Goal: Task Accomplishment & Management: Use online tool/utility

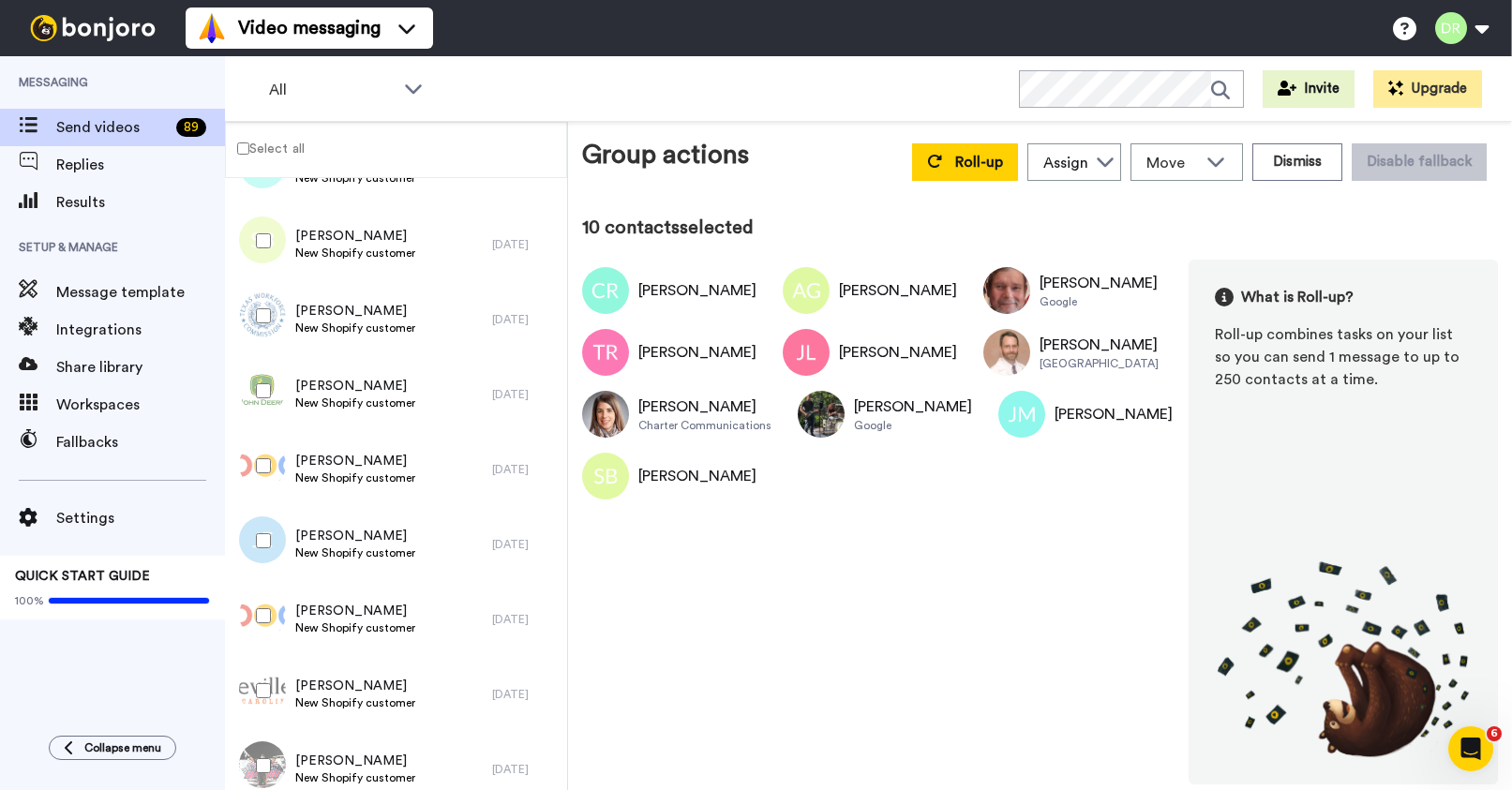
scroll to position [685, 0]
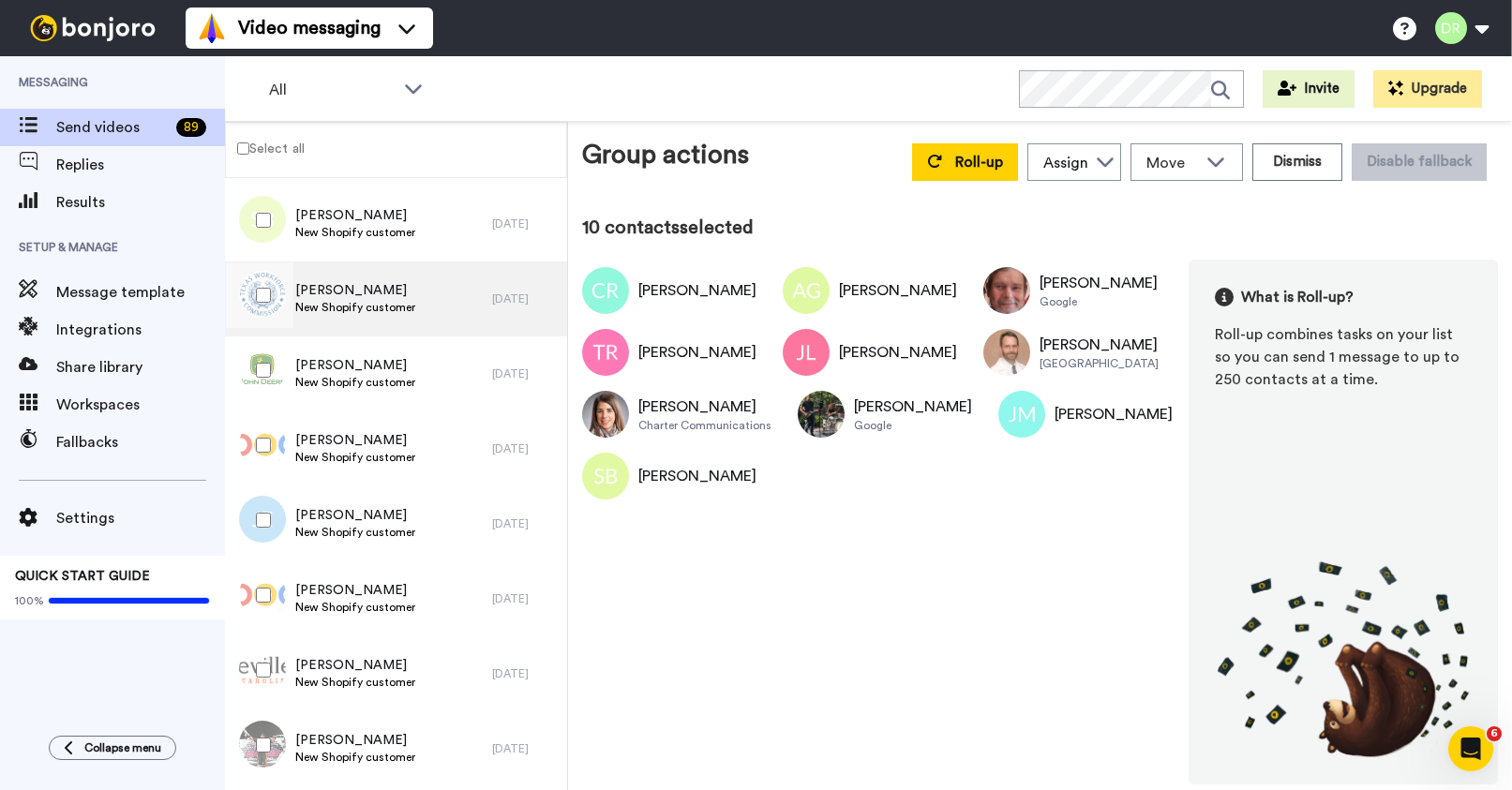
click at [363, 307] on span "New Shopify customer" at bounding box center [354, 307] width 120 height 15
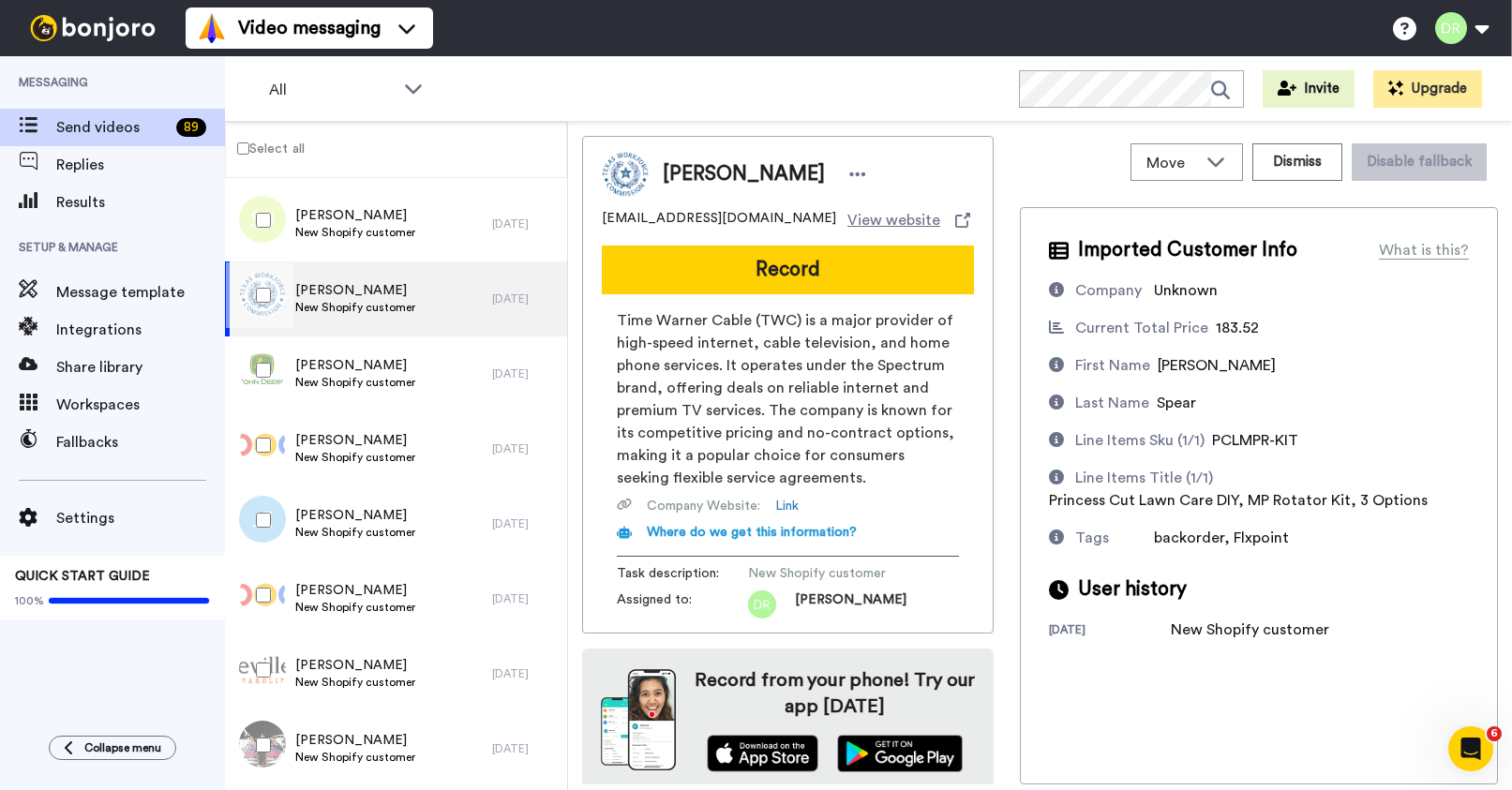
scroll to position [7, 0]
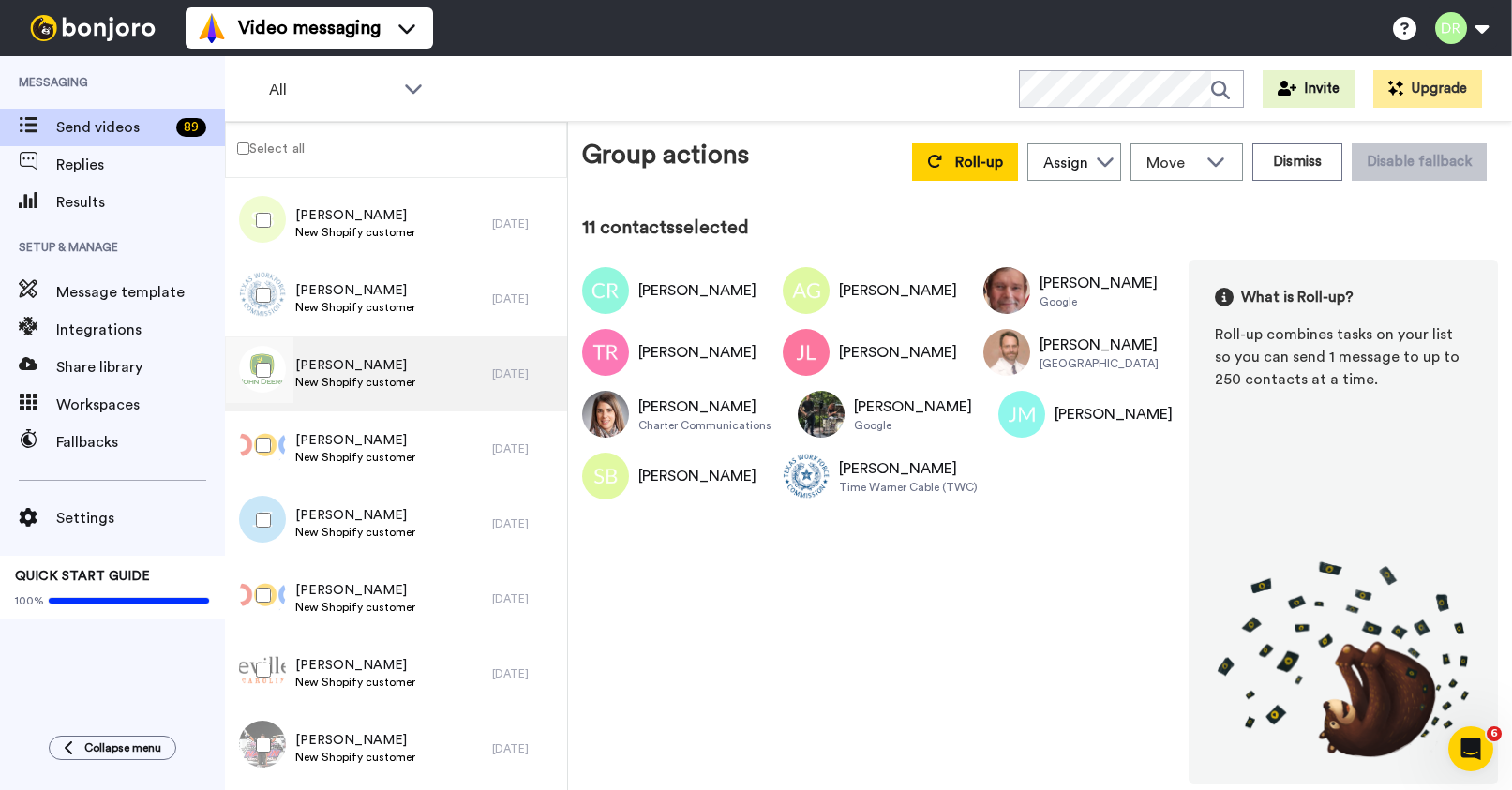
click at [342, 356] on span "[PERSON_NAME]" at bounding box center [354, 365] width 120 height 19
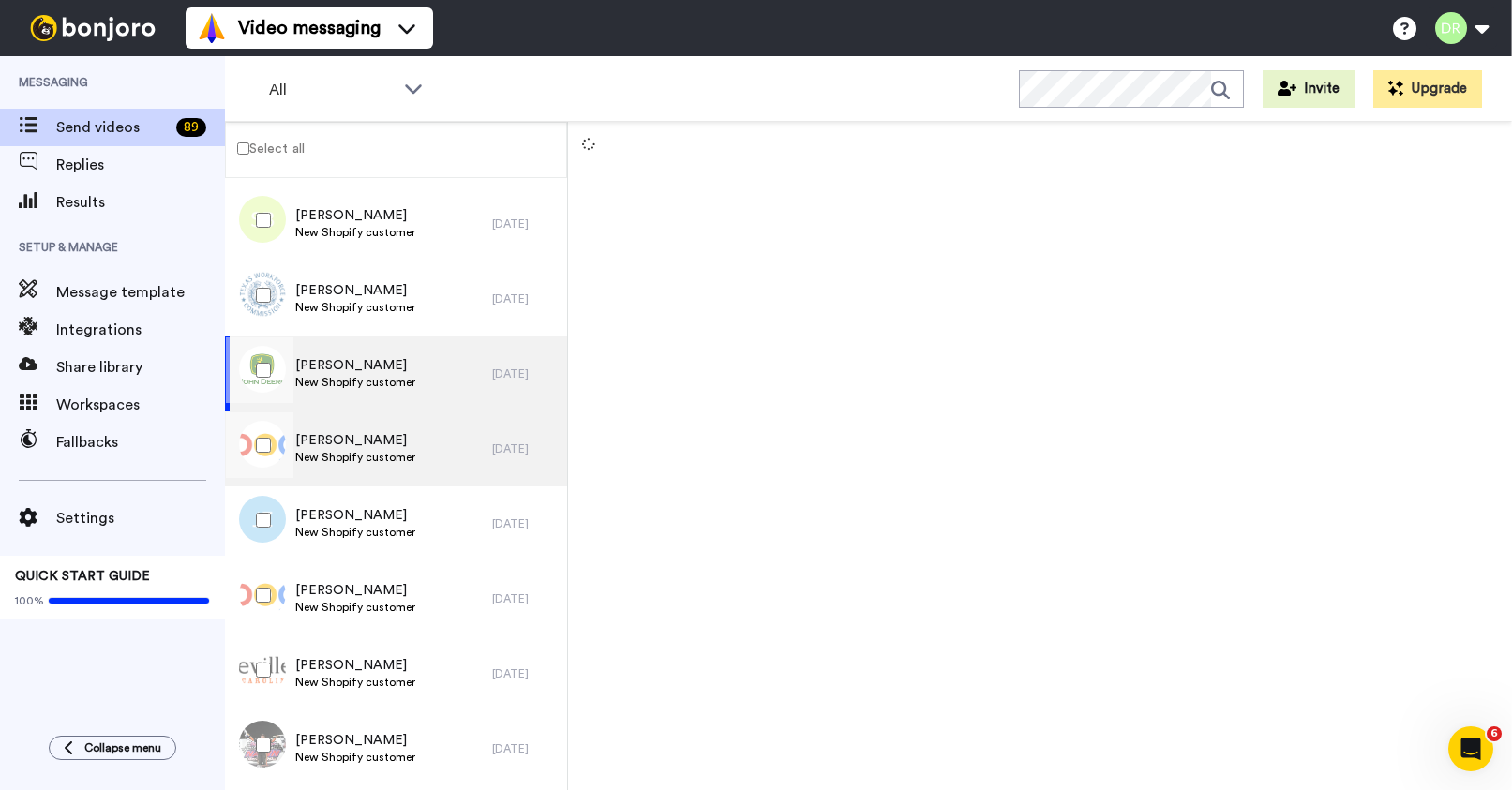
click at [359, 448] on span "[PERSON_NAME]" at bounding box center [354, 441] width 120 height 19
click at [345, 376] on span "New Shopify customer" at bounding box center [354, 382] width 120 height 15
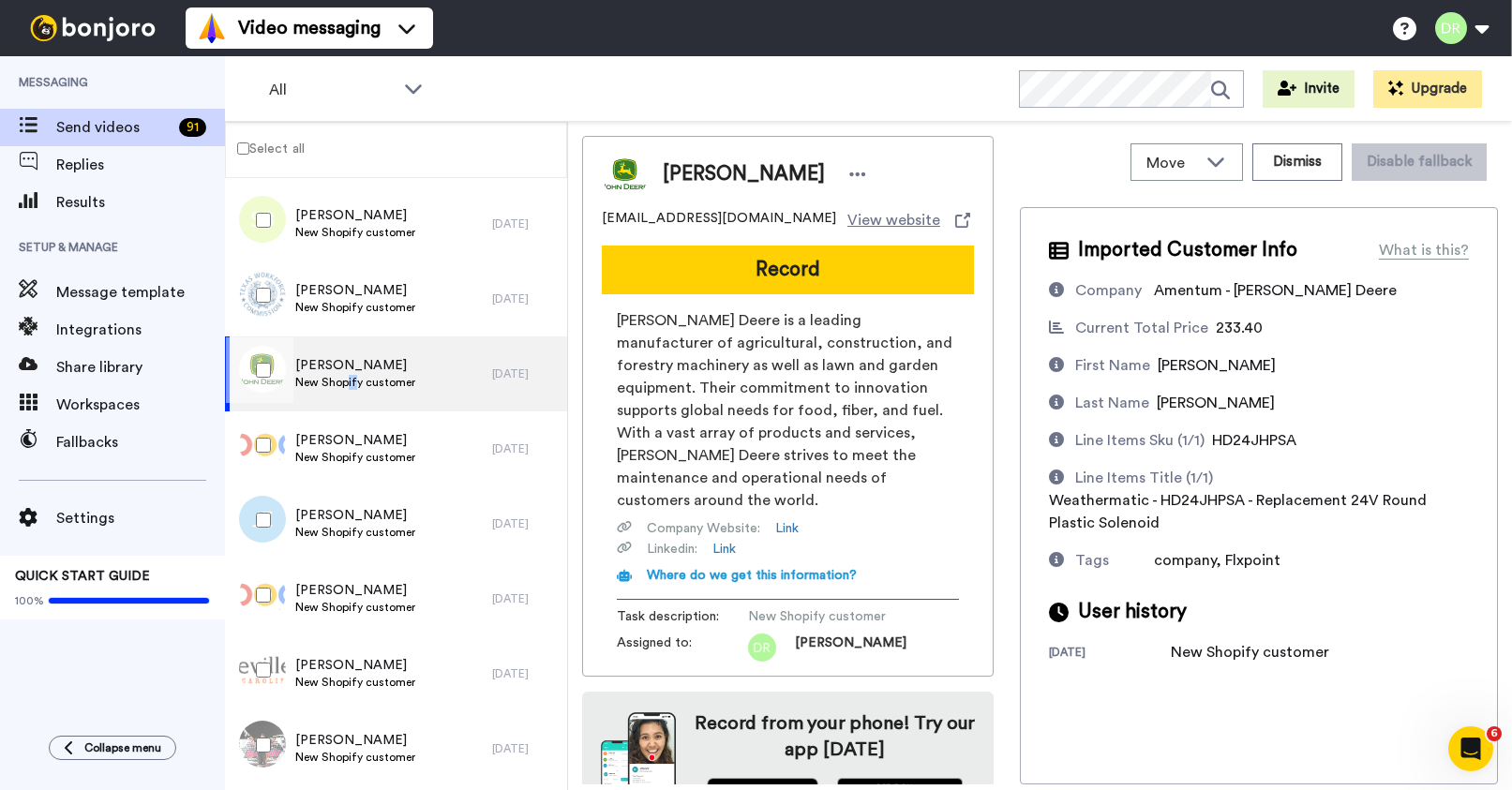
scroll to position [27, 0]
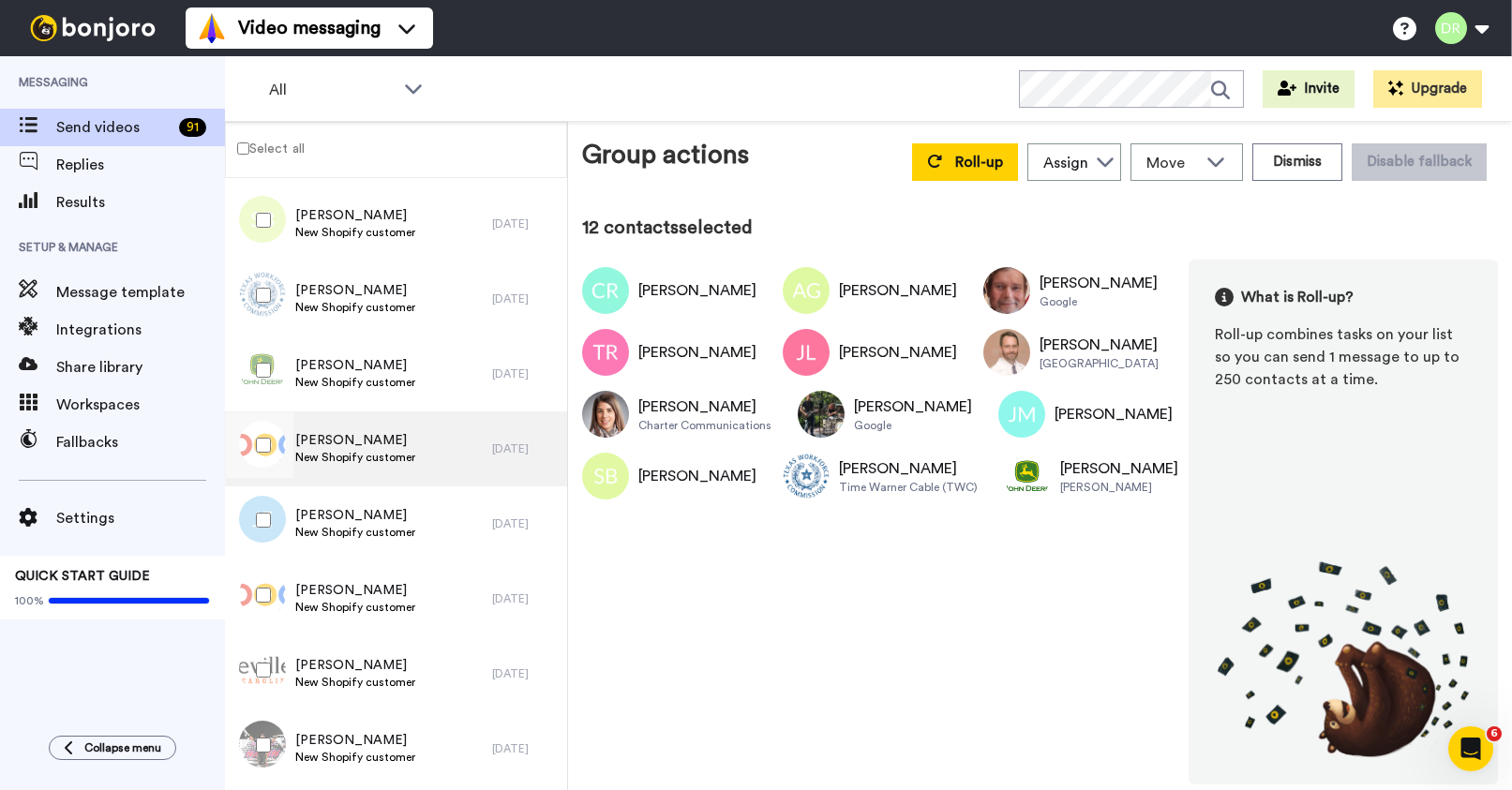
click at [335, 440] on span "[PERSON_NAME]" at bounding box center [354, 441] width 120 height 19
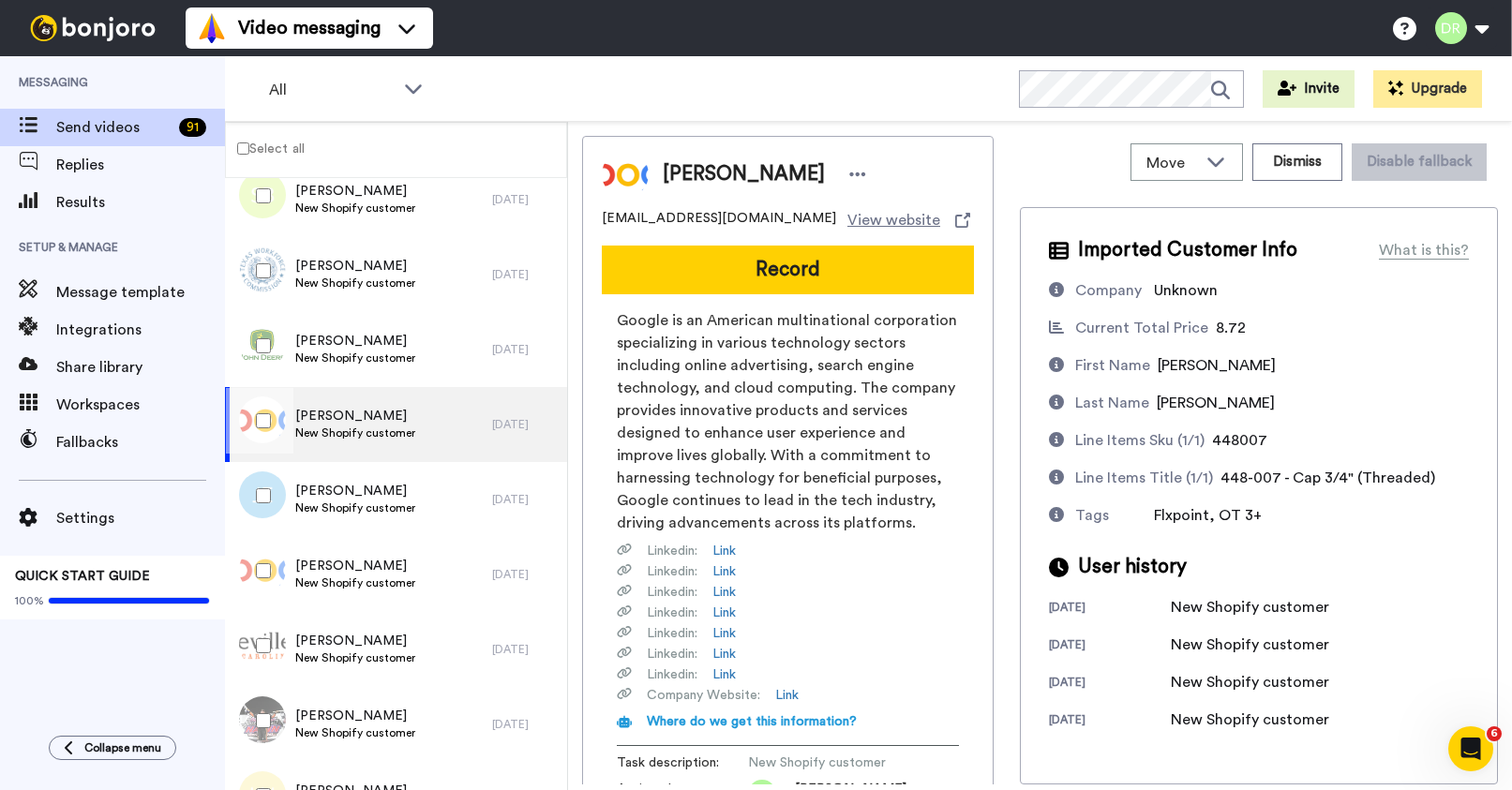
scroll to position [196, 0]
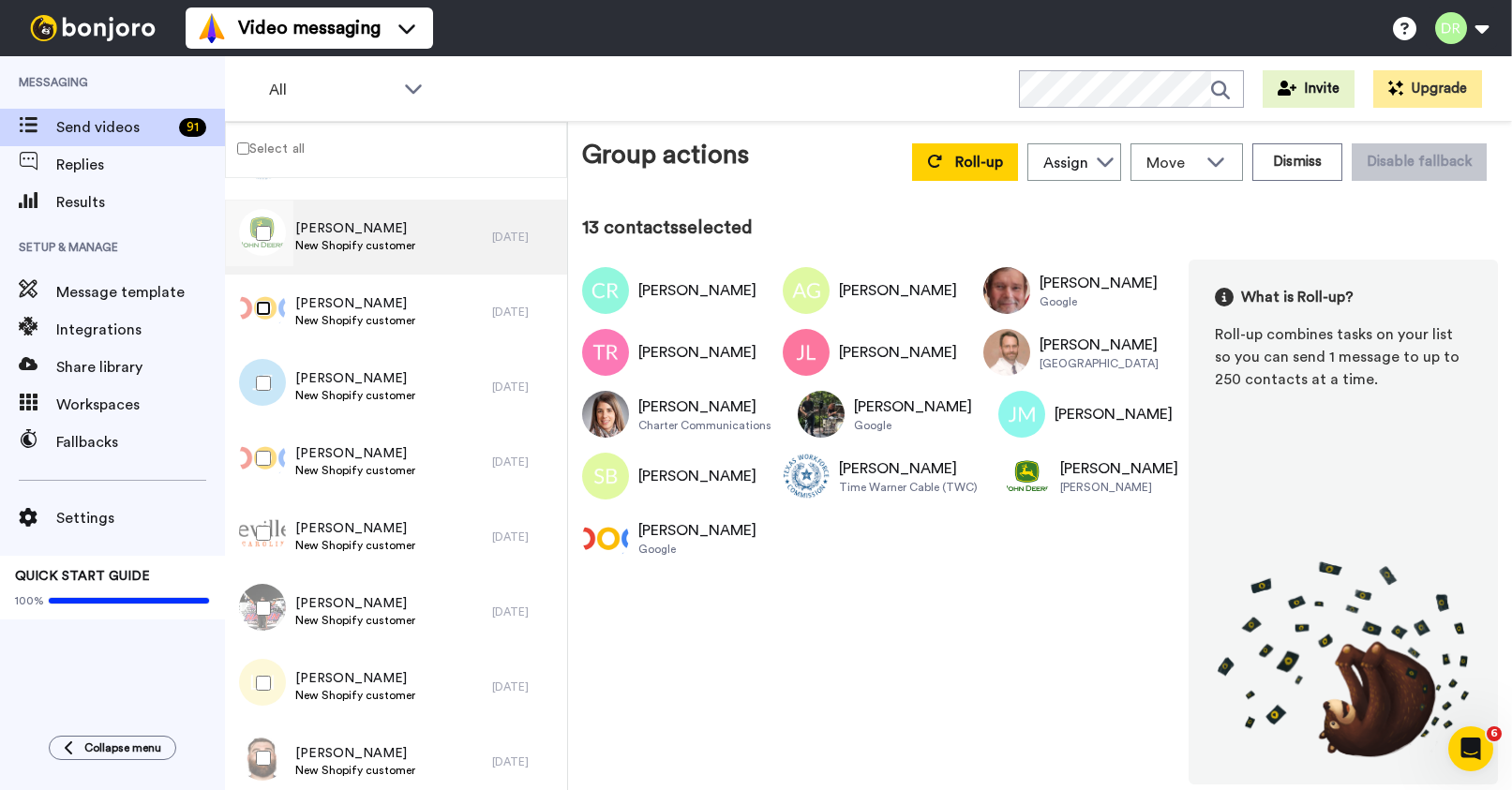
scroll to position [854, 0]
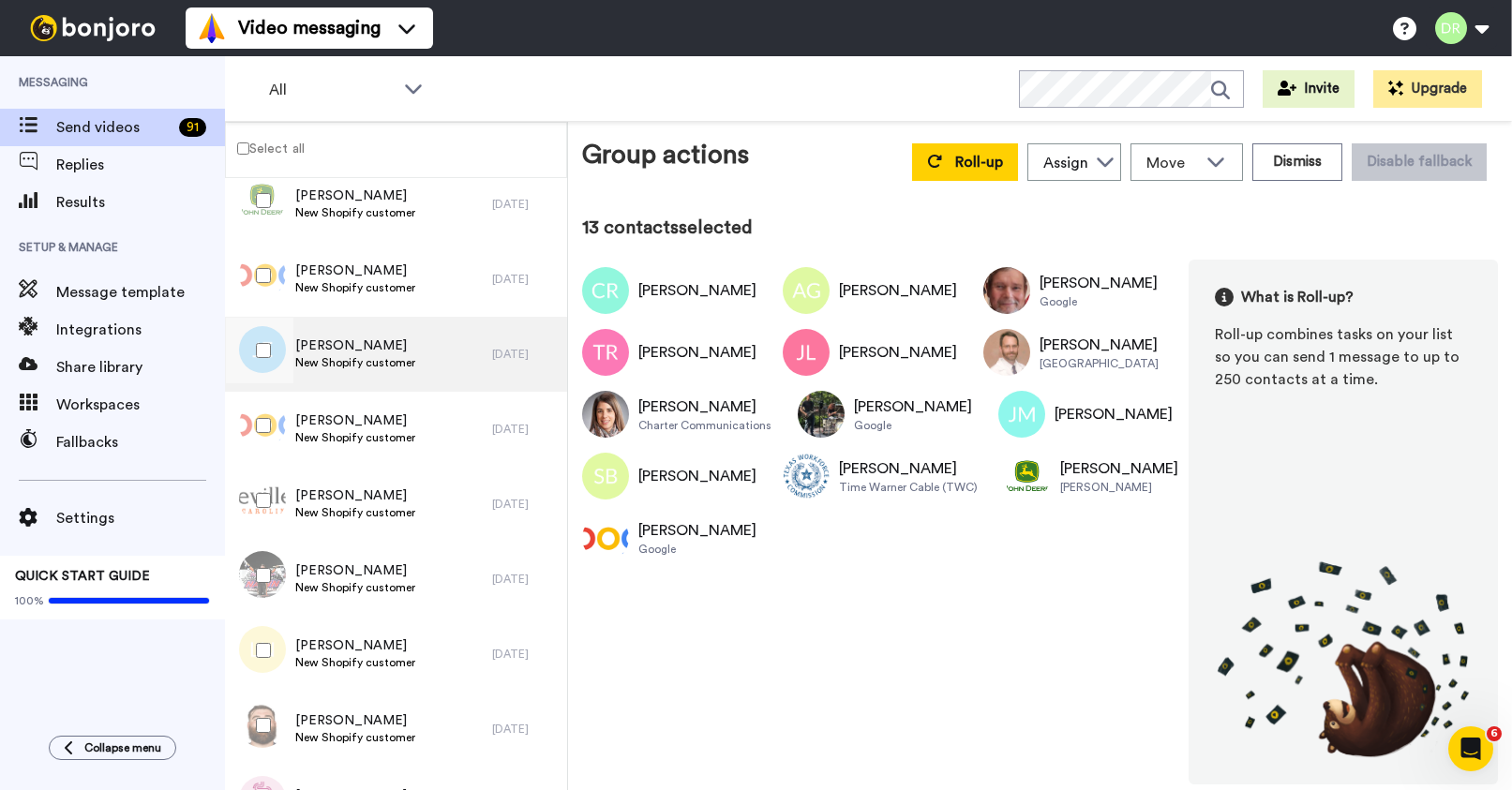
click at [354, 348] on span "[PERSON_NAME]" at bounding box center [354, 346] width 120 height 19
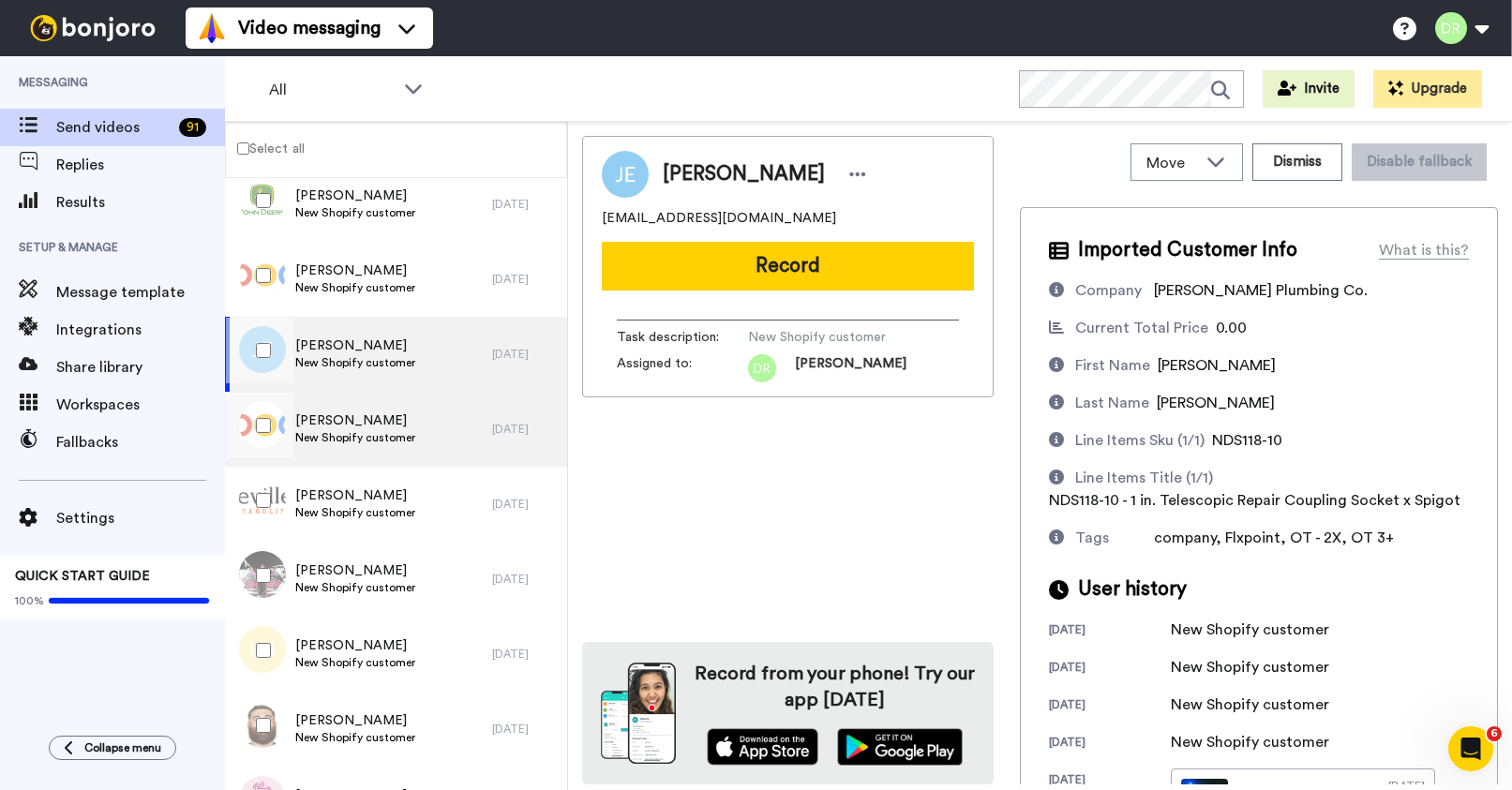
click at [362, 431] on span "New Shopify customer" at bounding box center [354, 438] width 120 height 15
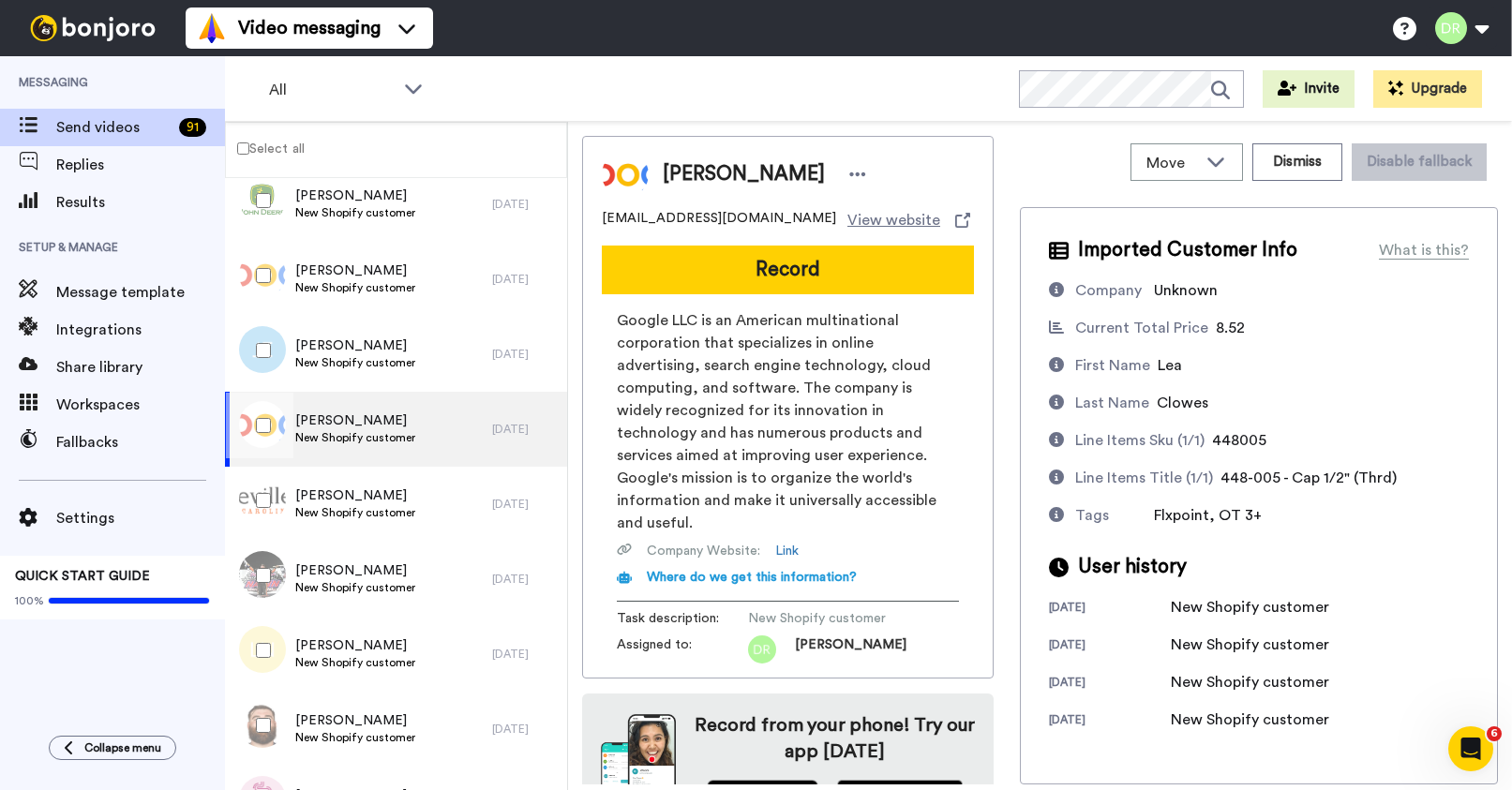
scroll to position [29, 0]
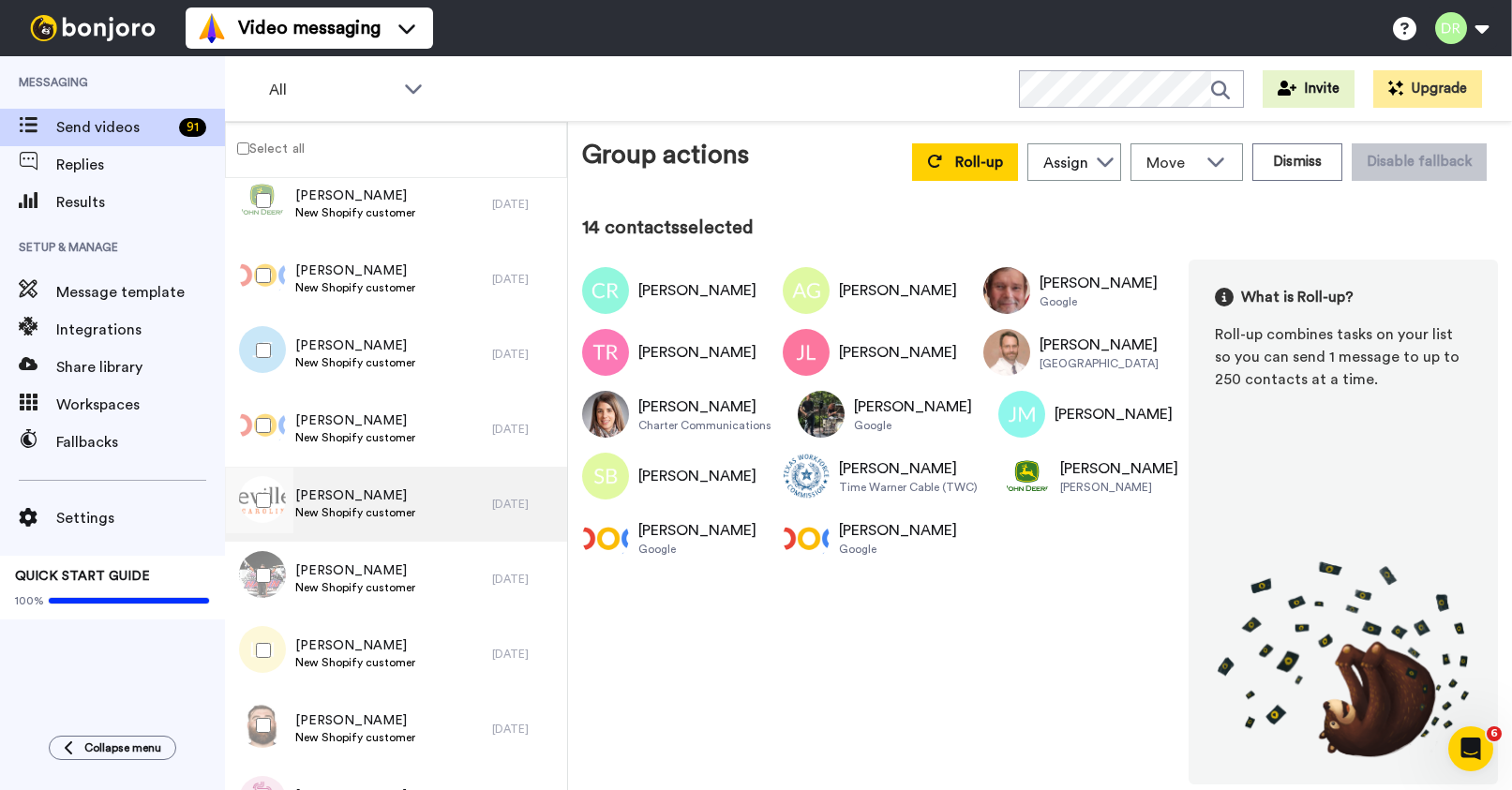
click at [342, 490] on span "[PERSON_NAME]" at bounding box center [354, 495] width 120 height 19
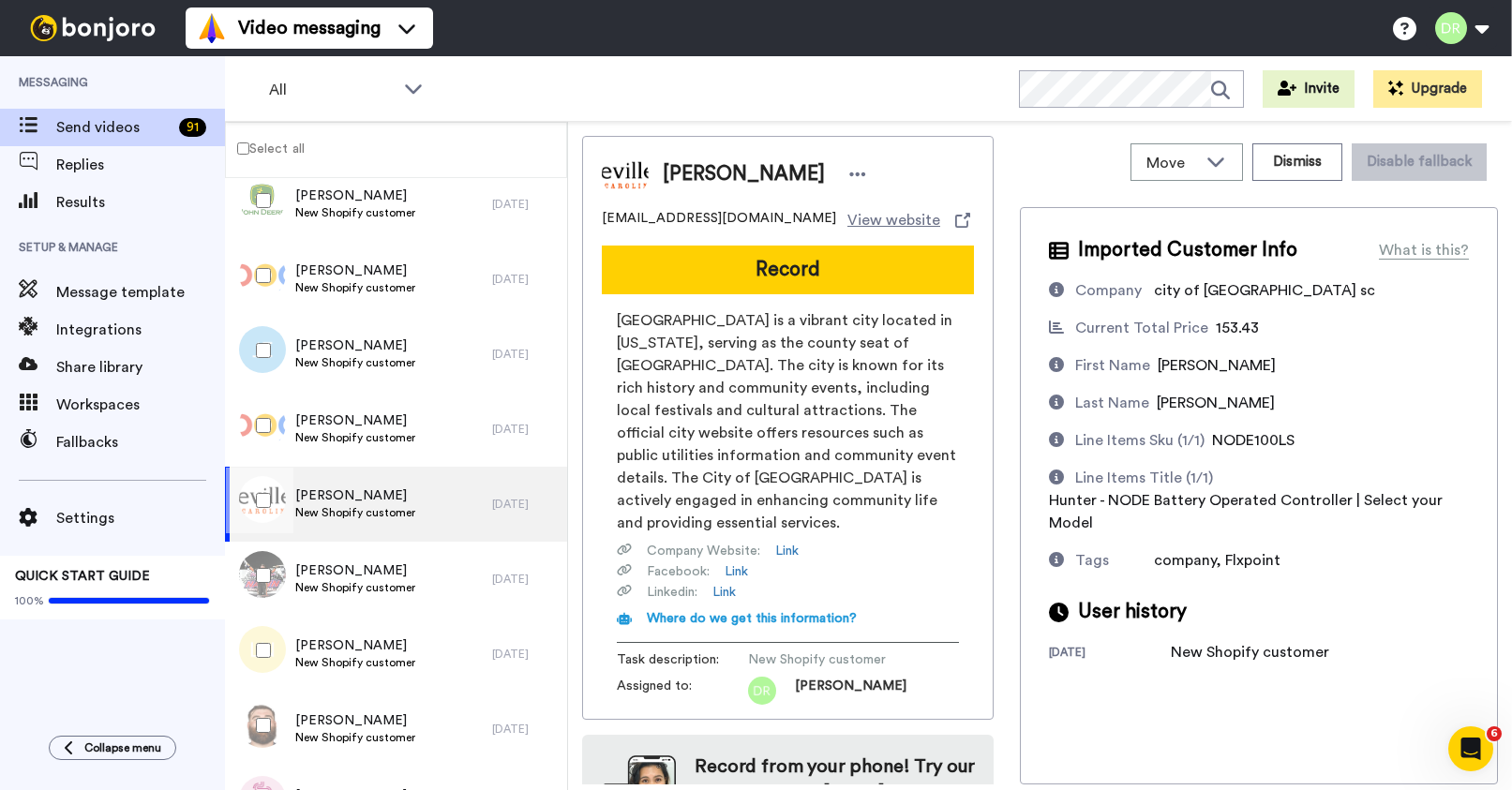
scroll to position [71, 0]
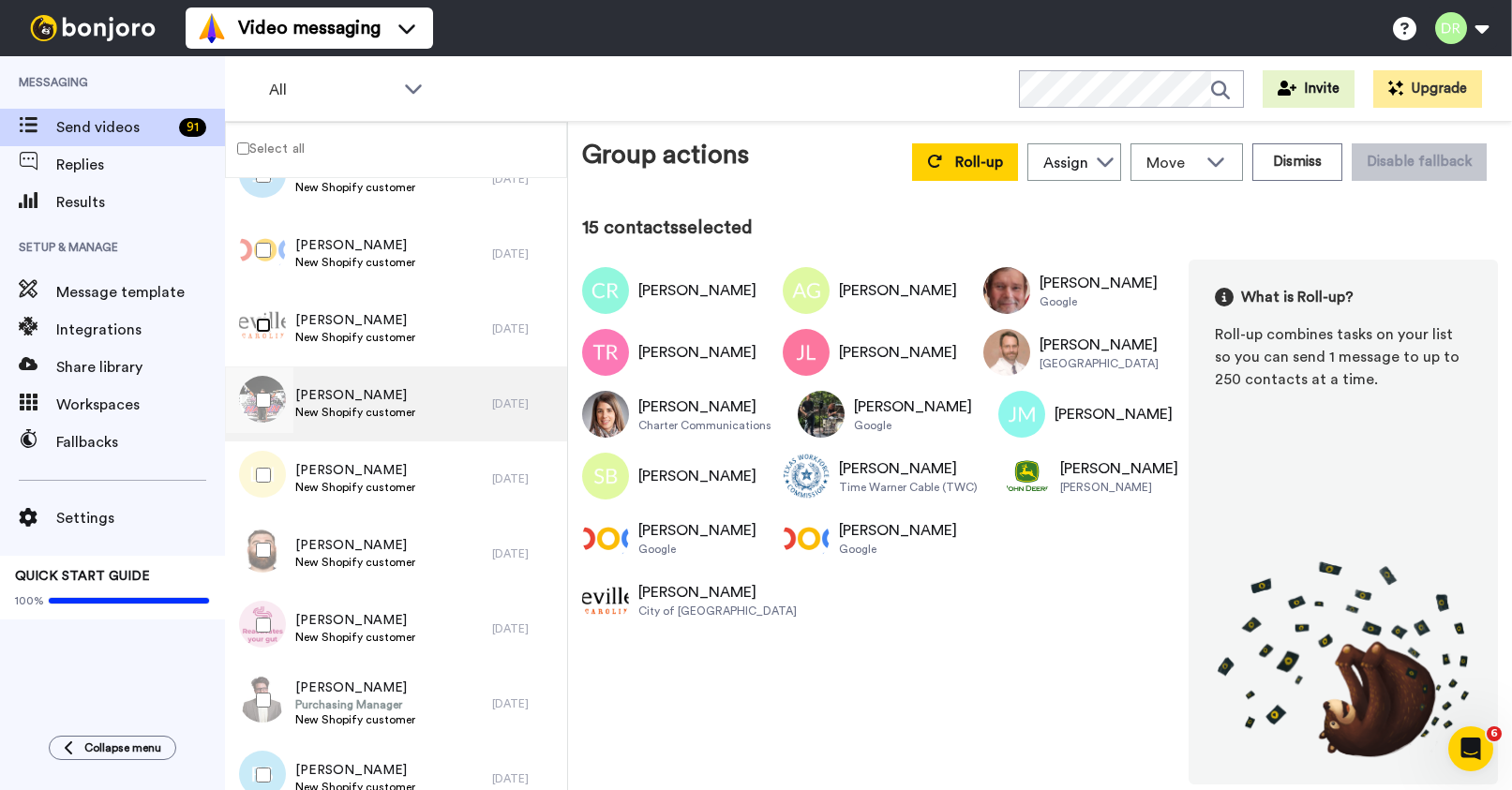
scroll to position [1028, 0]
click at [377, 398] on span "[PERSON_NAME]" at bounding box center [354, 396] width 120 height 19
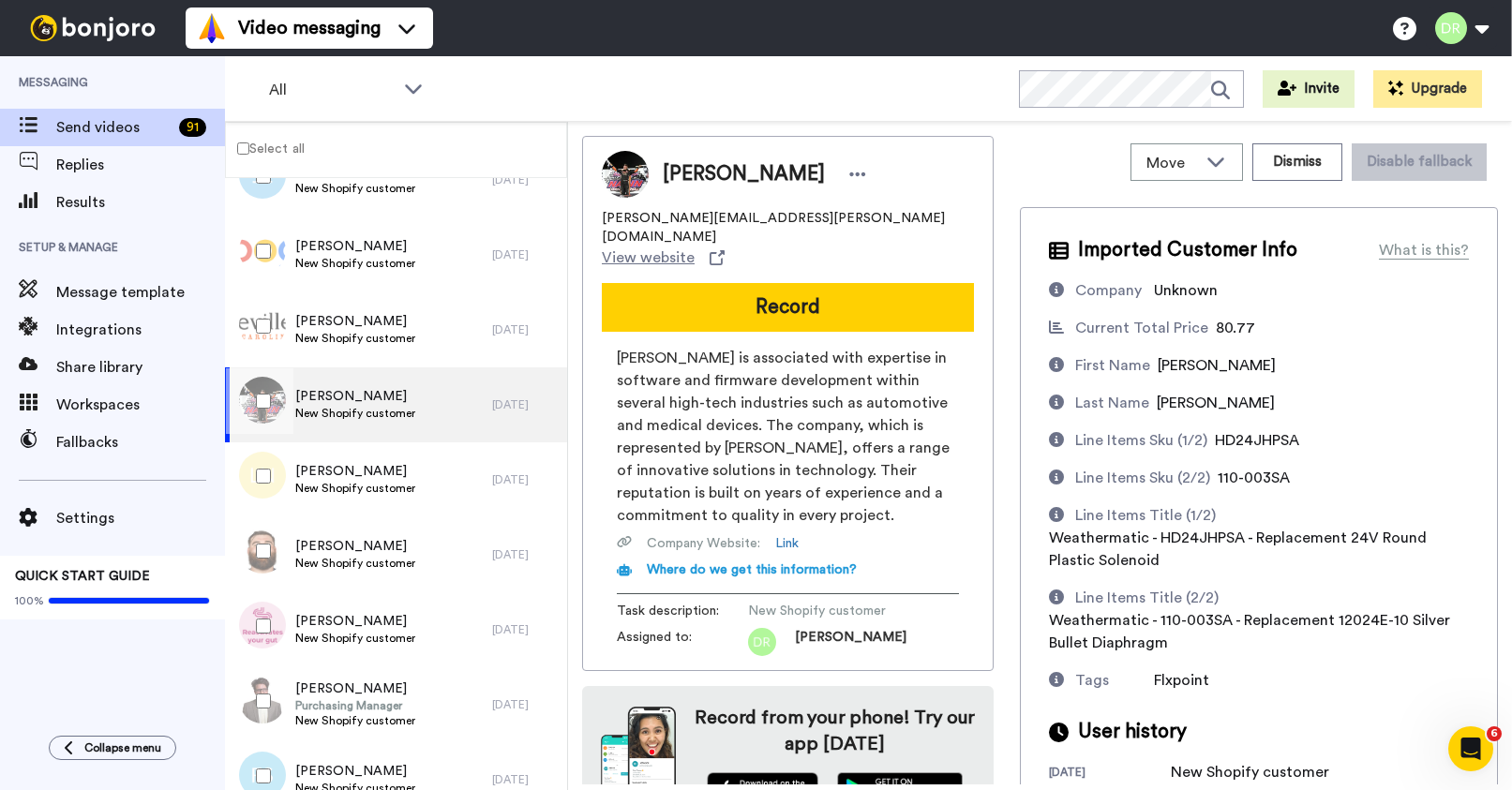
scroll to position [28, 0]
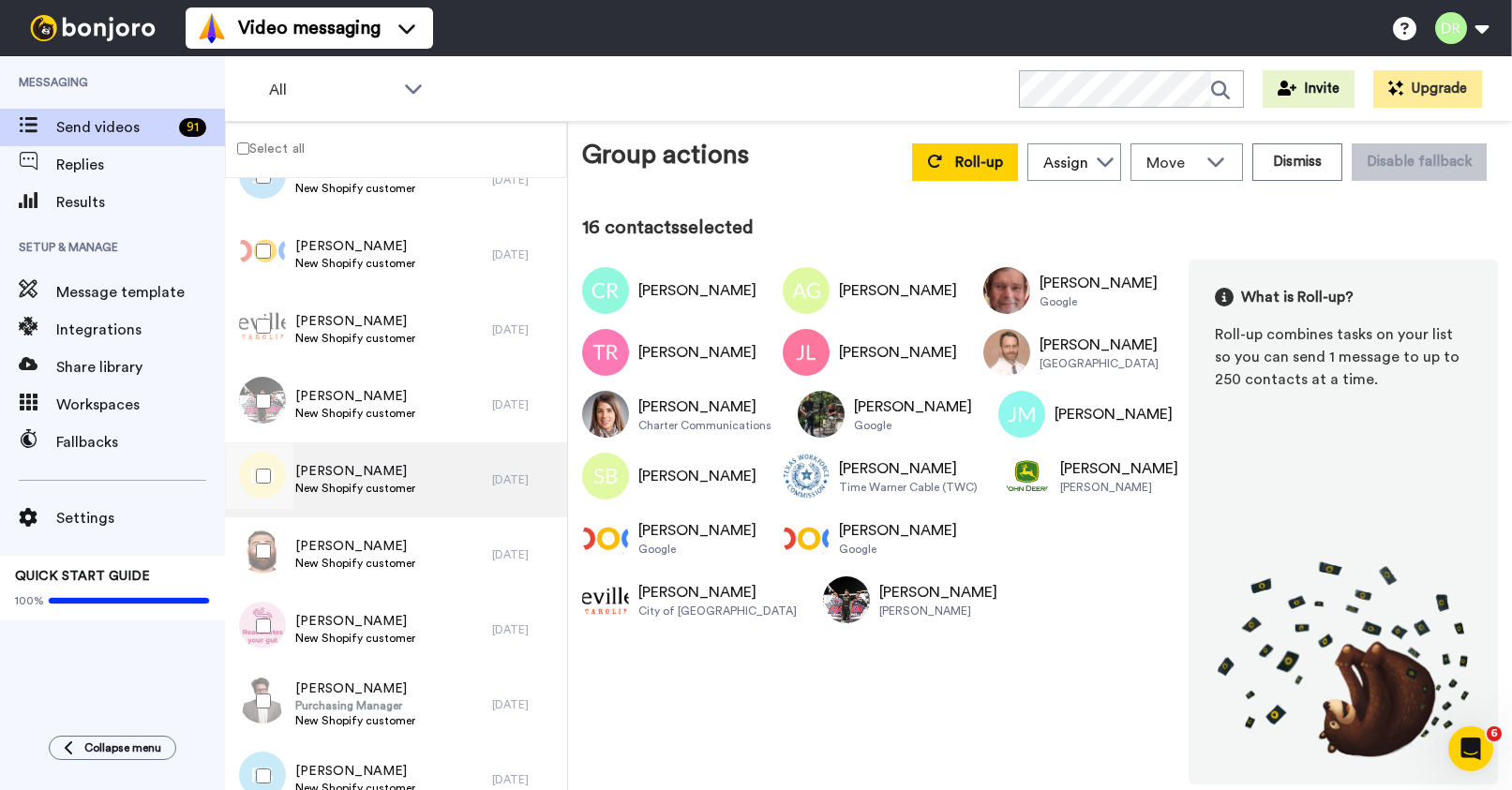
click at [350, 482] on span "New Shopify customer" at bounding box center [354, 488] width 120 height 15
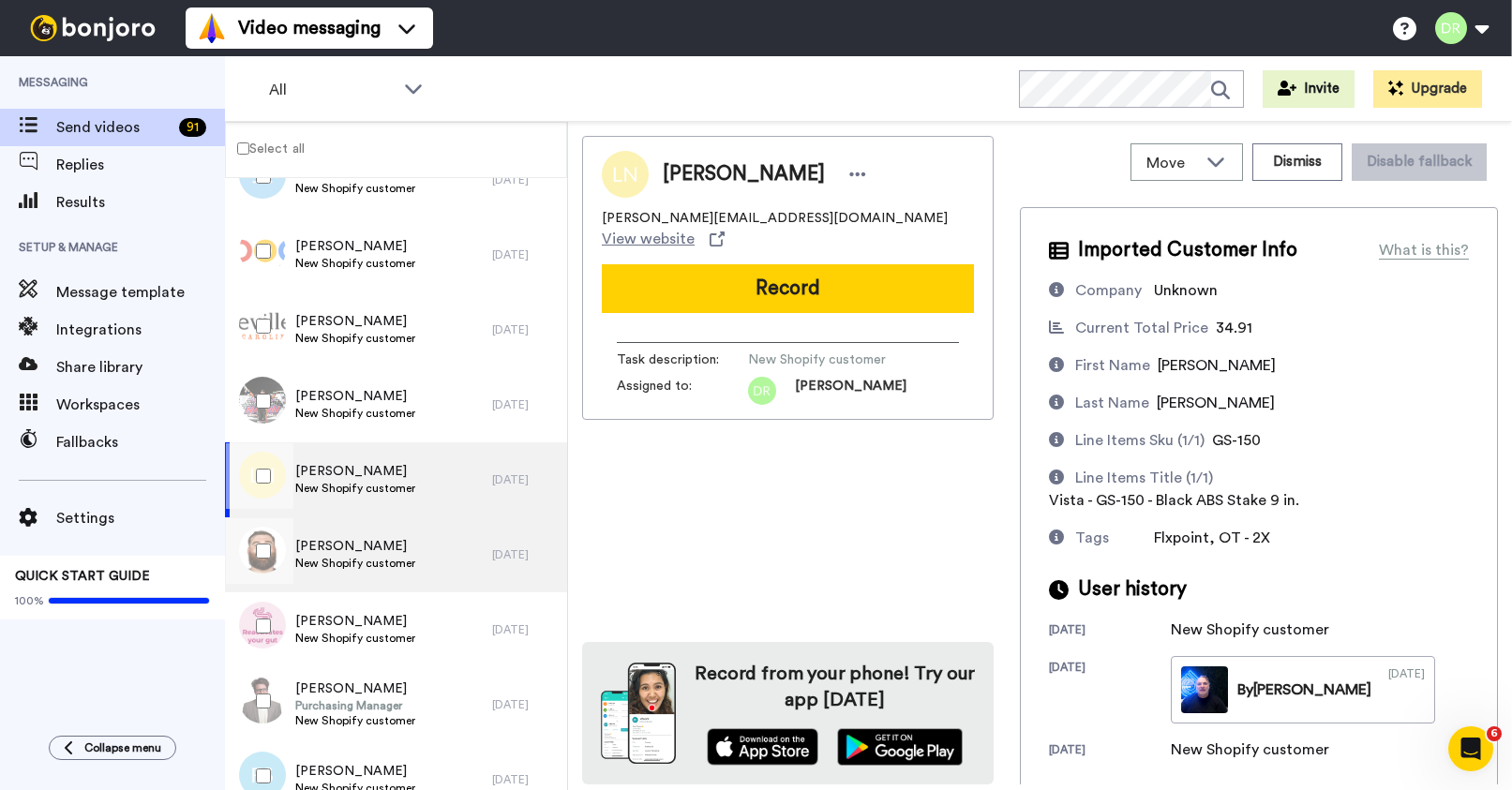
click at [348, 553] on span "[PERSON_NAME]" at bounding box center [354, 546] width 120 height 19
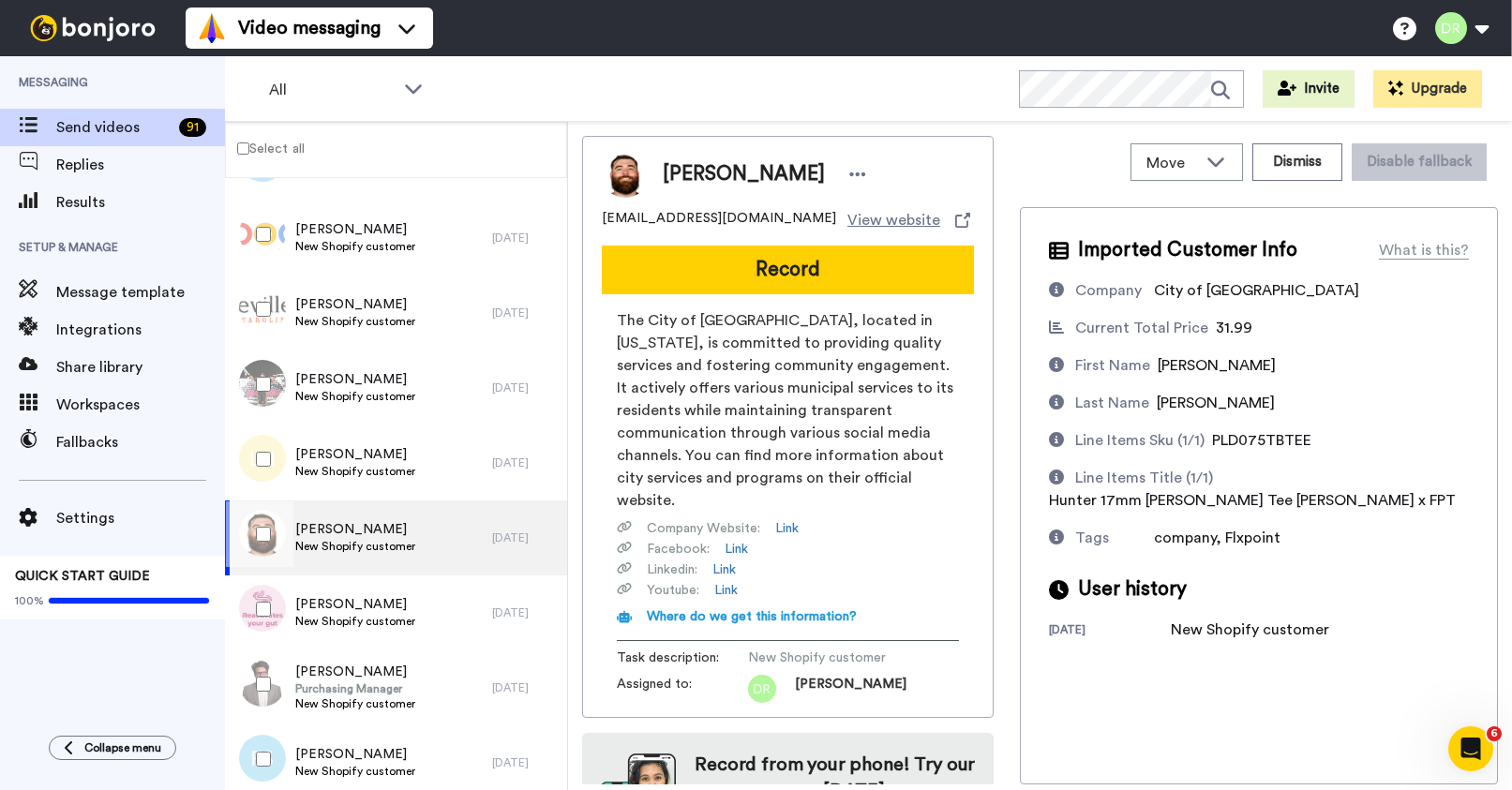
scroll to position [69, 0]
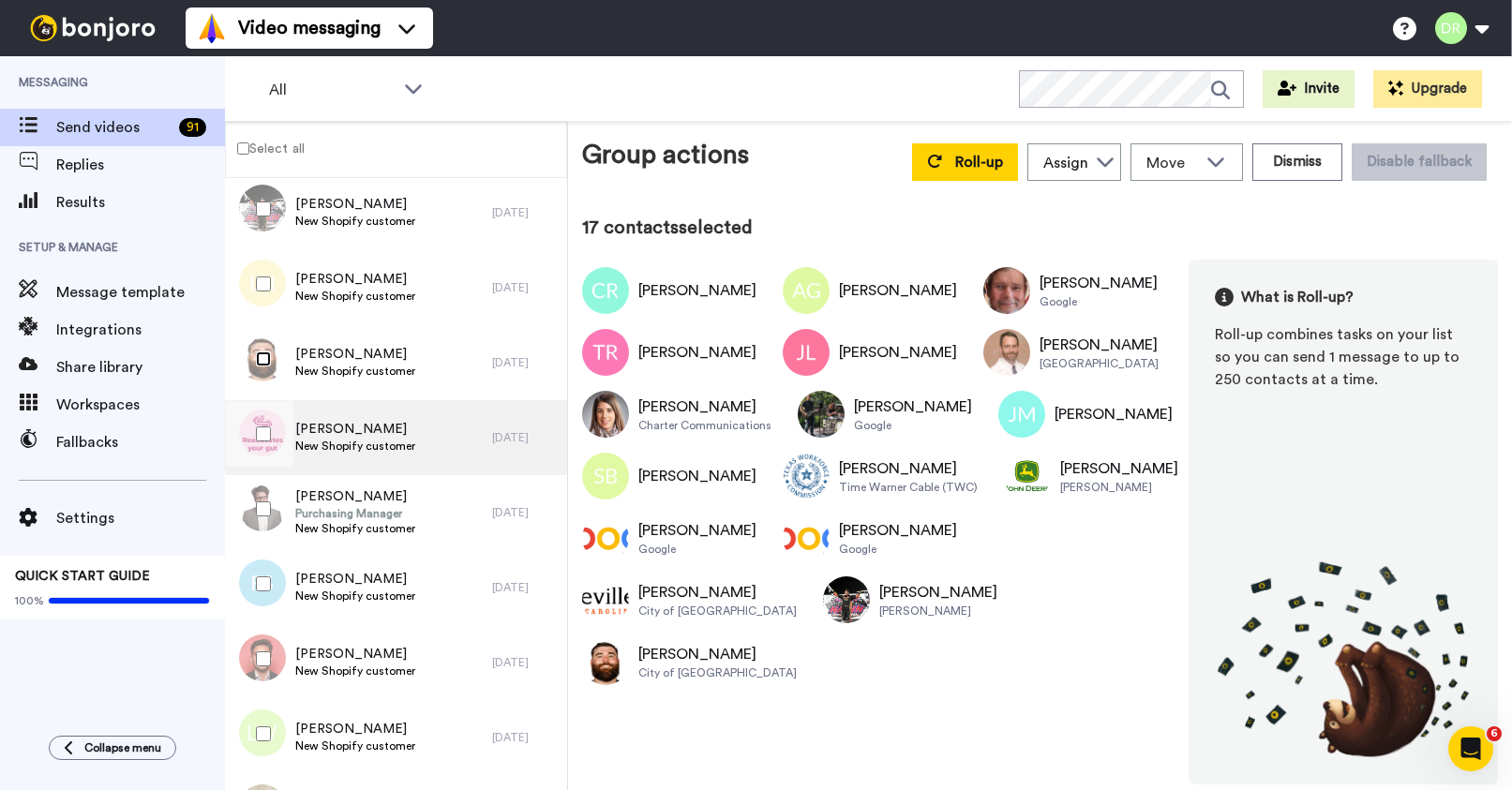
scroll to position [1231, 0]
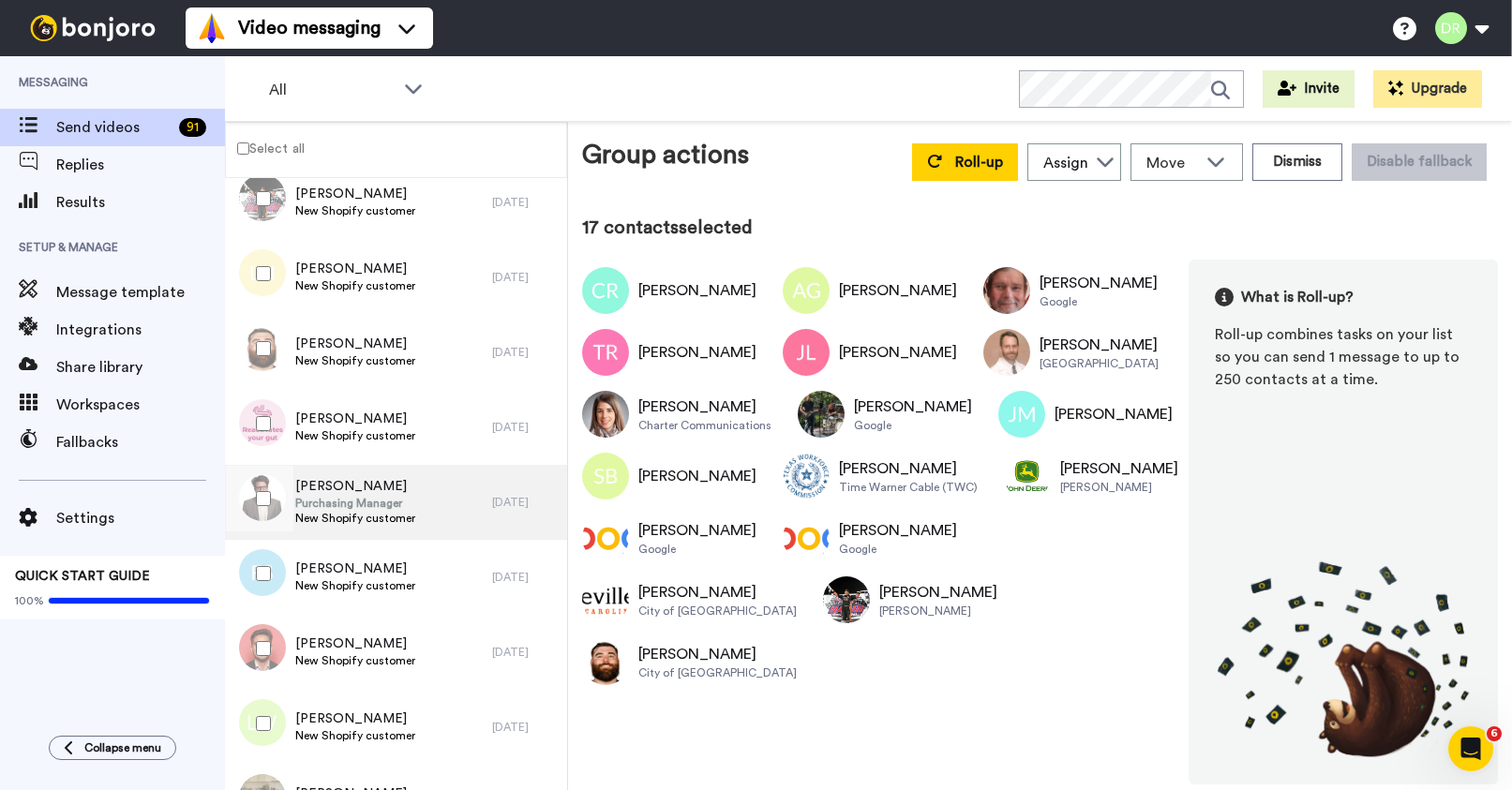
click at [355, 492] on span "[PERSON_NAME]" at bounding box center [354, 486] width 120 height 19
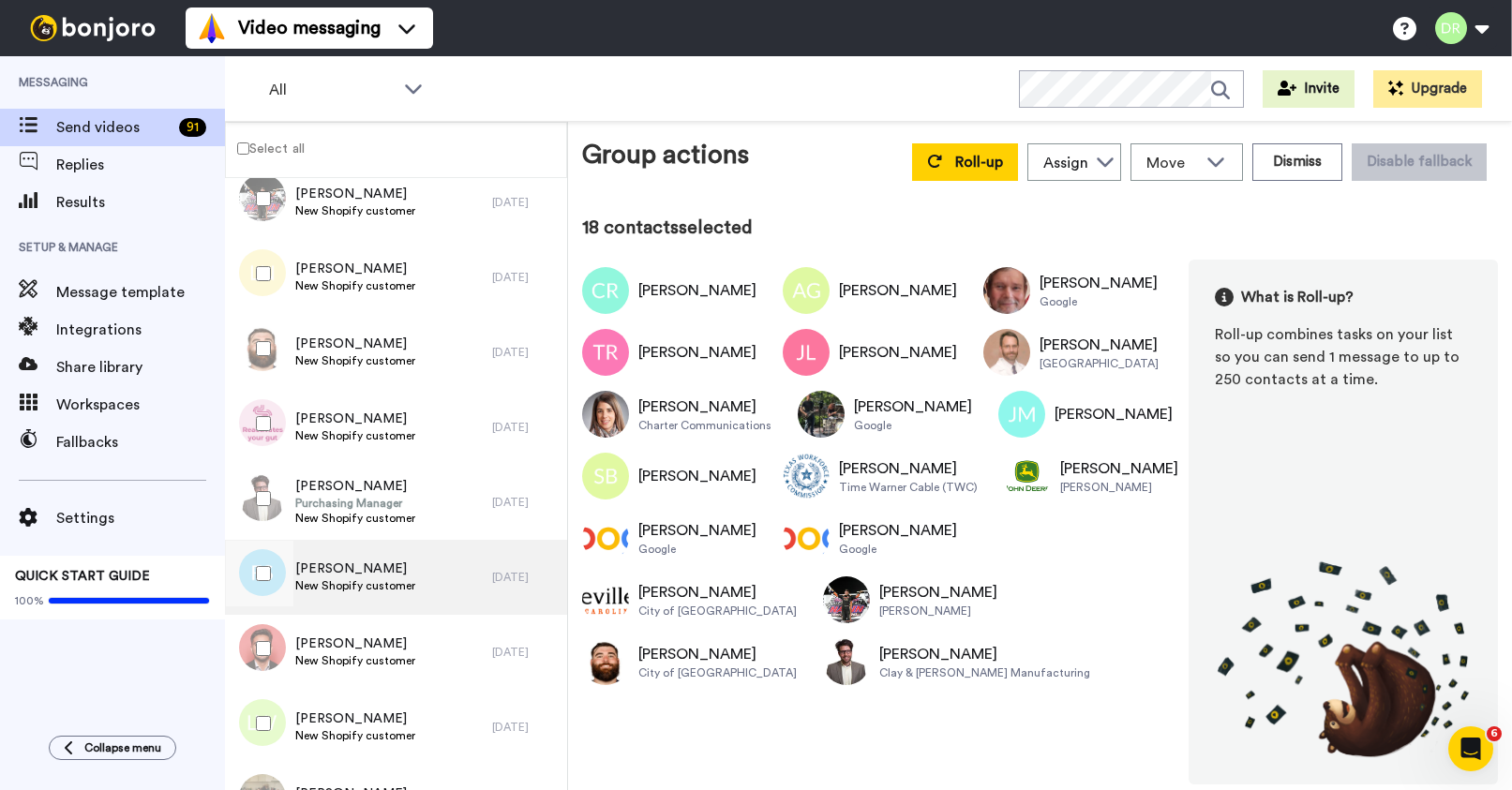
click at [328, 565] on span "[PERSON_NAME]" at bounding box center [354, 569] width 120 height 19
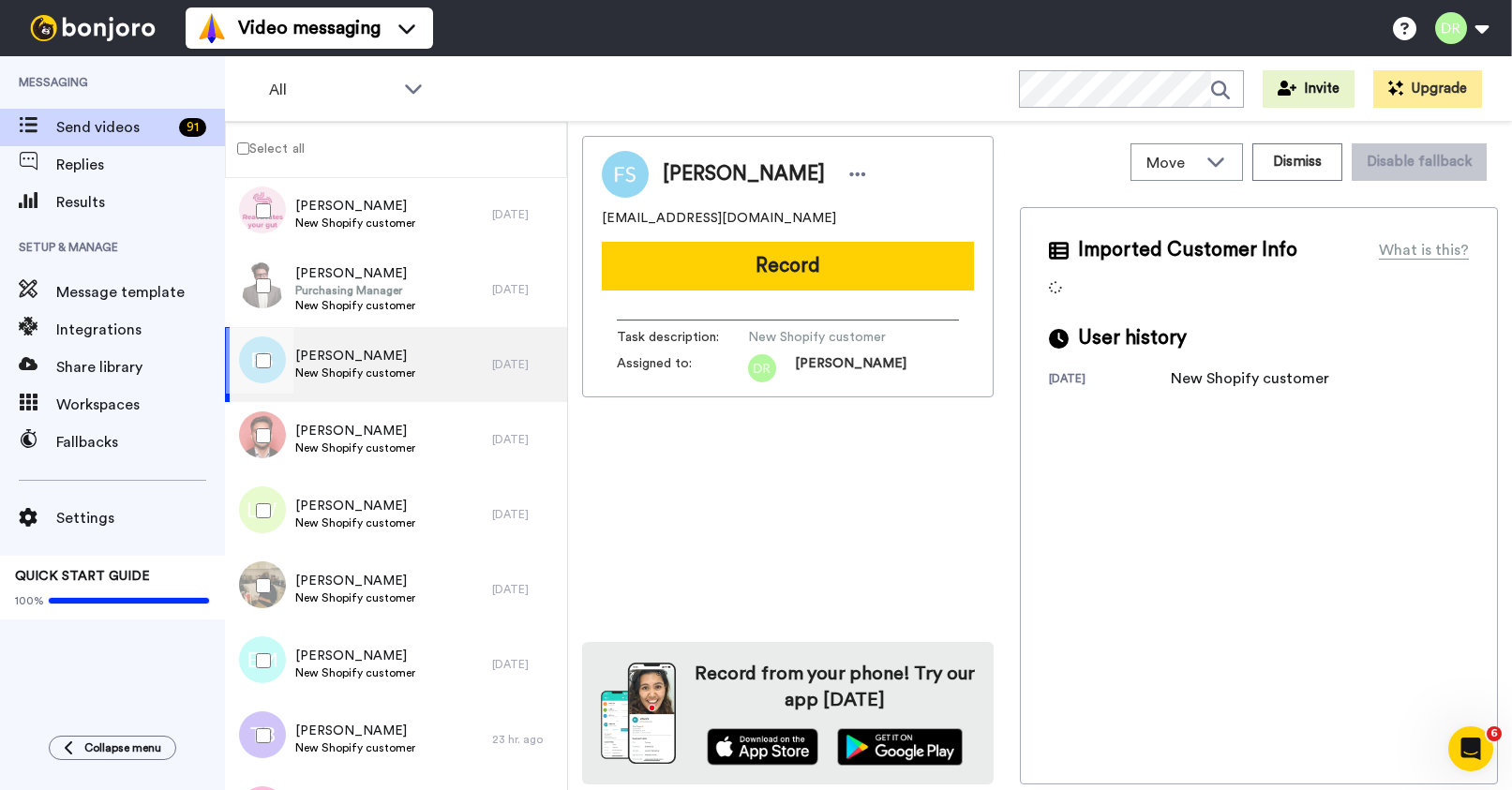
scroll to position [1460, 0]
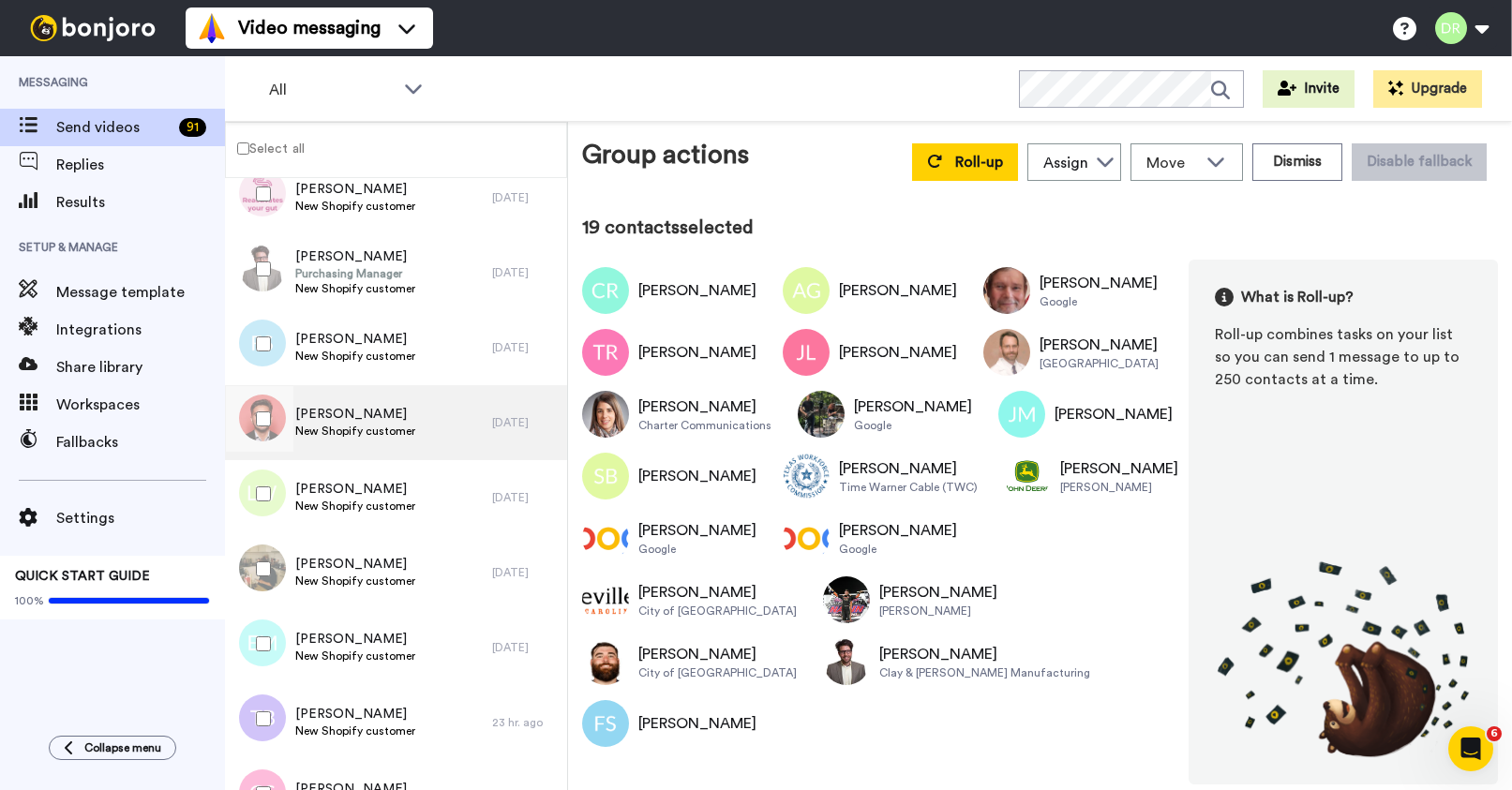
click at [326, 418] on span "[PERSON_NAME]" at bounding box center [354, 414] width 120 height 19
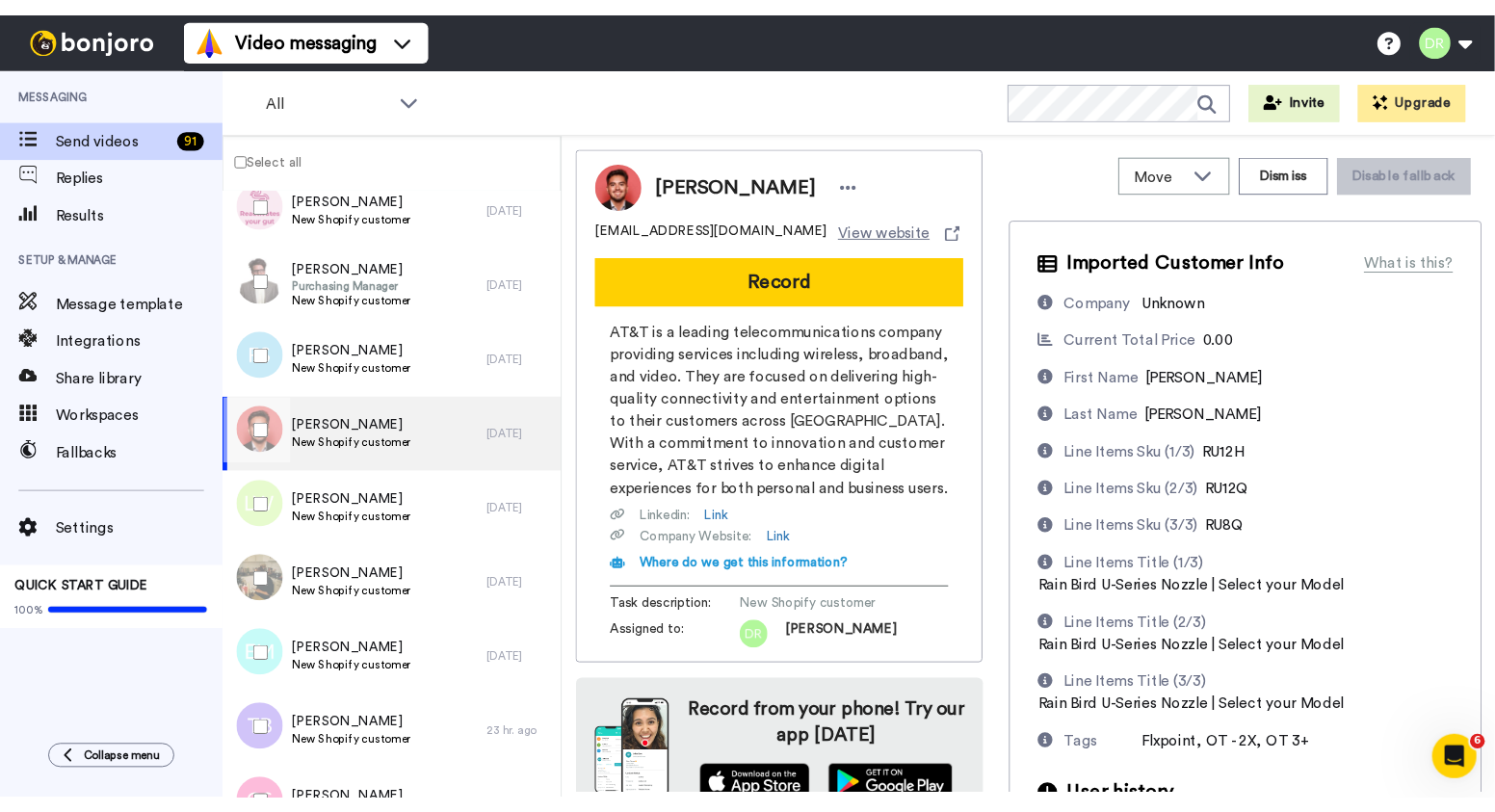
scroll to position [160, 0]
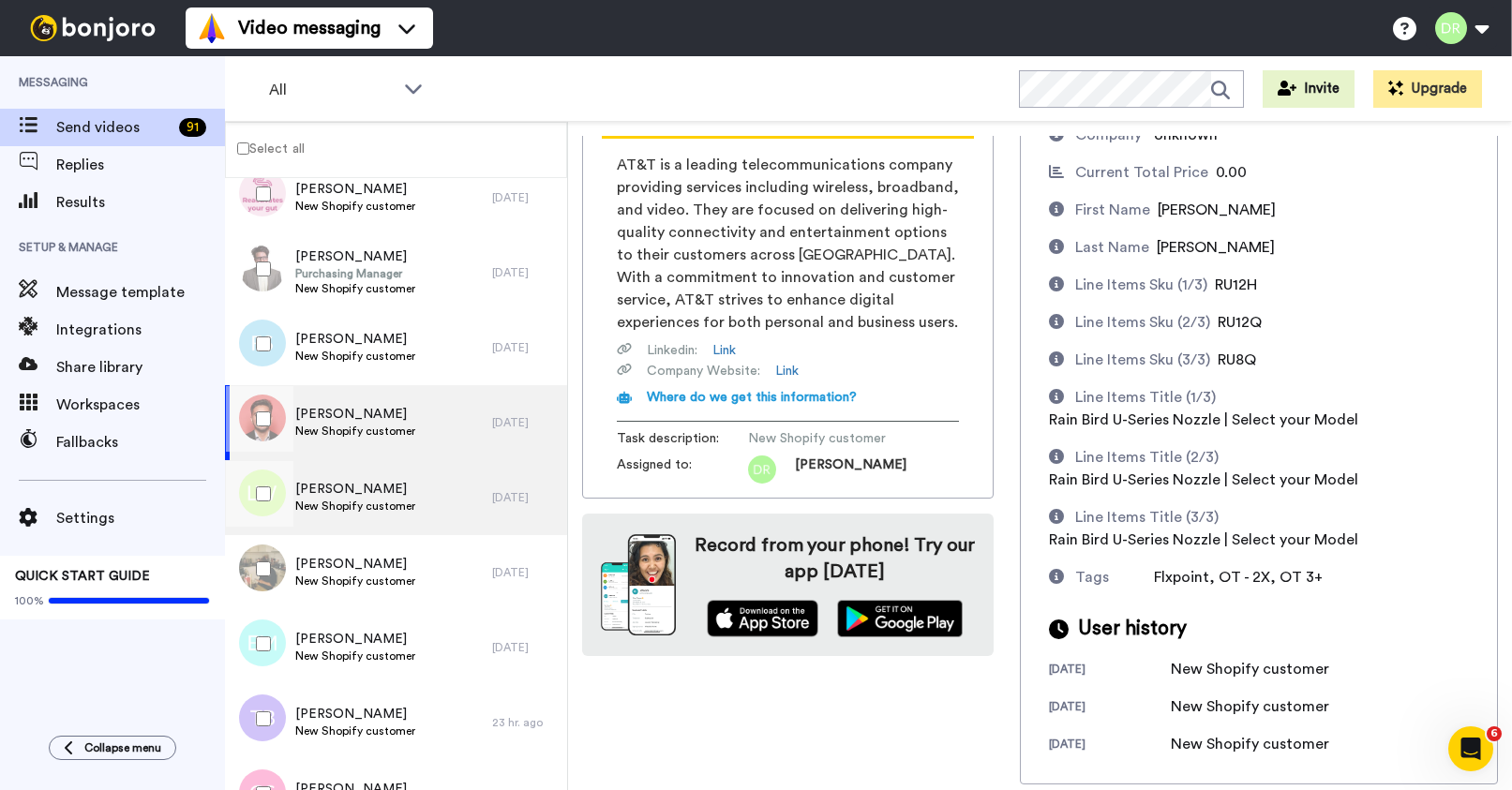
click at [375, 498] on span "New Shopify customer" at bounding box center [354, 506] width 120 height 15
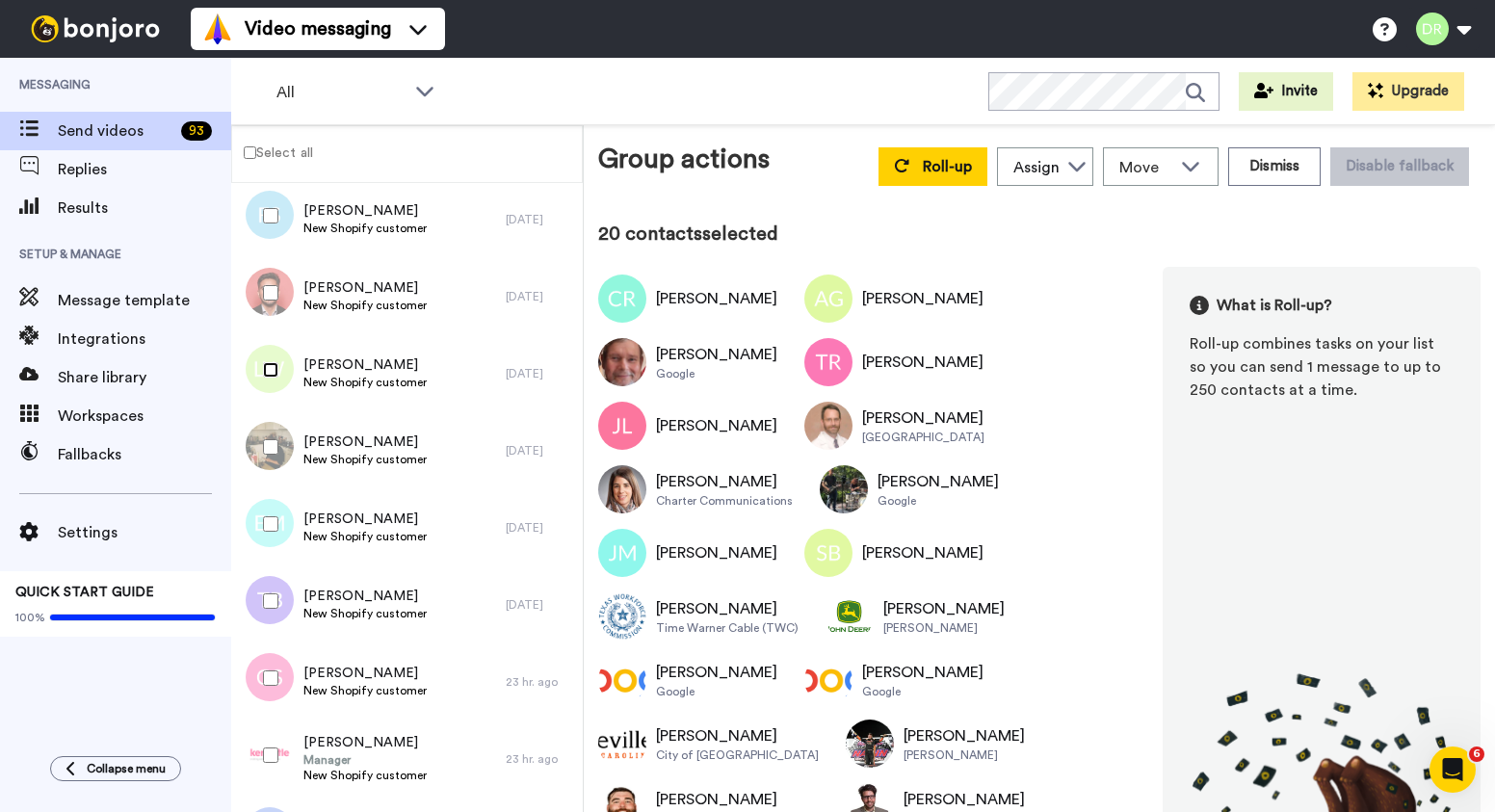
scroll to position [1659, 0]
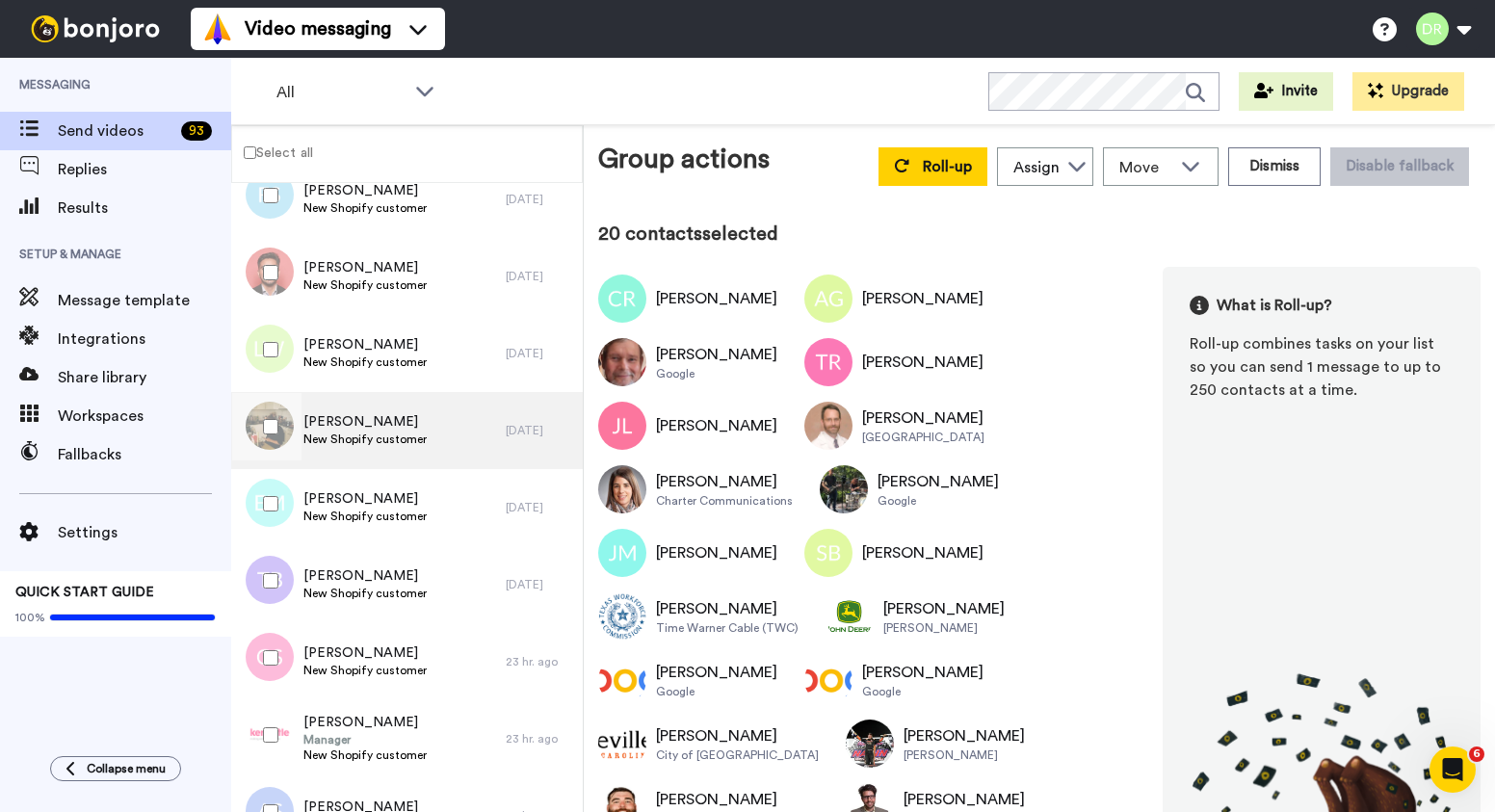
click at [343, 412] on span "[PERSON_NAME]" at bounding box center [364, 422] width 123 height 19
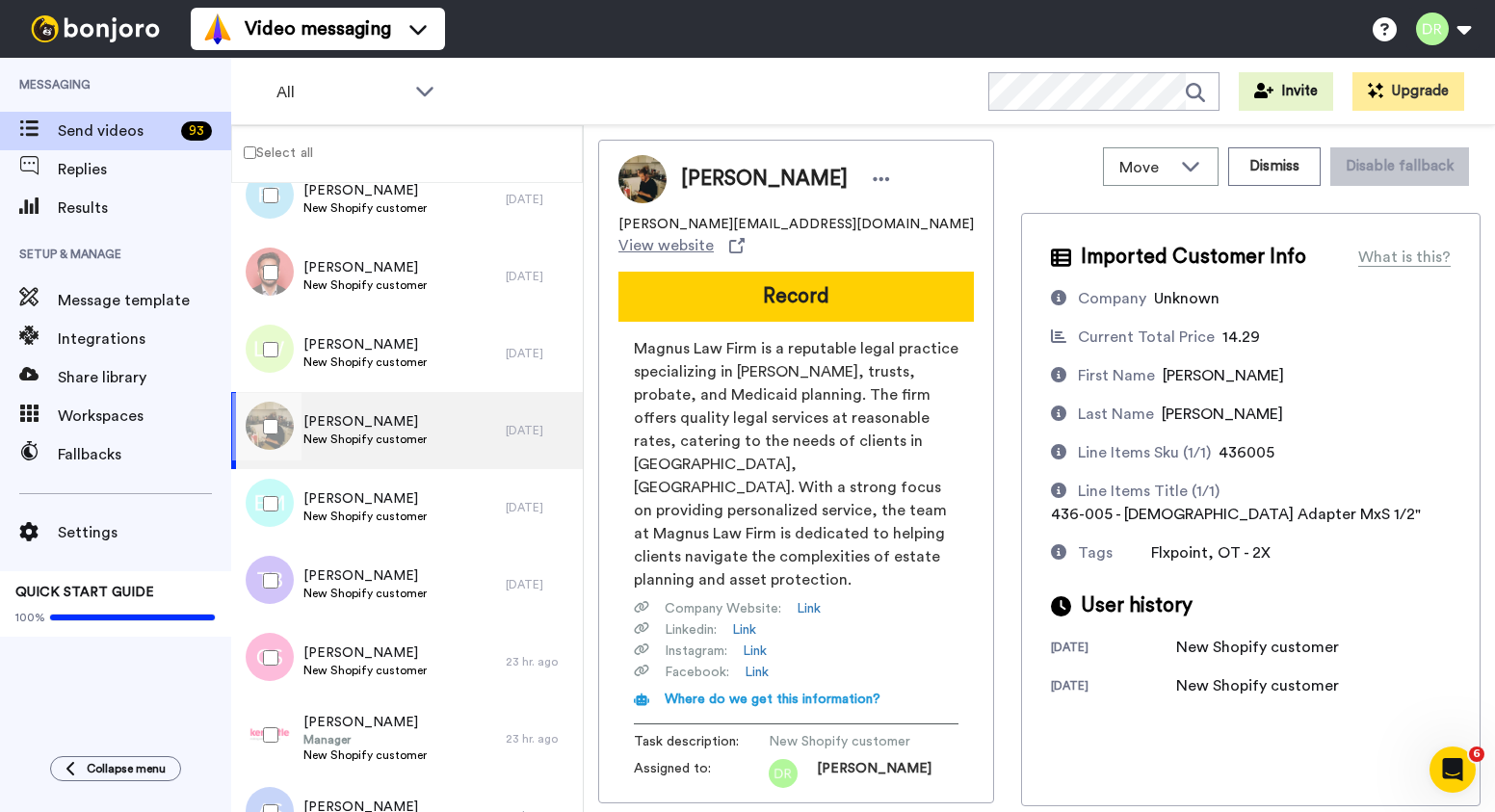
scroll to position [240, 0]
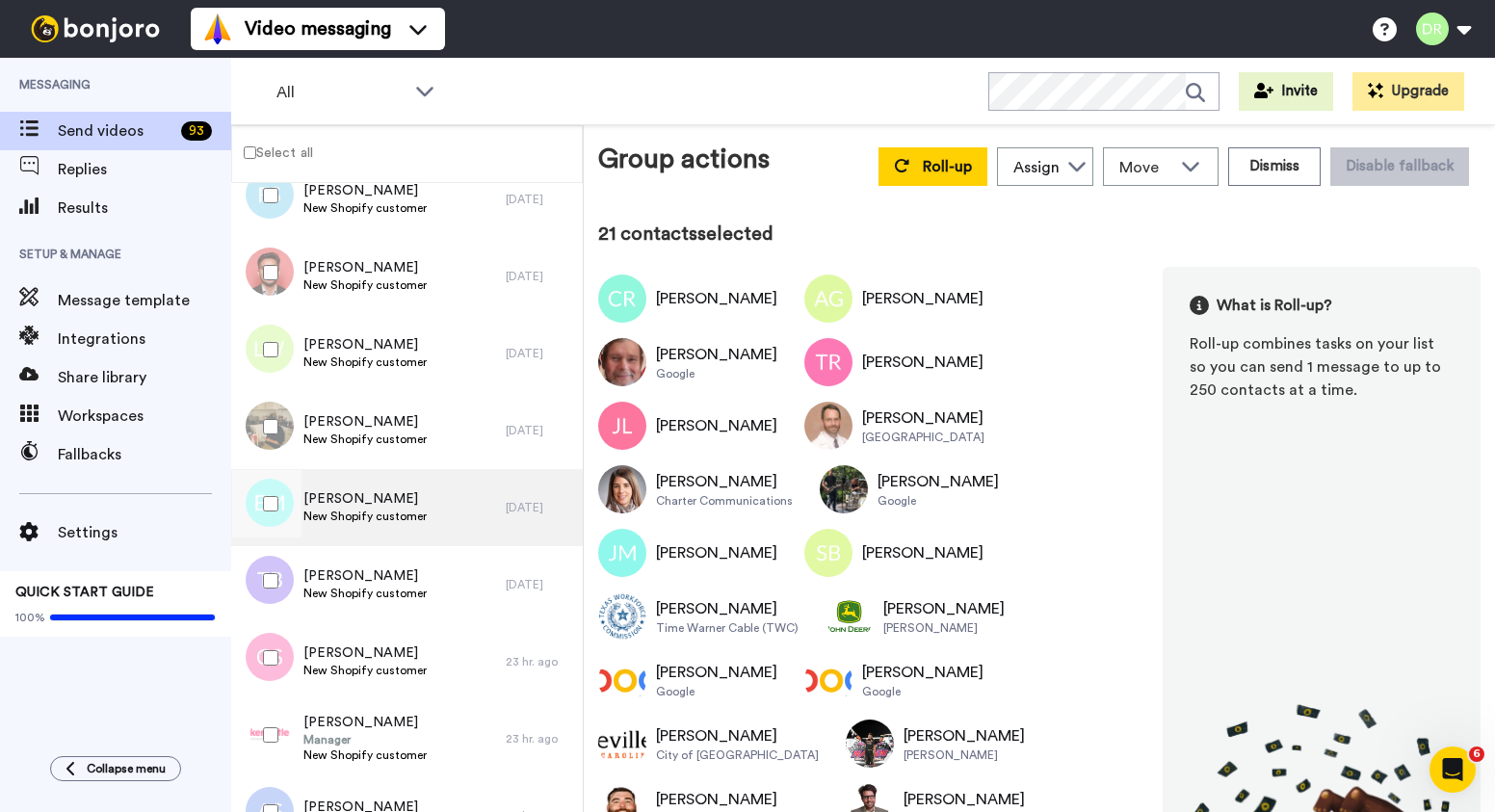
click at [328, 482] on div "[PERSON_NAME] New Shopify customer" at bounding box center [369, 508] width 275 height 77
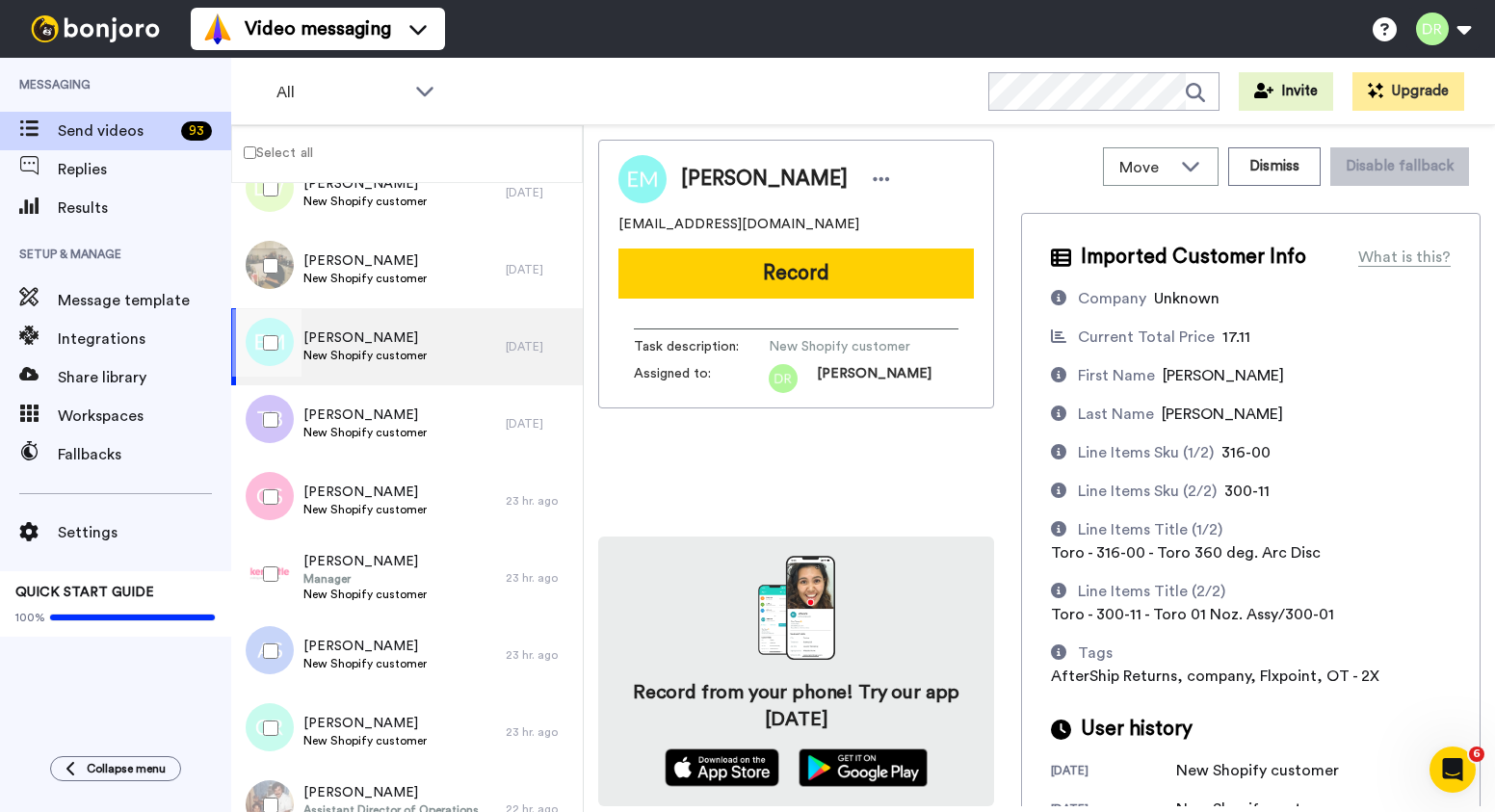
scroll to position [45, 0]
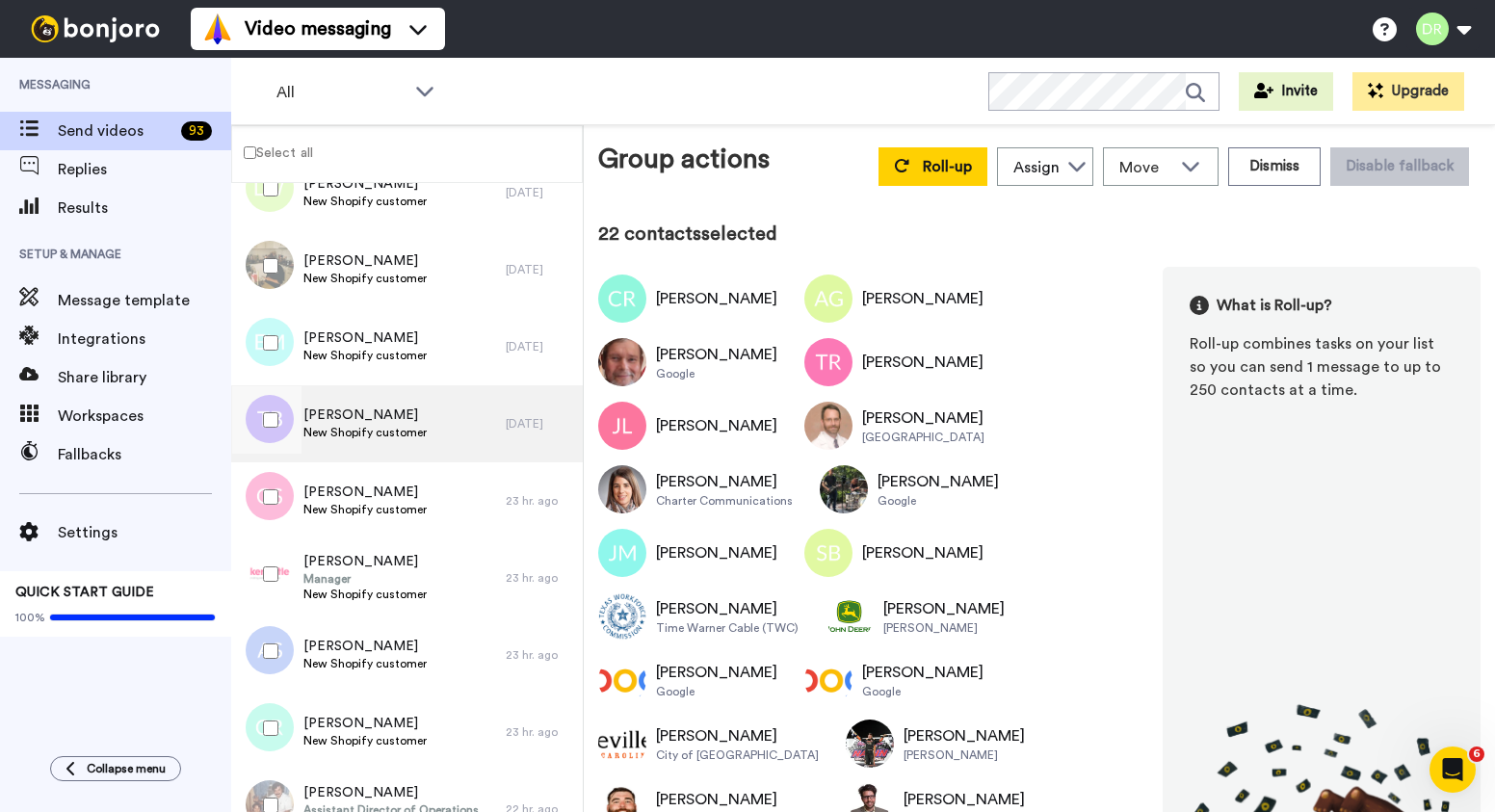
click at [337, 410] on span "[PERSON_NAME]" at bounding box center [364, 415] width 123 height 19
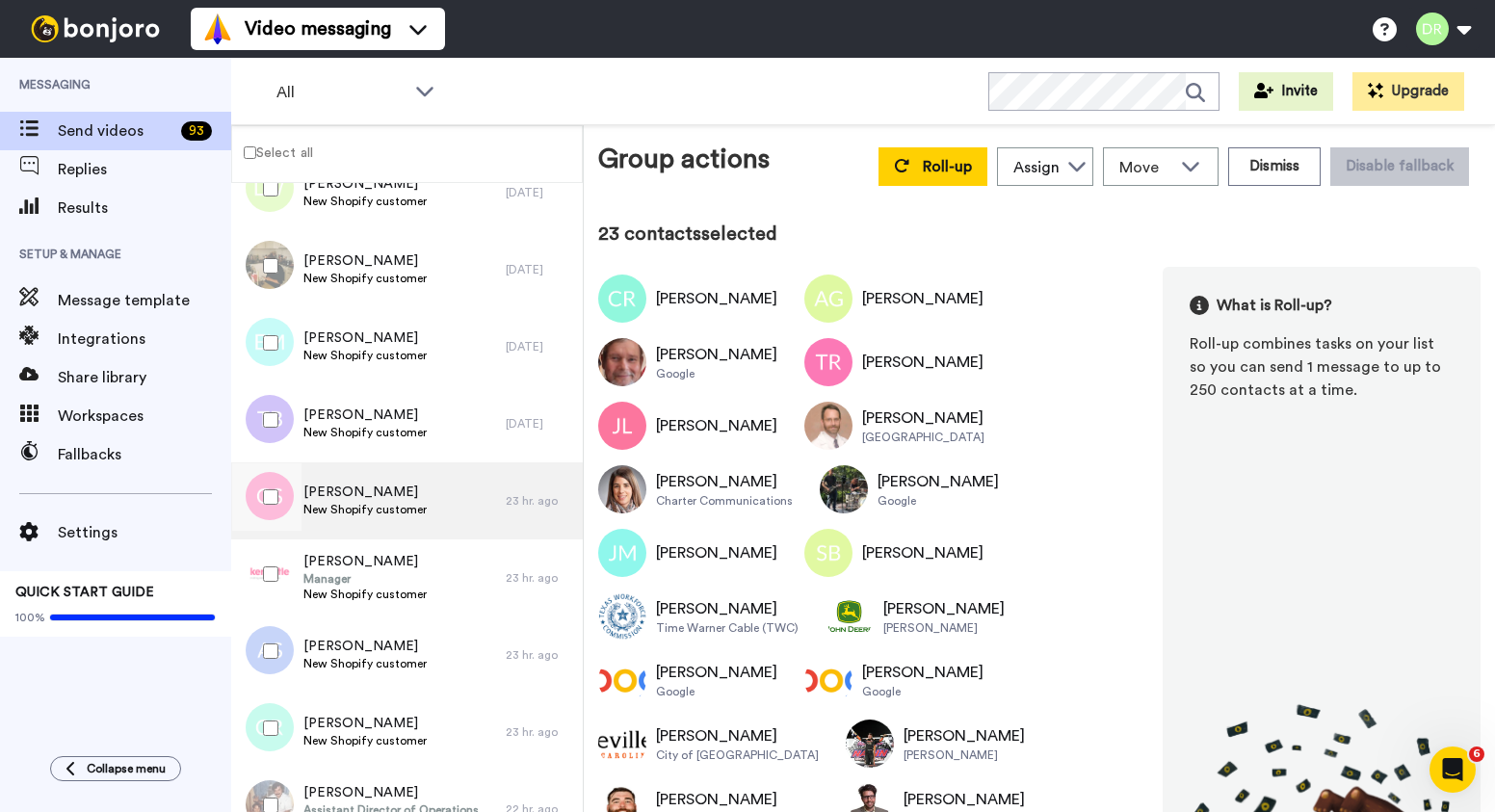
click at [331, 483] on span "[PERSON_NAME]" at bounding box center [364, 492] width 123 height 19
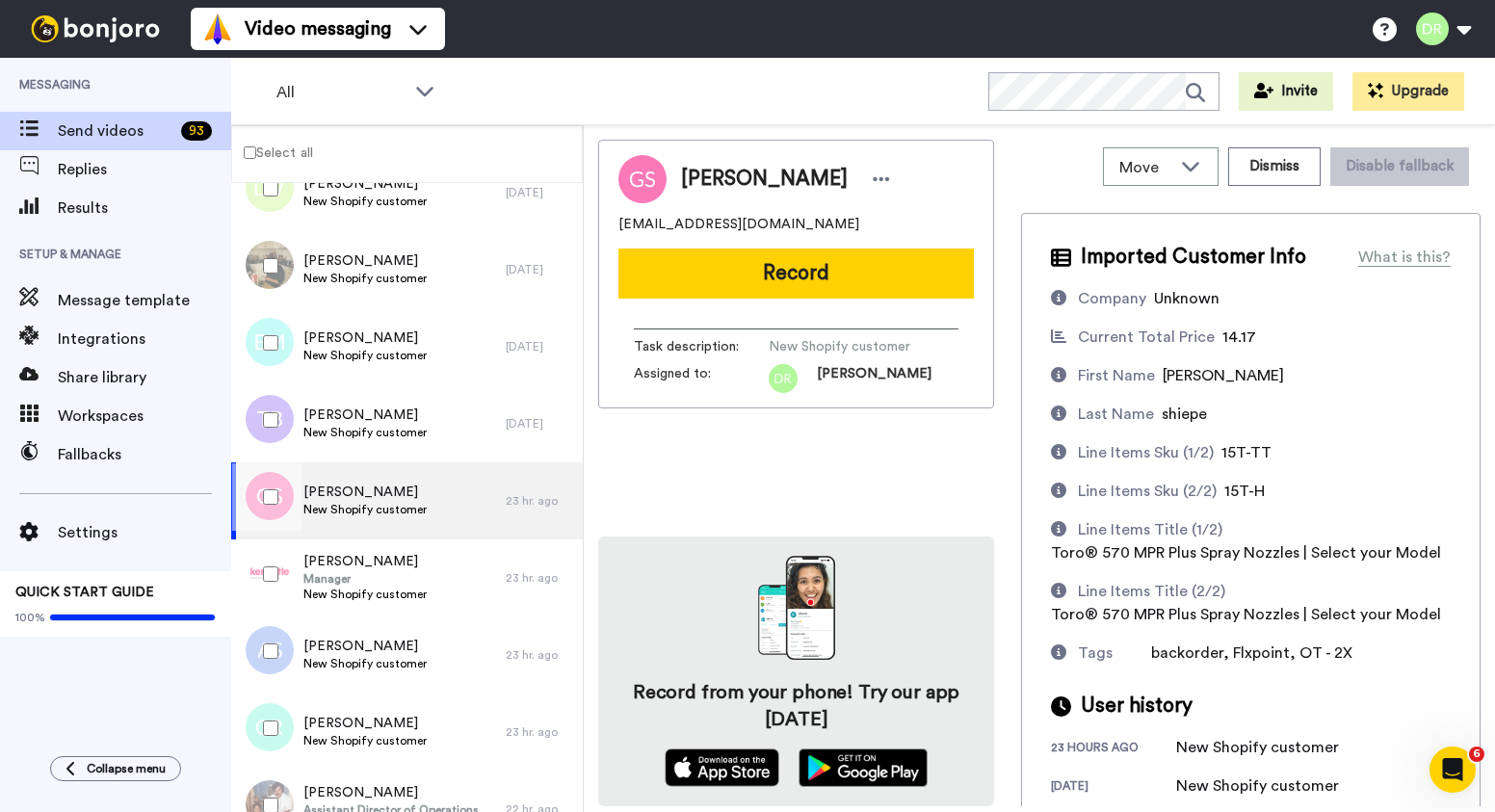
scroll to position [21, 0]
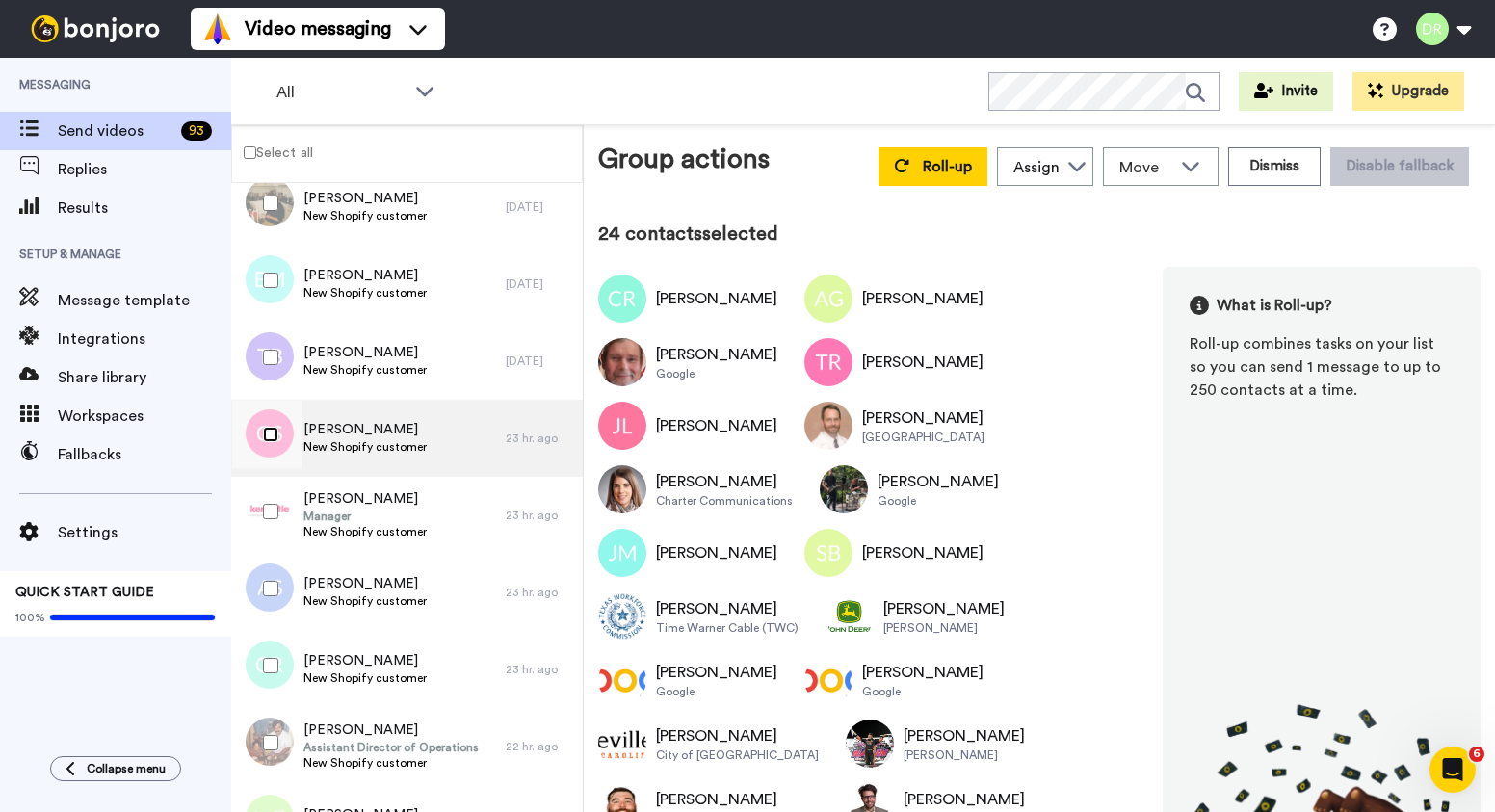
scroll to position [1965, 0]
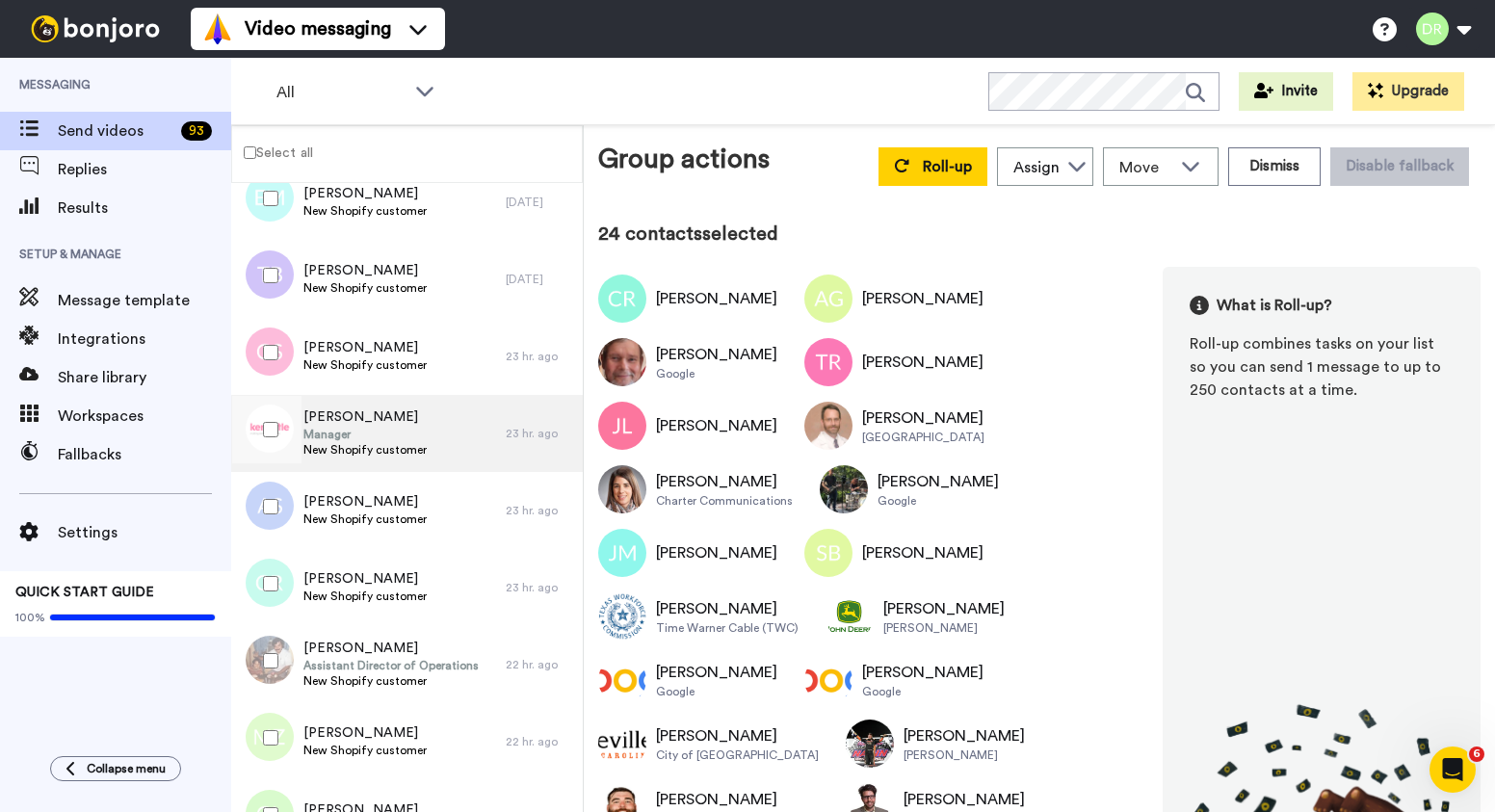
click at [341, 423] on span "[PERSON_NAME]" at bounding box center [364, 417] width 123 height 19
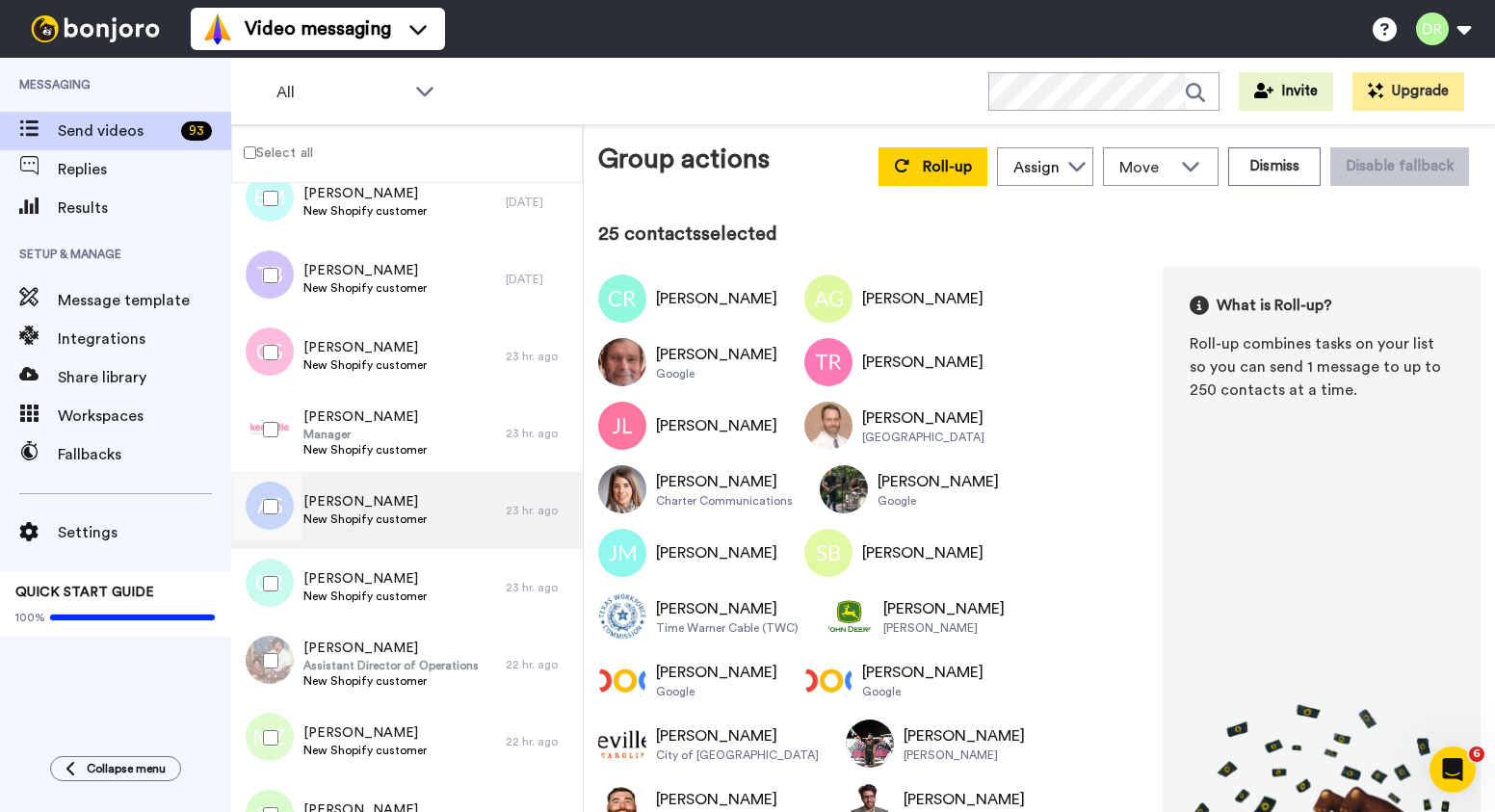
click at [341, 492] on span "[PERSON_NAME]" at bounding box center [364, 501] width 123 height 19
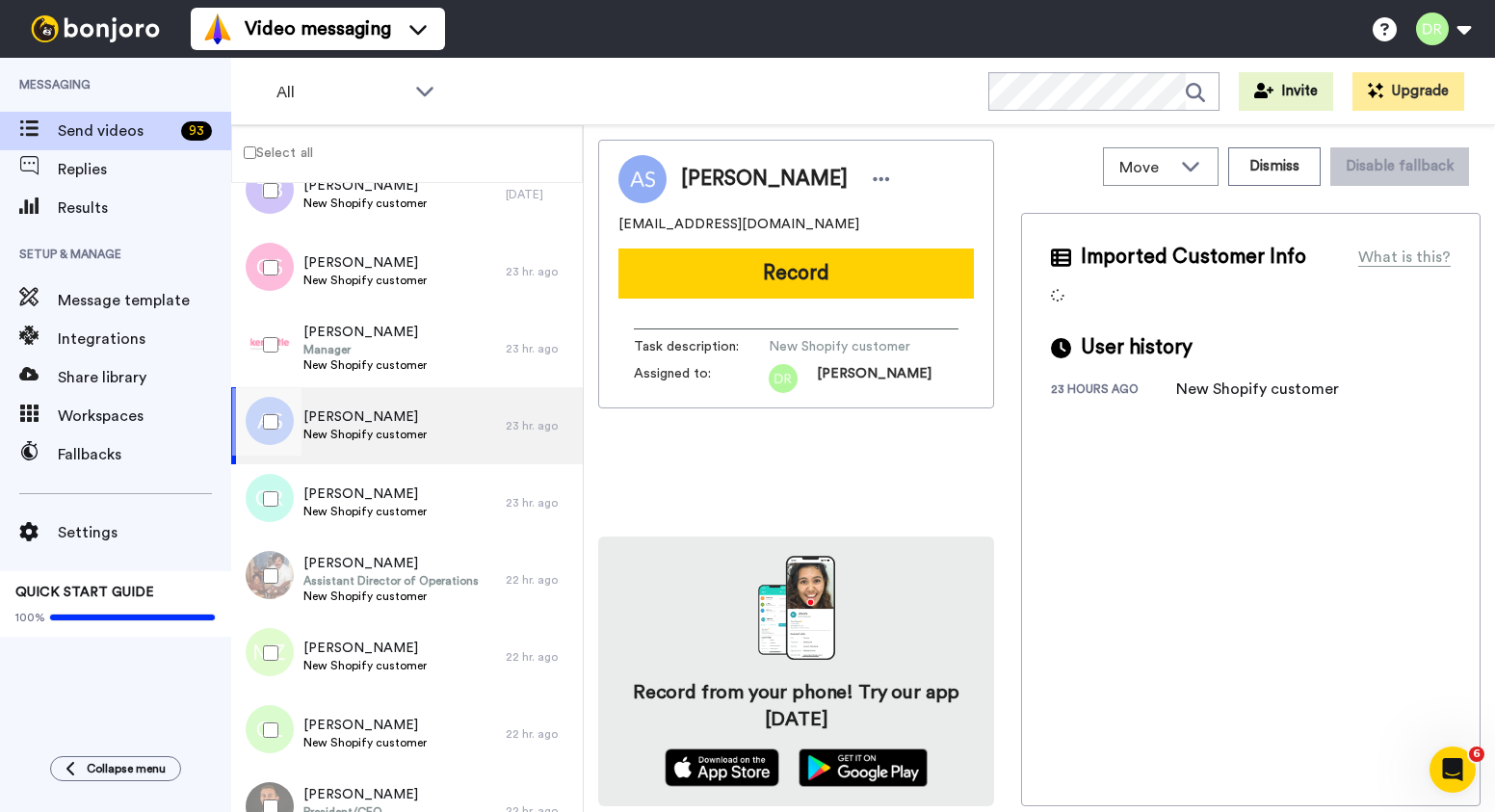
scroll to position [2053, 0]
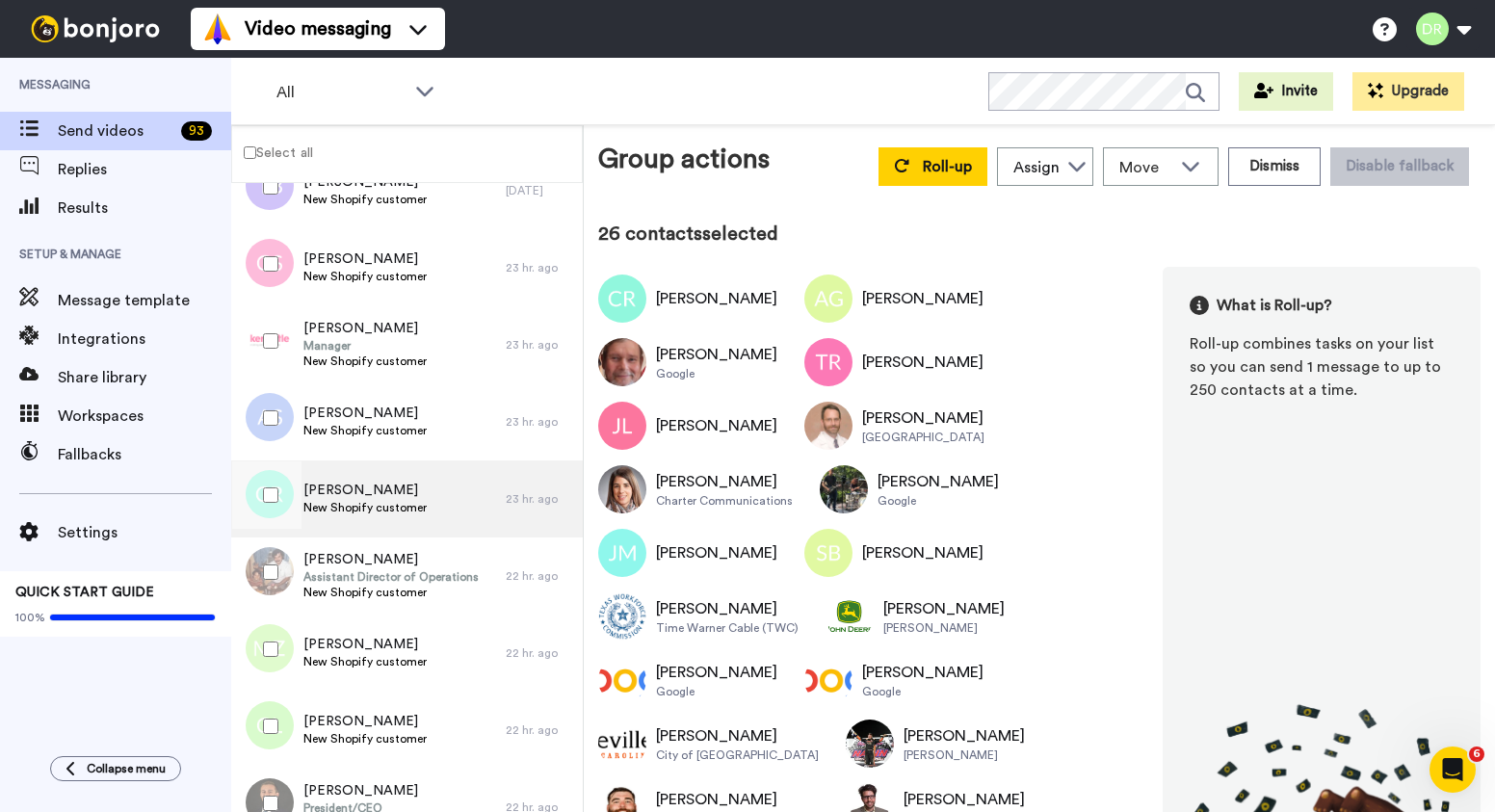
click at [357, 488] on span "[PERSON_NAME]" at bounding box center [364, 490] width 123 height 19
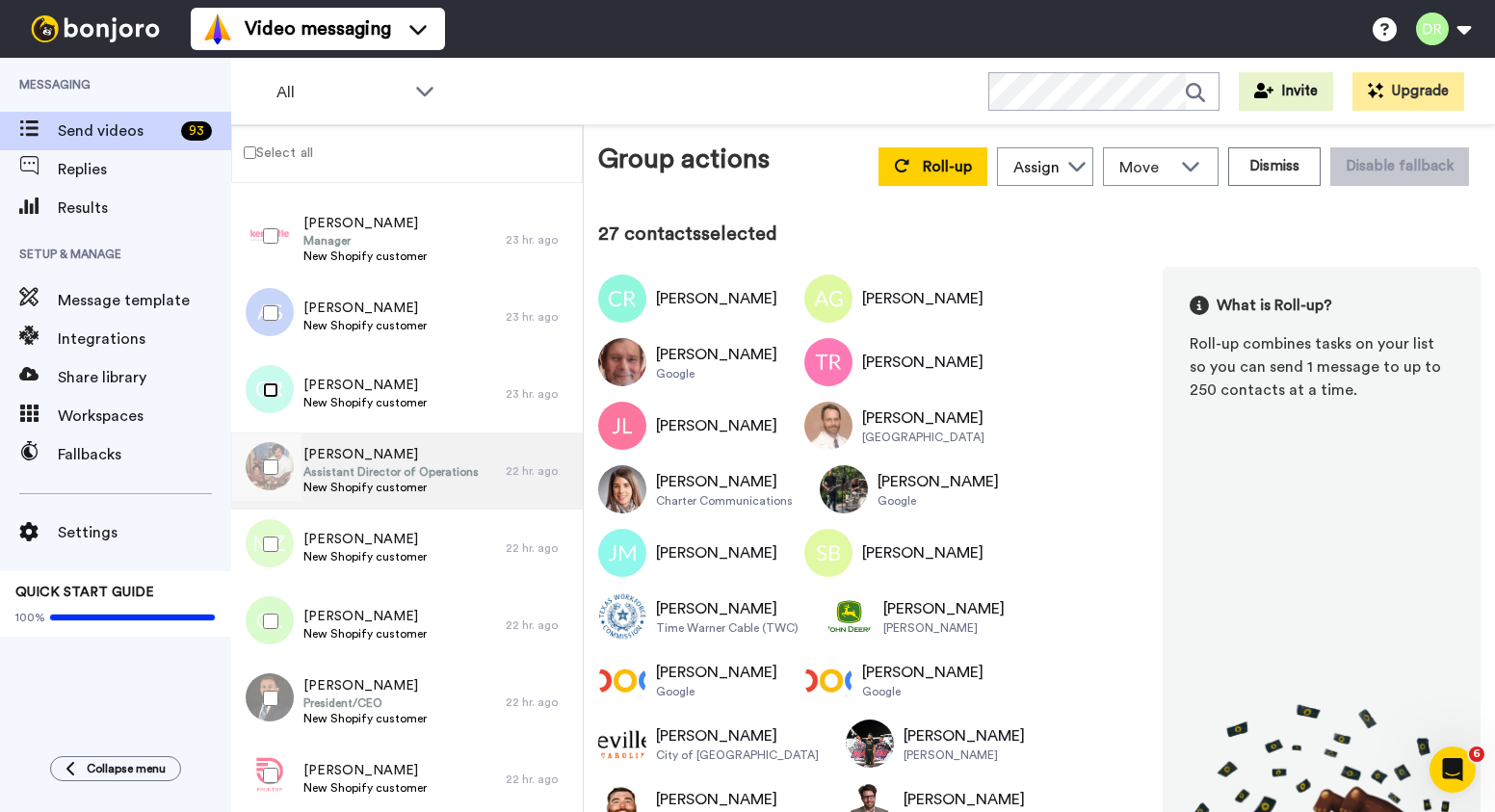
scroll to position [2197, 0]
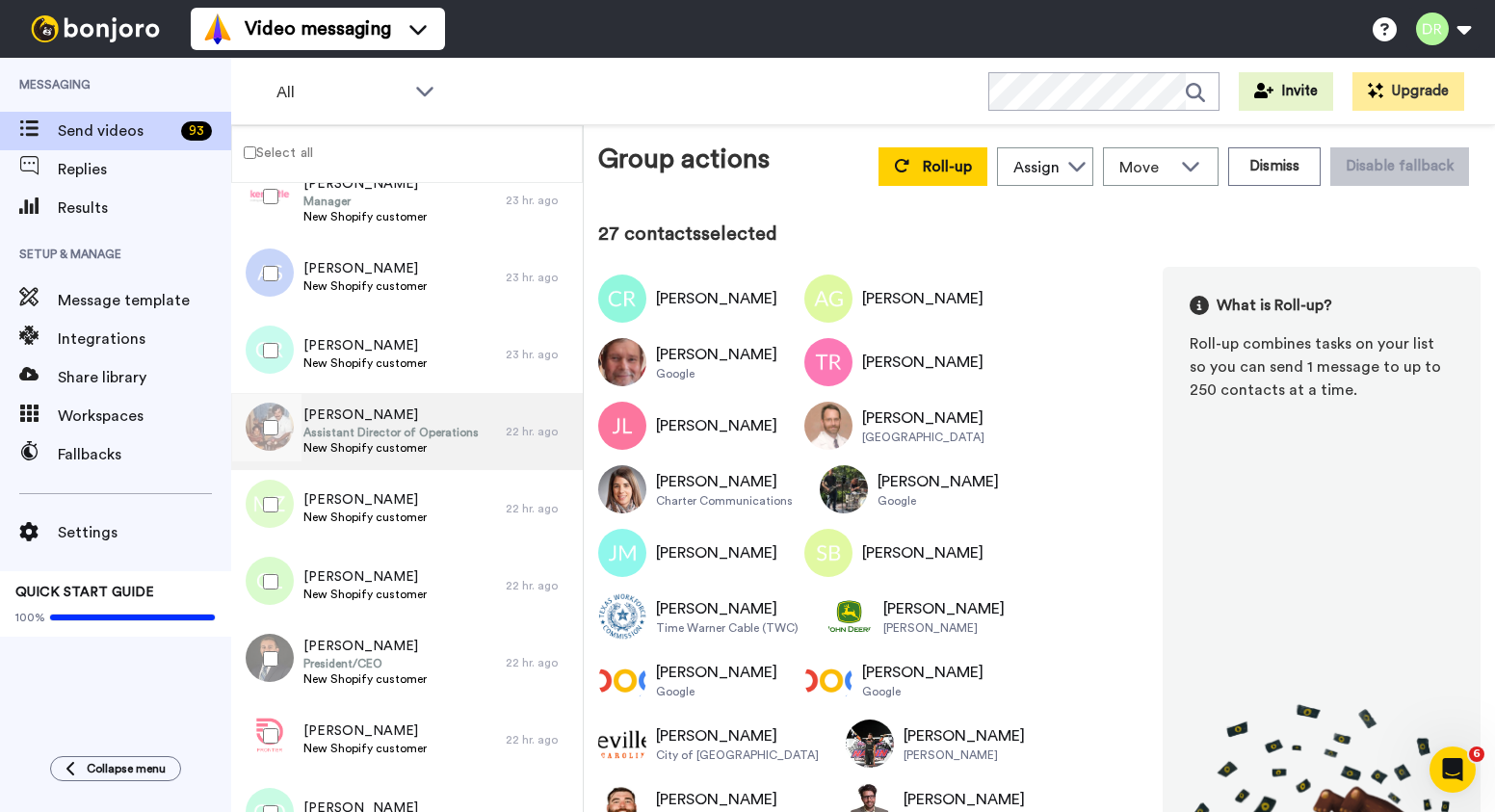
click at [344, 426] on span "Assistant Director of Operations" at bounding box center [390, 433] width 175 height 15
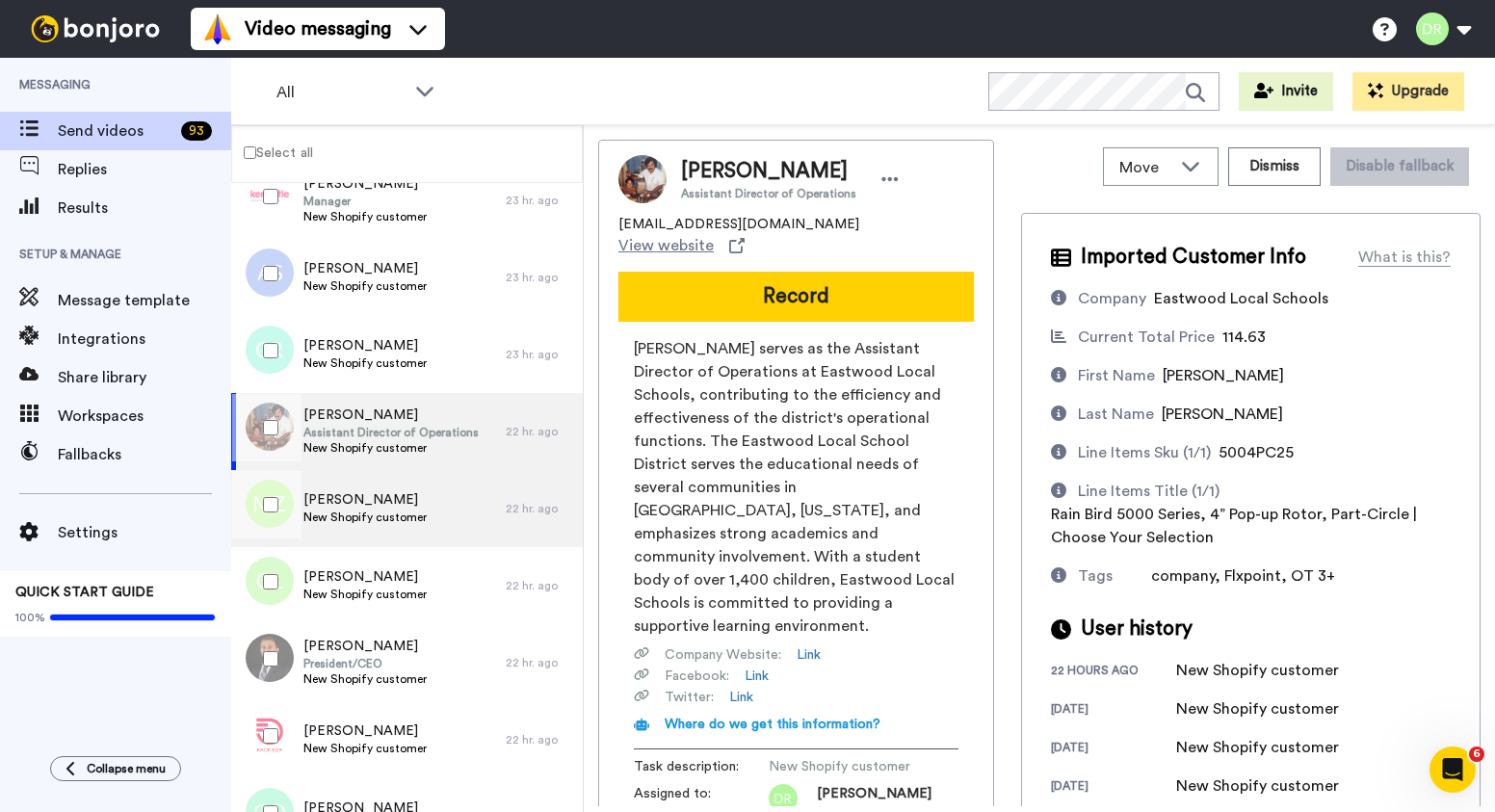
click at [377, 513] on span "New Shopify customer" at bounding box center [364, 517] width 123 height 15
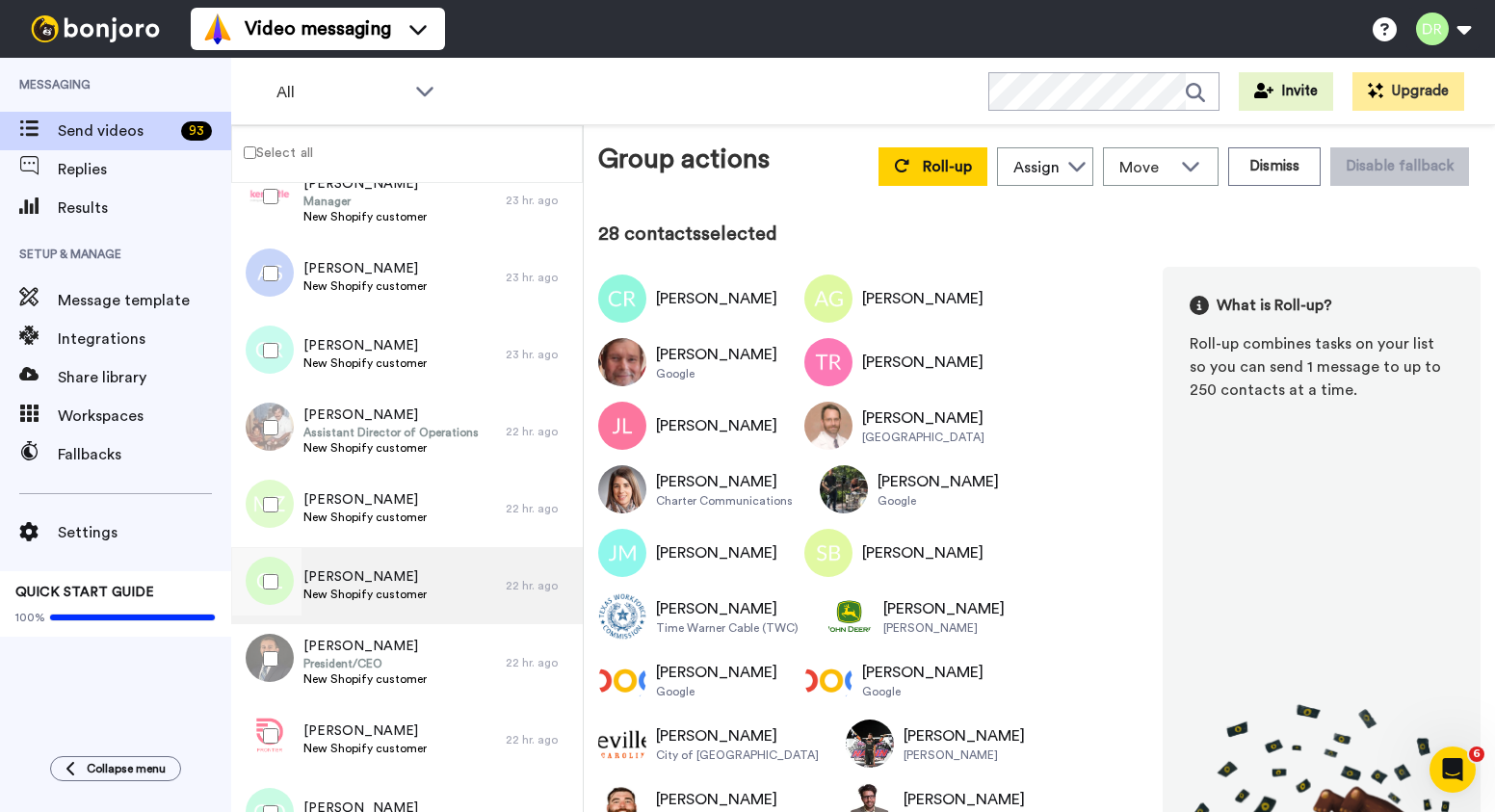
click at [338, 564] on div "[PERSON_NAME] New Shopify customer" at bounding box center [369, 586] width 275 height 77
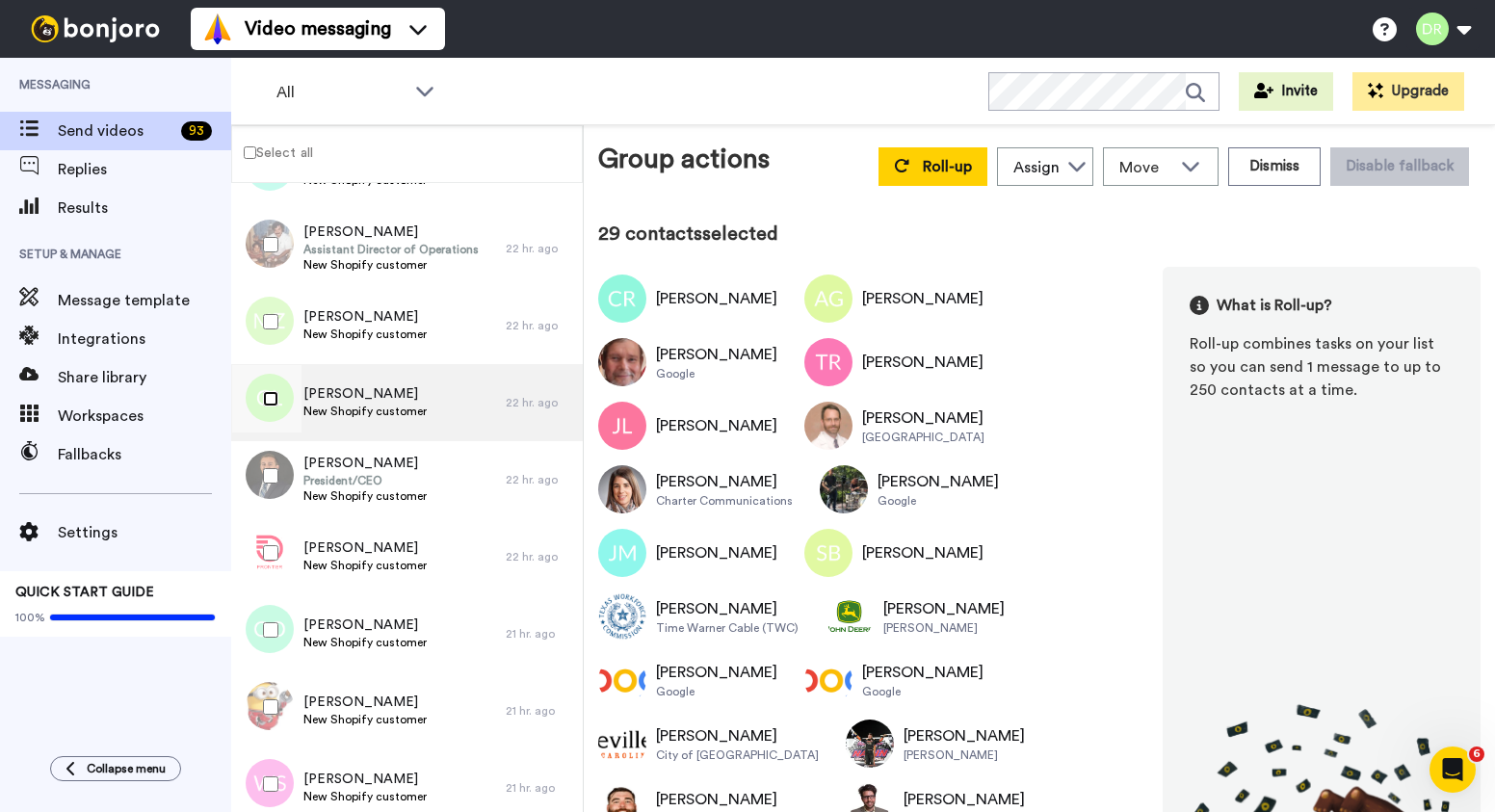
scroll to position [2413, 0]
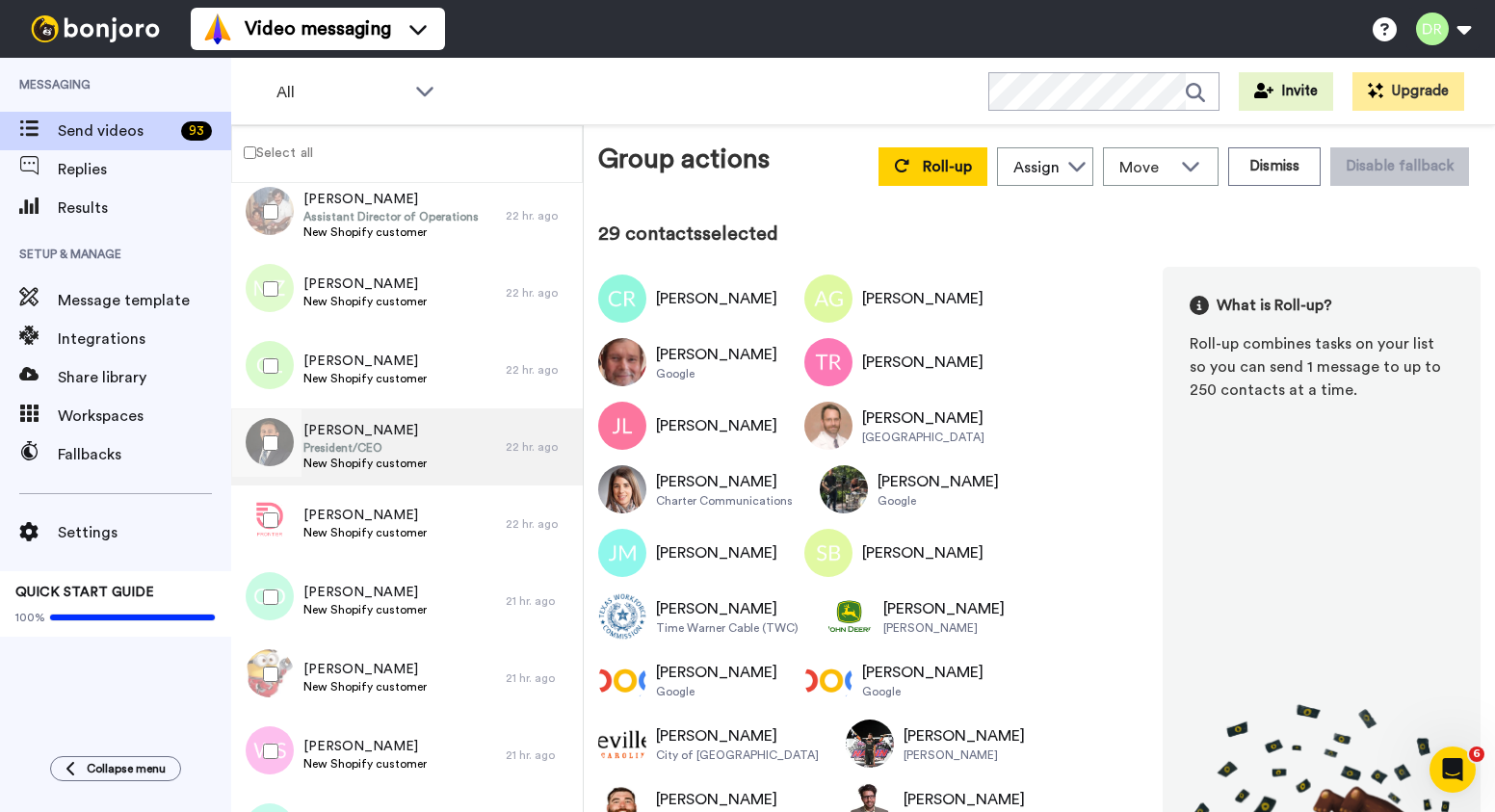
click at [351, 435] on span "[PERSON_NAME]" at bounding box center [364, 431] width 123 height 19
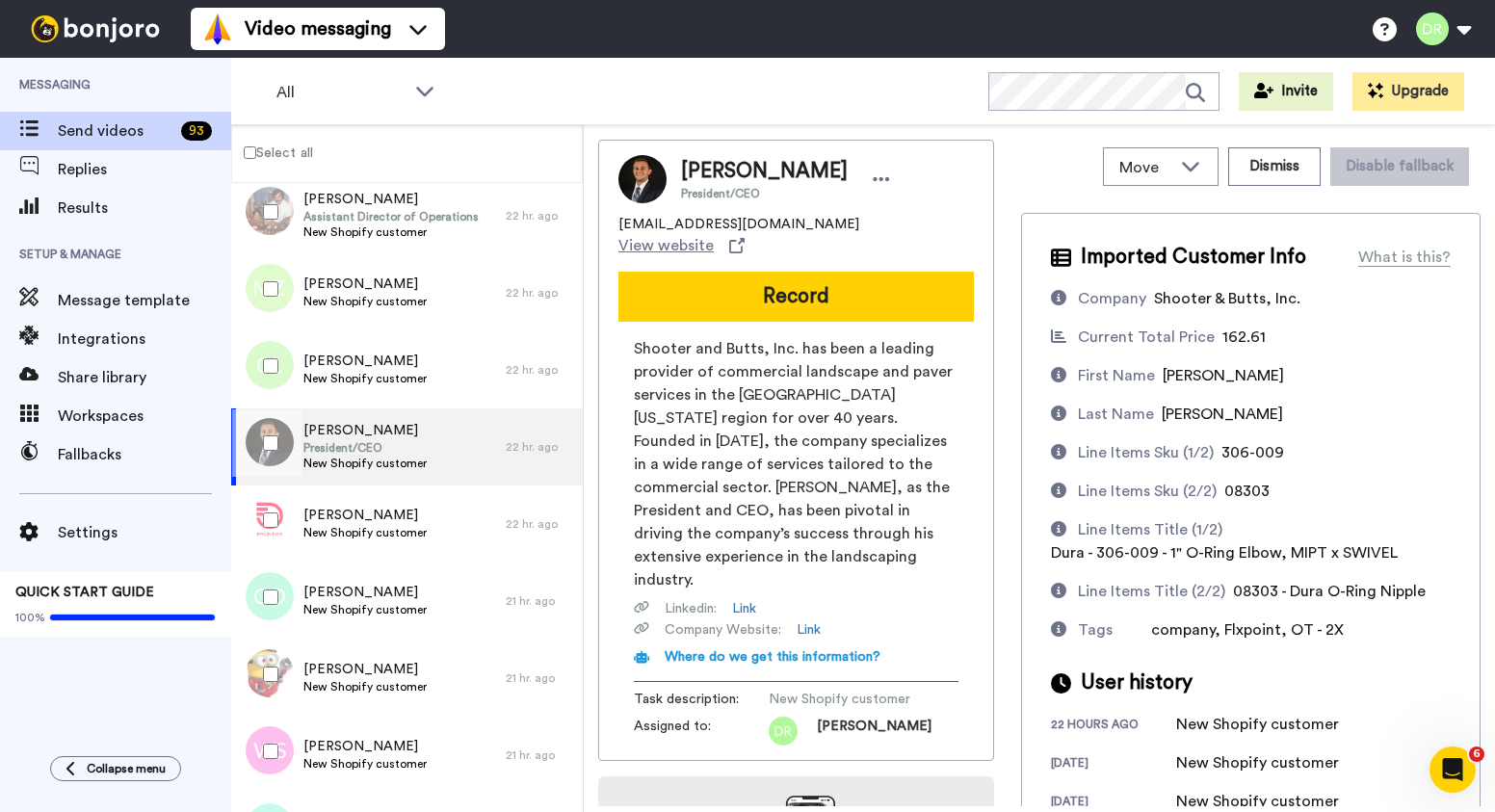
scroll to position [174, 0]
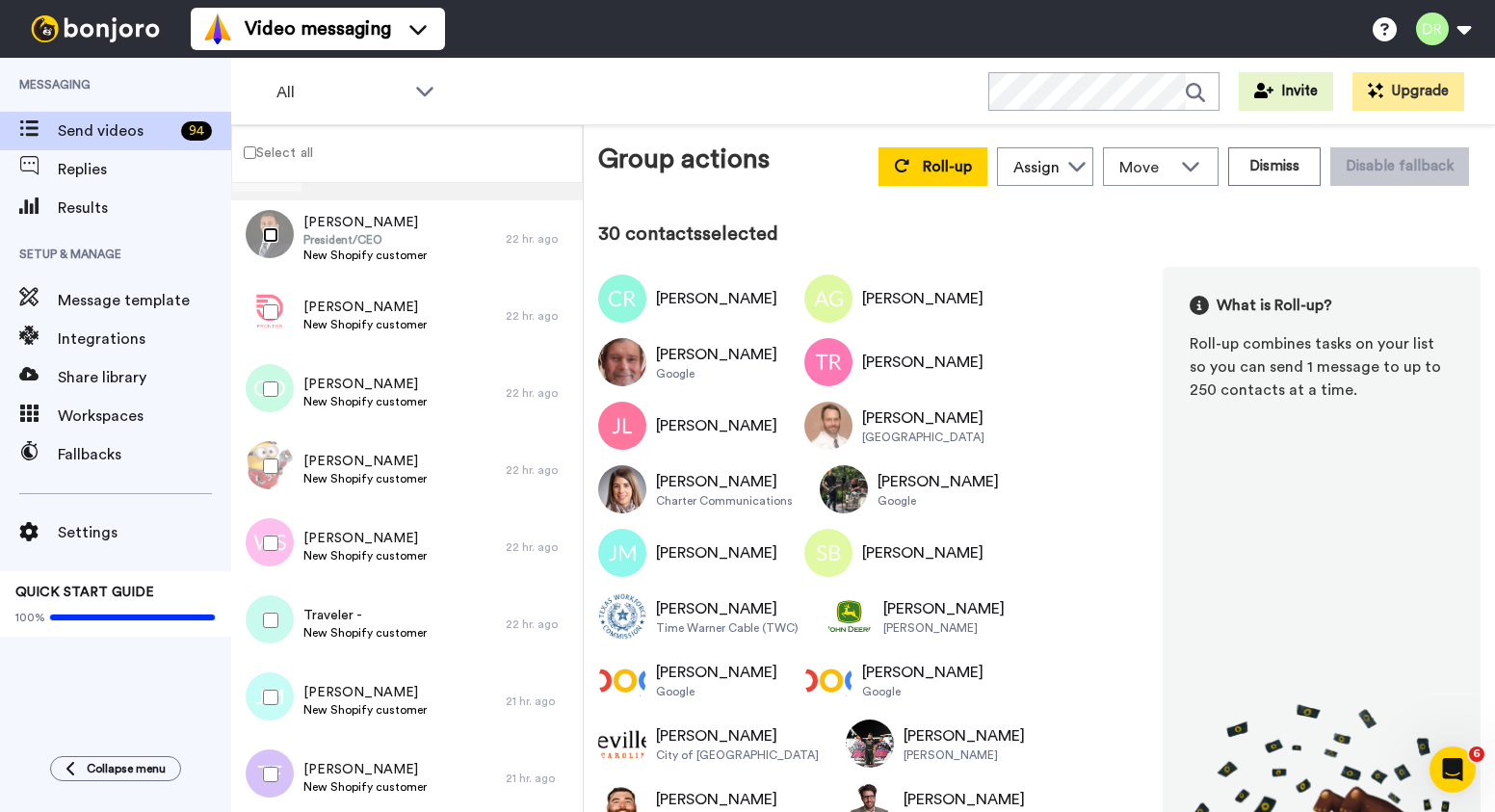
scroll to position [2659, 0]
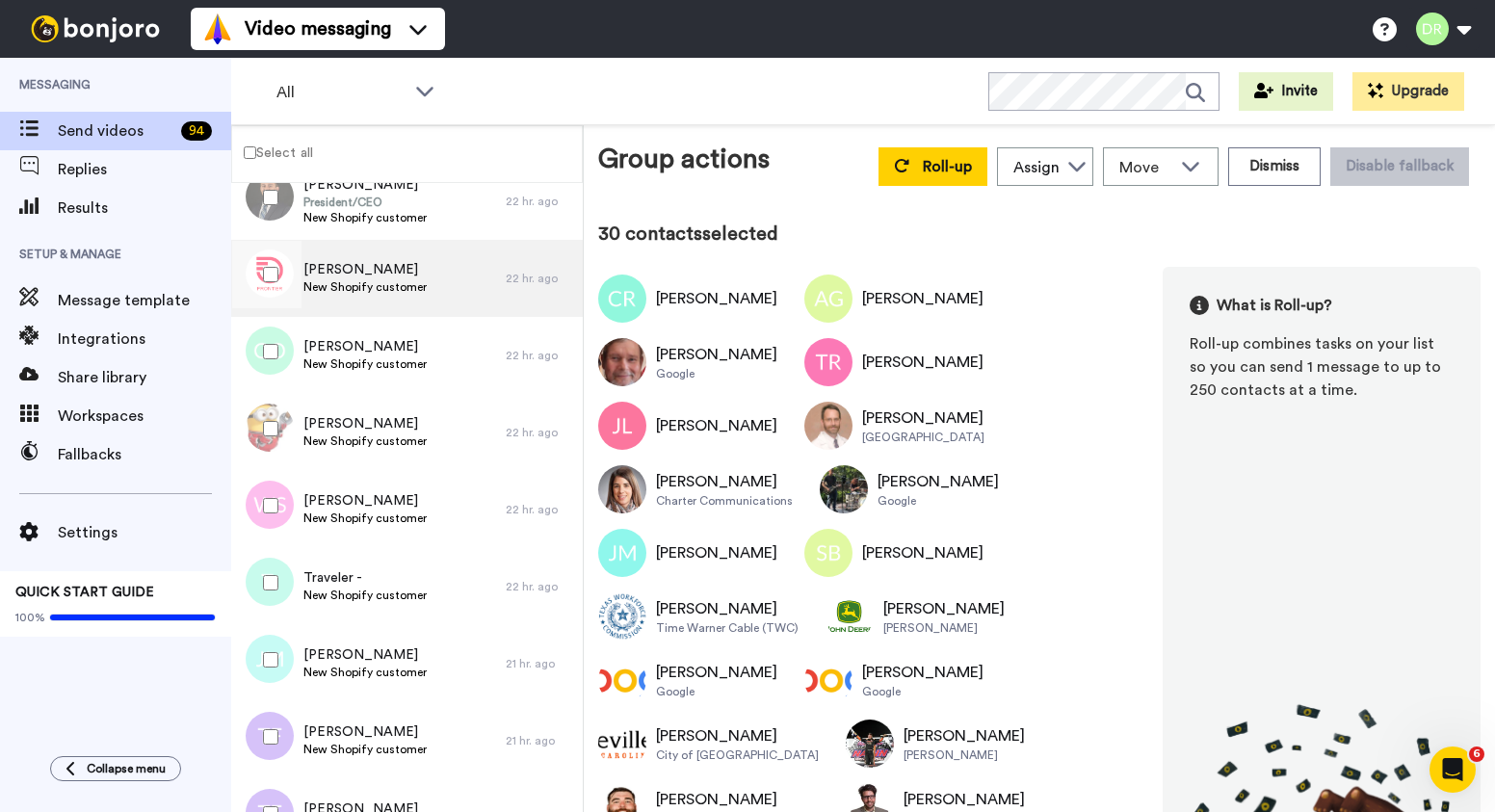
click at [348, 273] on span "[PERSON_NAME]" at bounding box center [364, 270] width 123 height 19
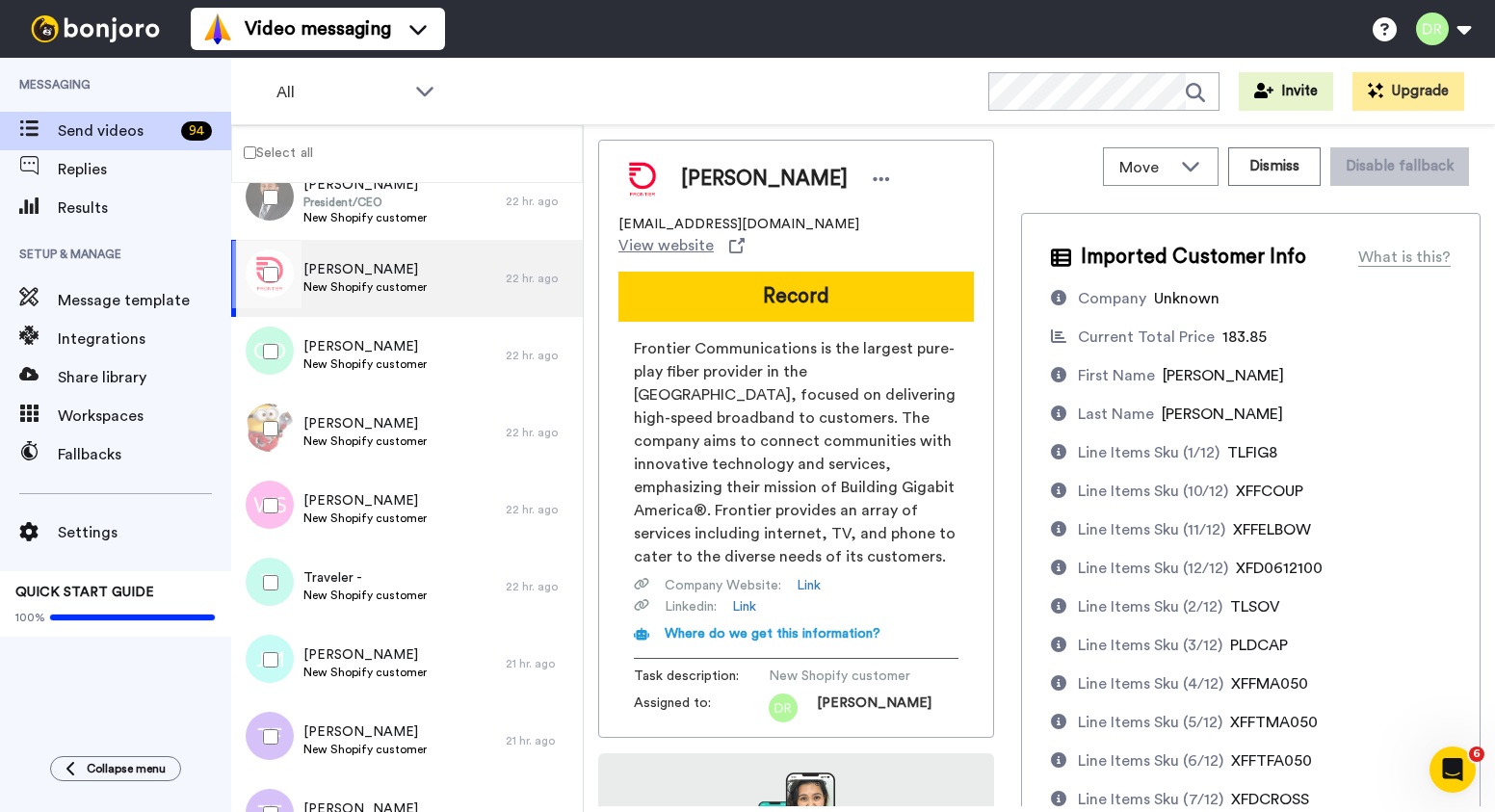
scroll to position [1161, 0]
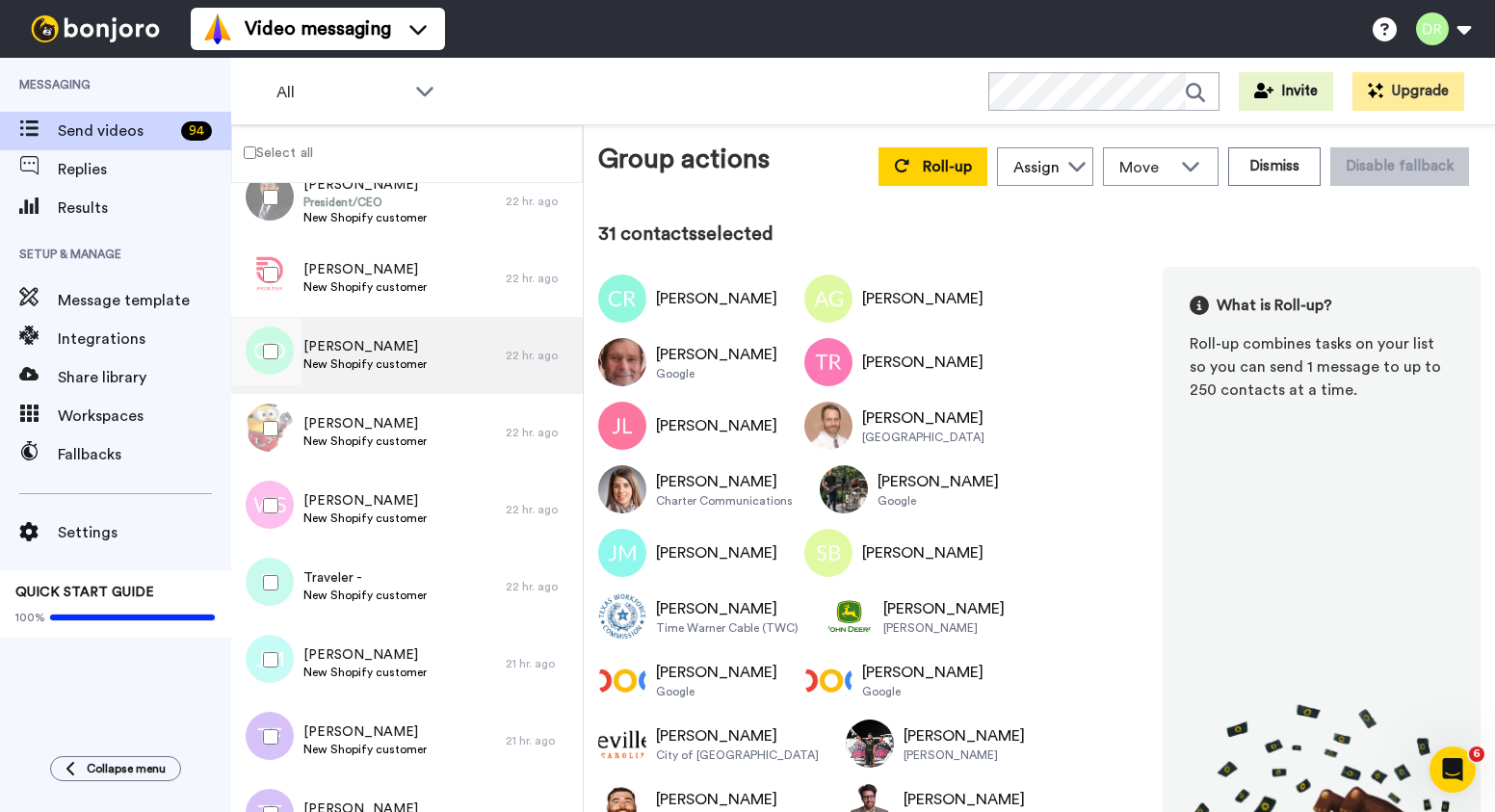
click at [374, 351] on span "[PERSON_NAME]" at bounding box center [364, 346] width 123 height 19
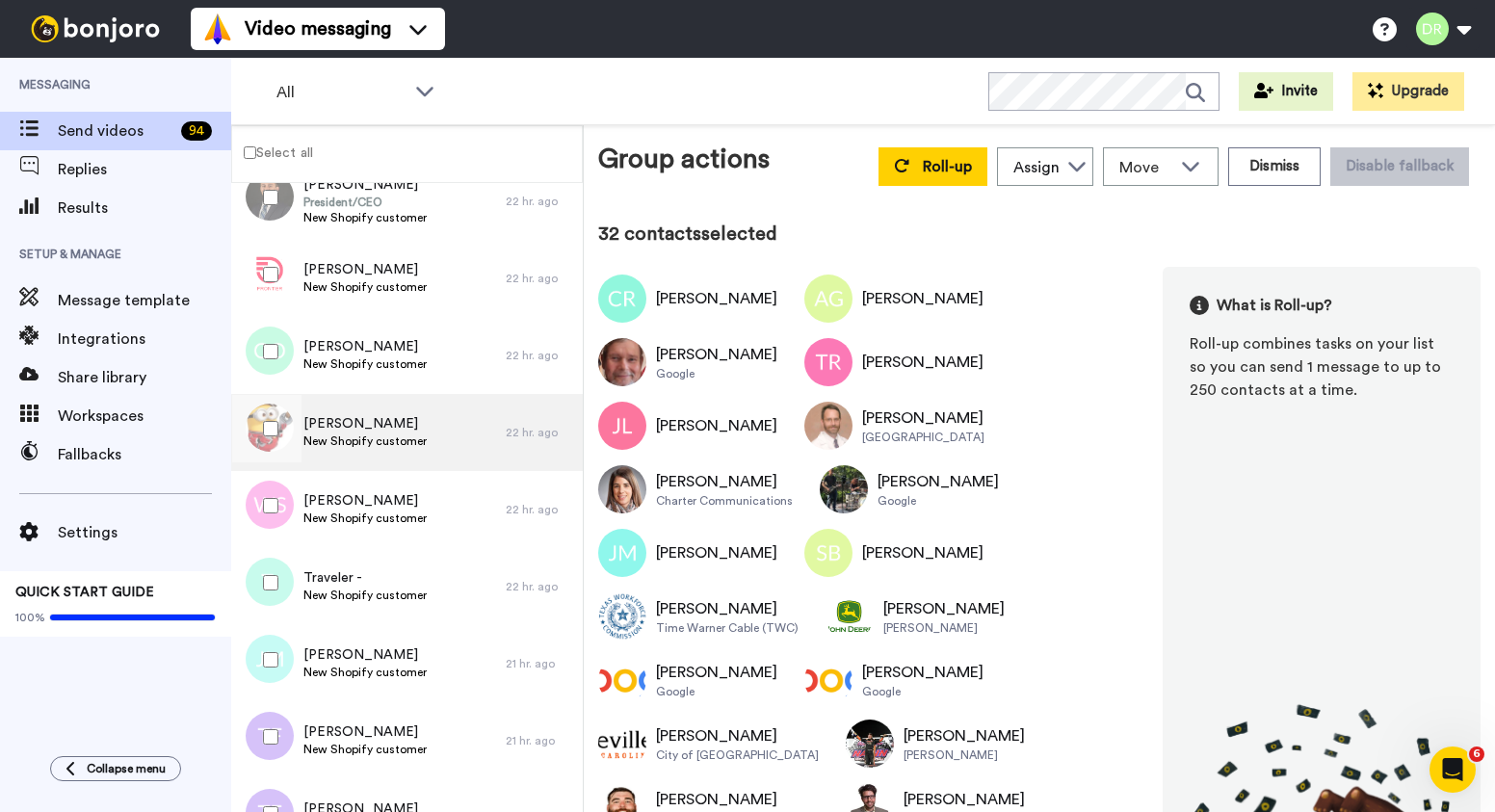
click at [337, 423] on span "[PERSON_NAME]" at bounding box center [364, 424] width 123 height 19
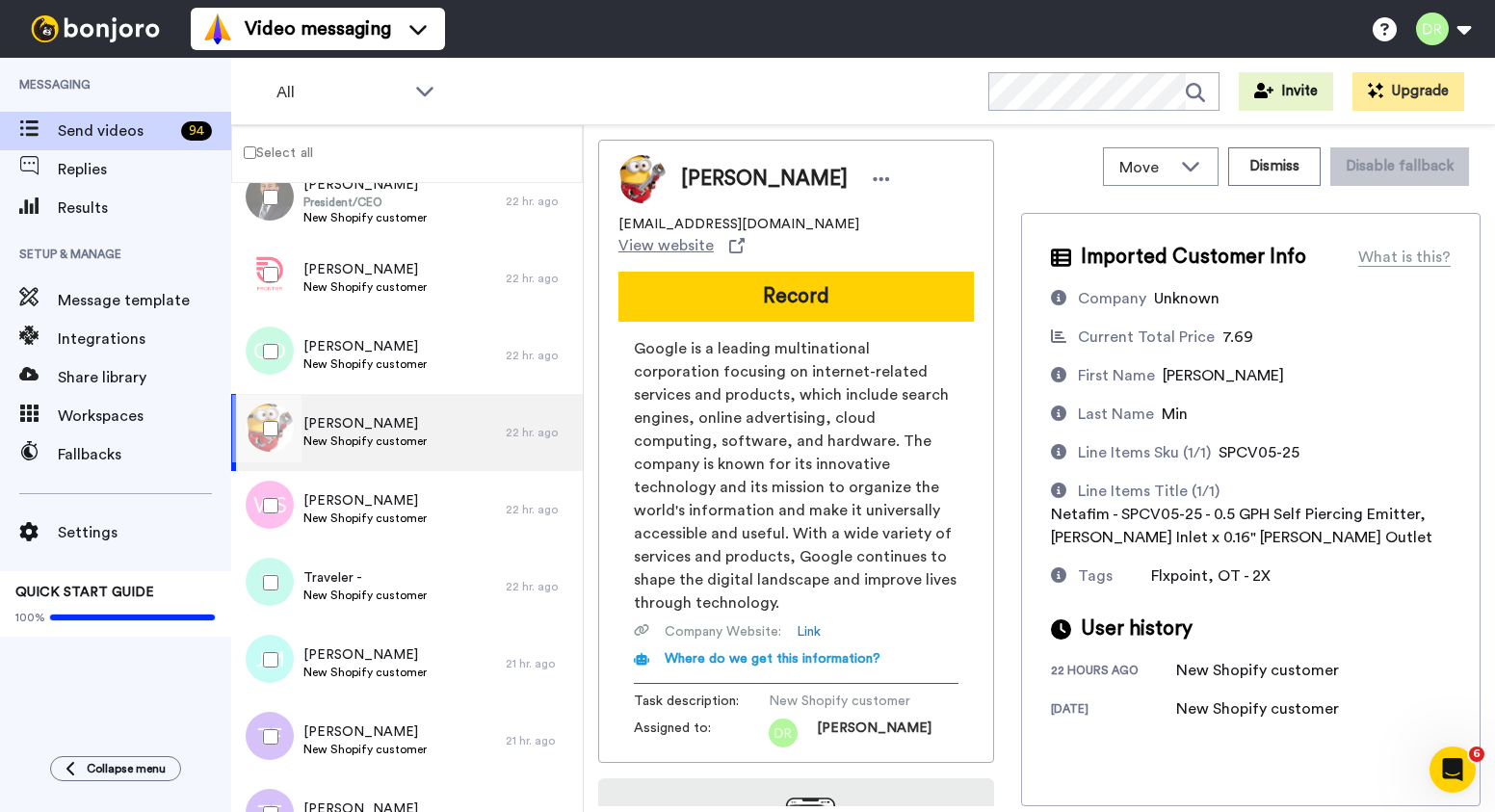
scroll to position [199, 0]
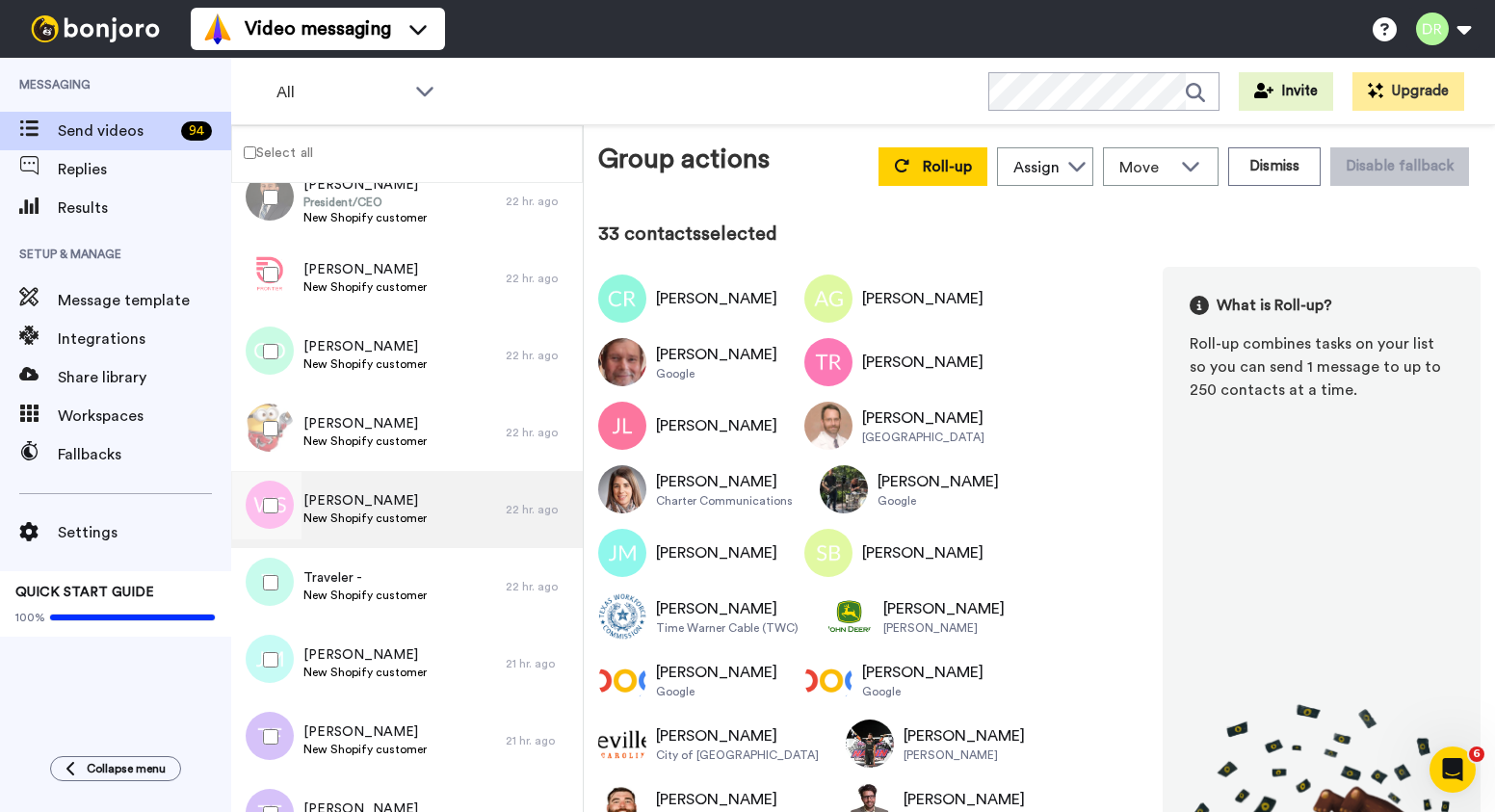
click at [351, 519] on span "New Shopify customer" at bounding box center [364, 518] width 123 height 15
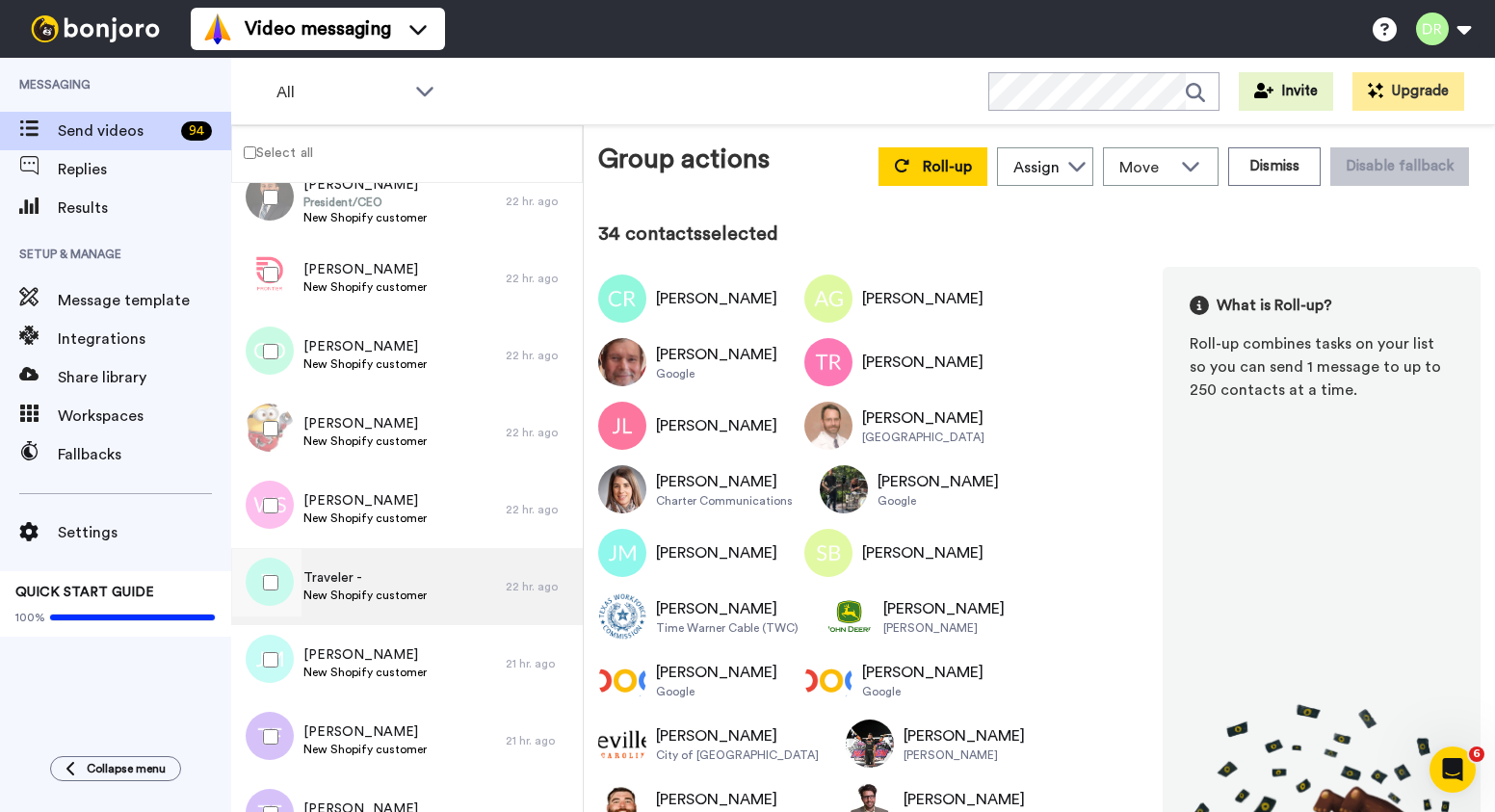
click at [350, 579] on span "Traveler -" at bounding box center [364, 578] width 123 height 19
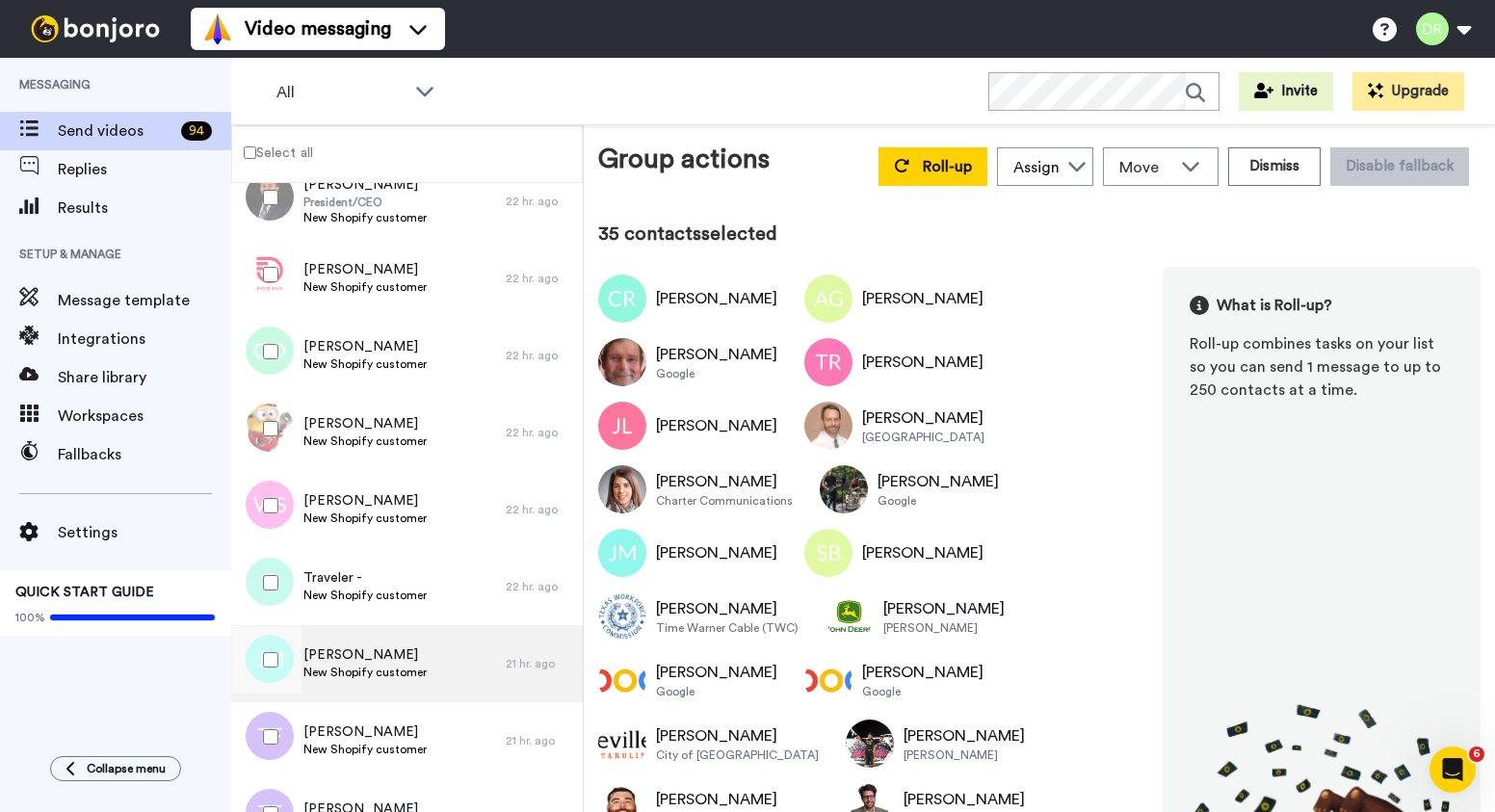
click at [339, 647] on span "[PERSON_NAME]" at bounding box center [364, 655] width 123 height 19
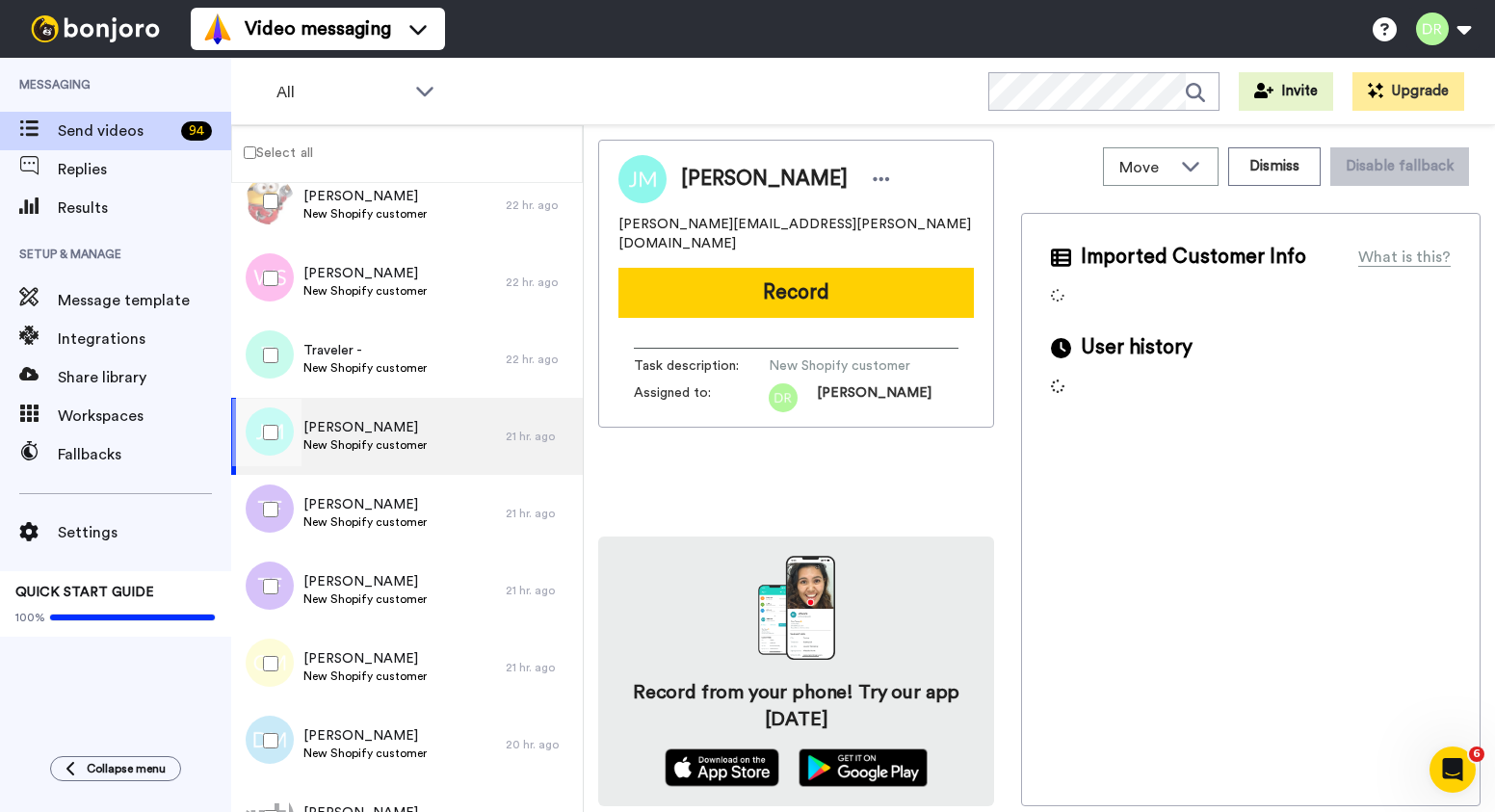
scroll to position [2902, 0]
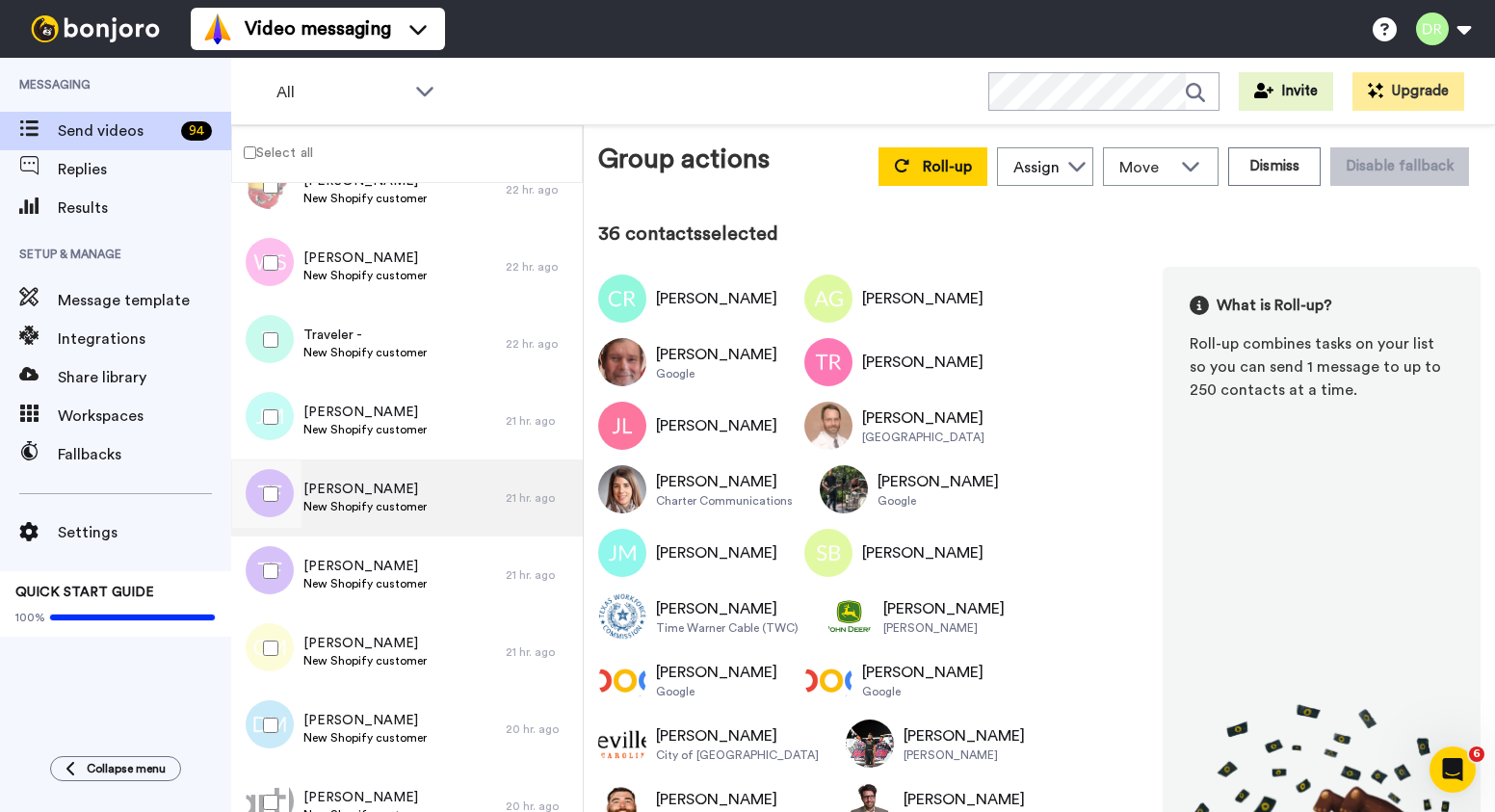
click at [337, 488] on span "[PERSON_NAME]" at bounding box center [364, 489] width 123 height 19
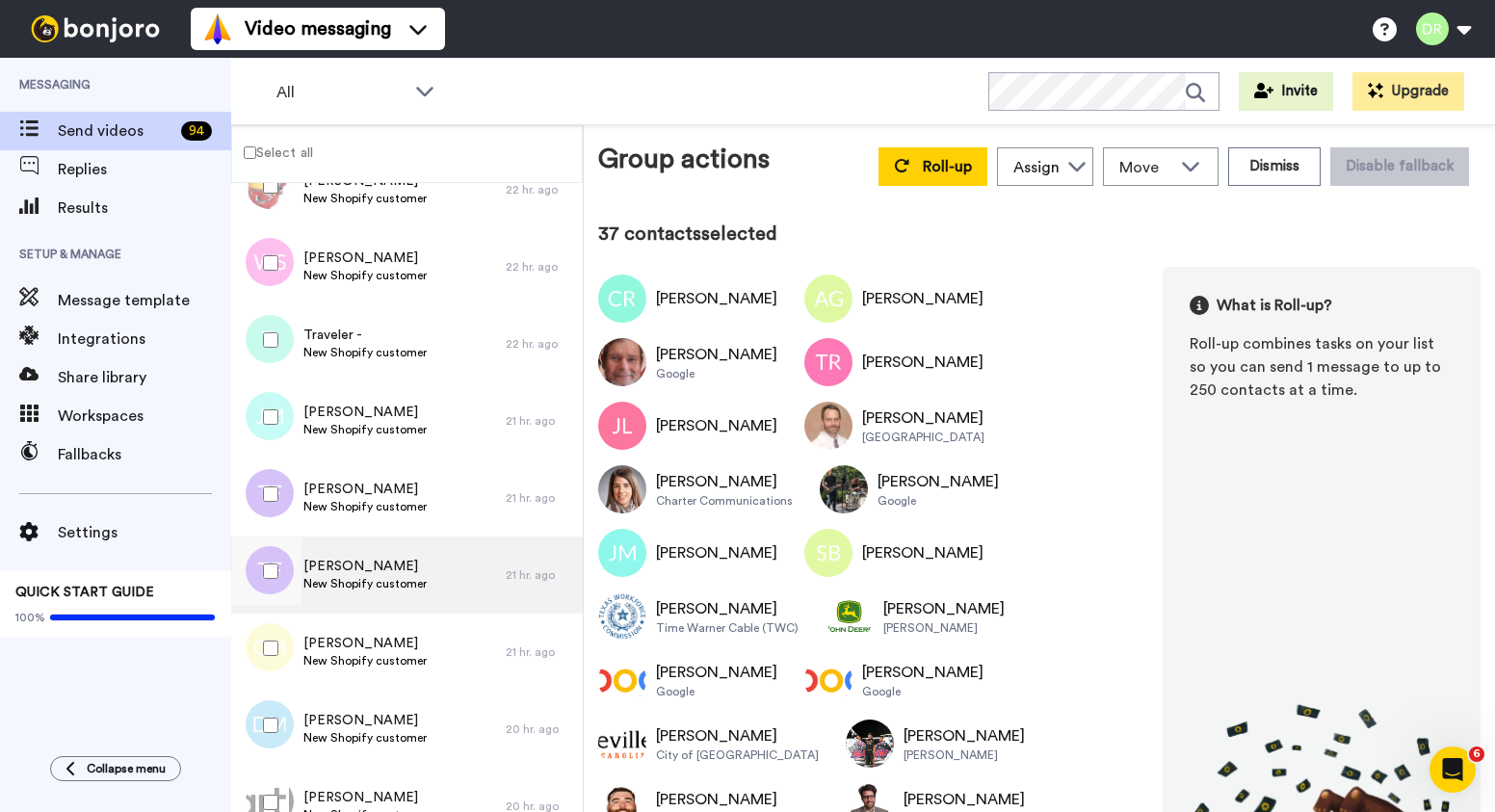
click at [355, 562] on span "[PERSON_NAME]" at bounding box center [364, 566] width 123 height 19
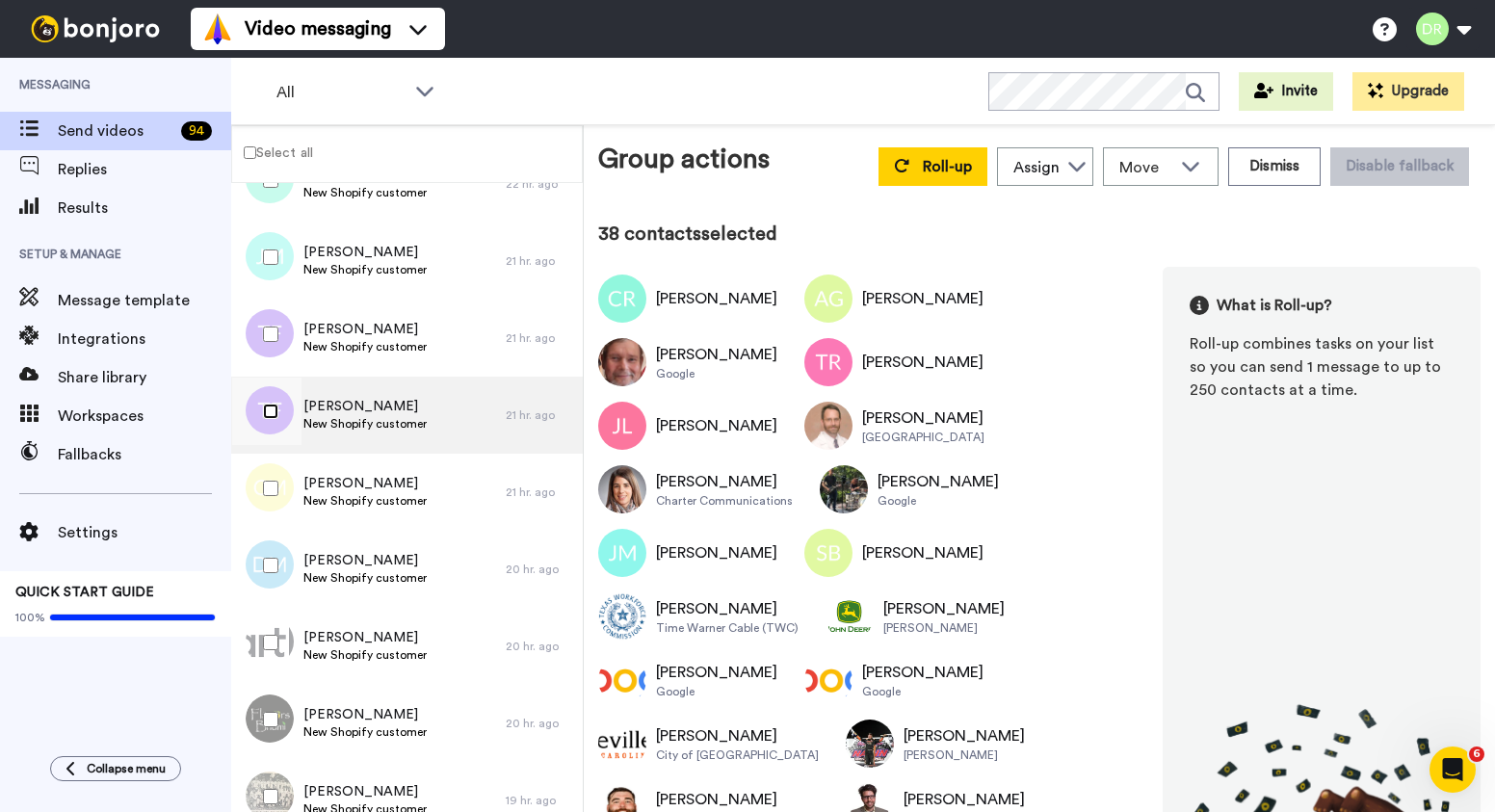
scroll to position [3100, 0]
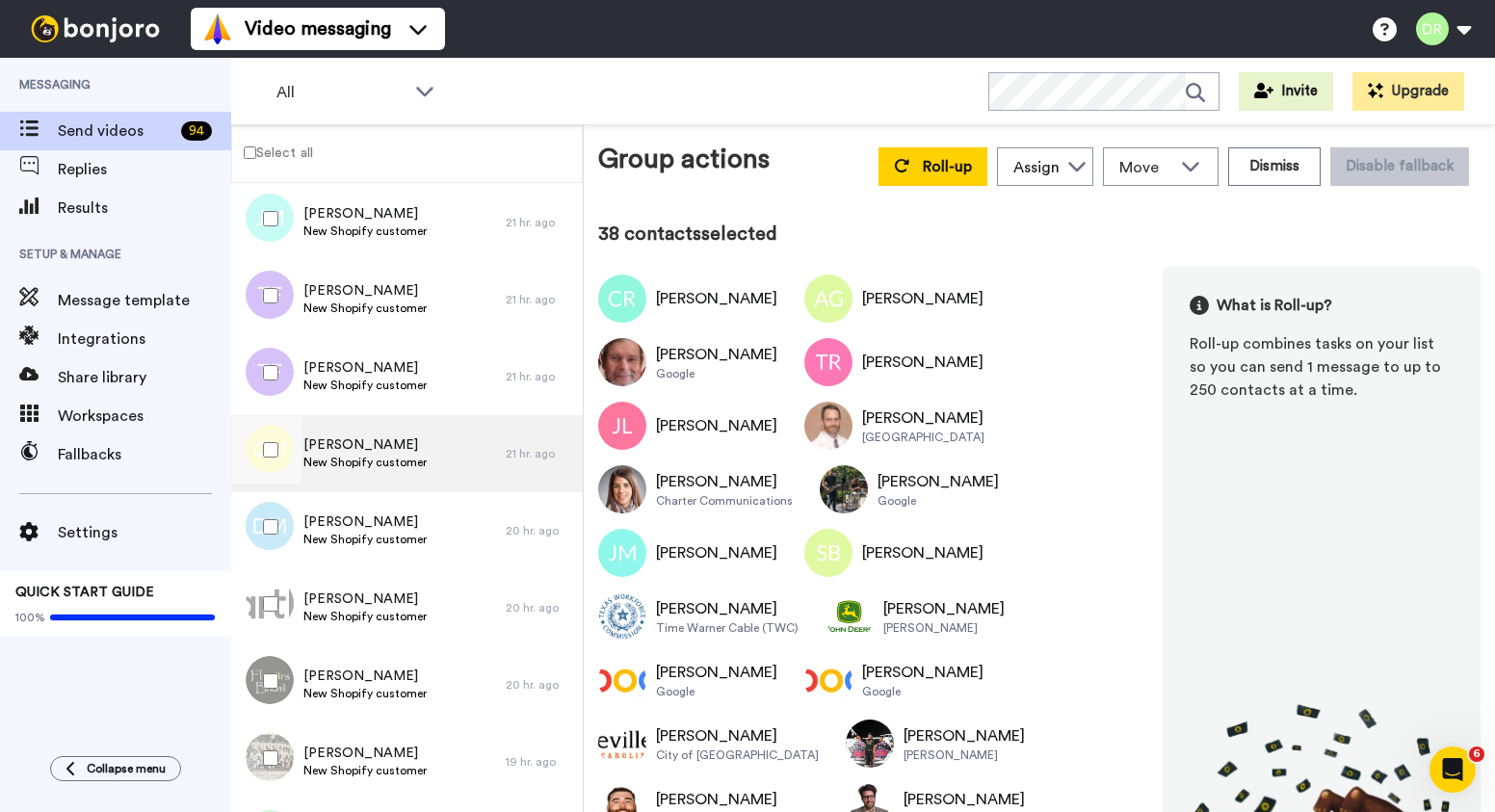
click at [398, 444] on span "[PERSON_NAME]" at bounding box center [364, 445] width 123 height 19
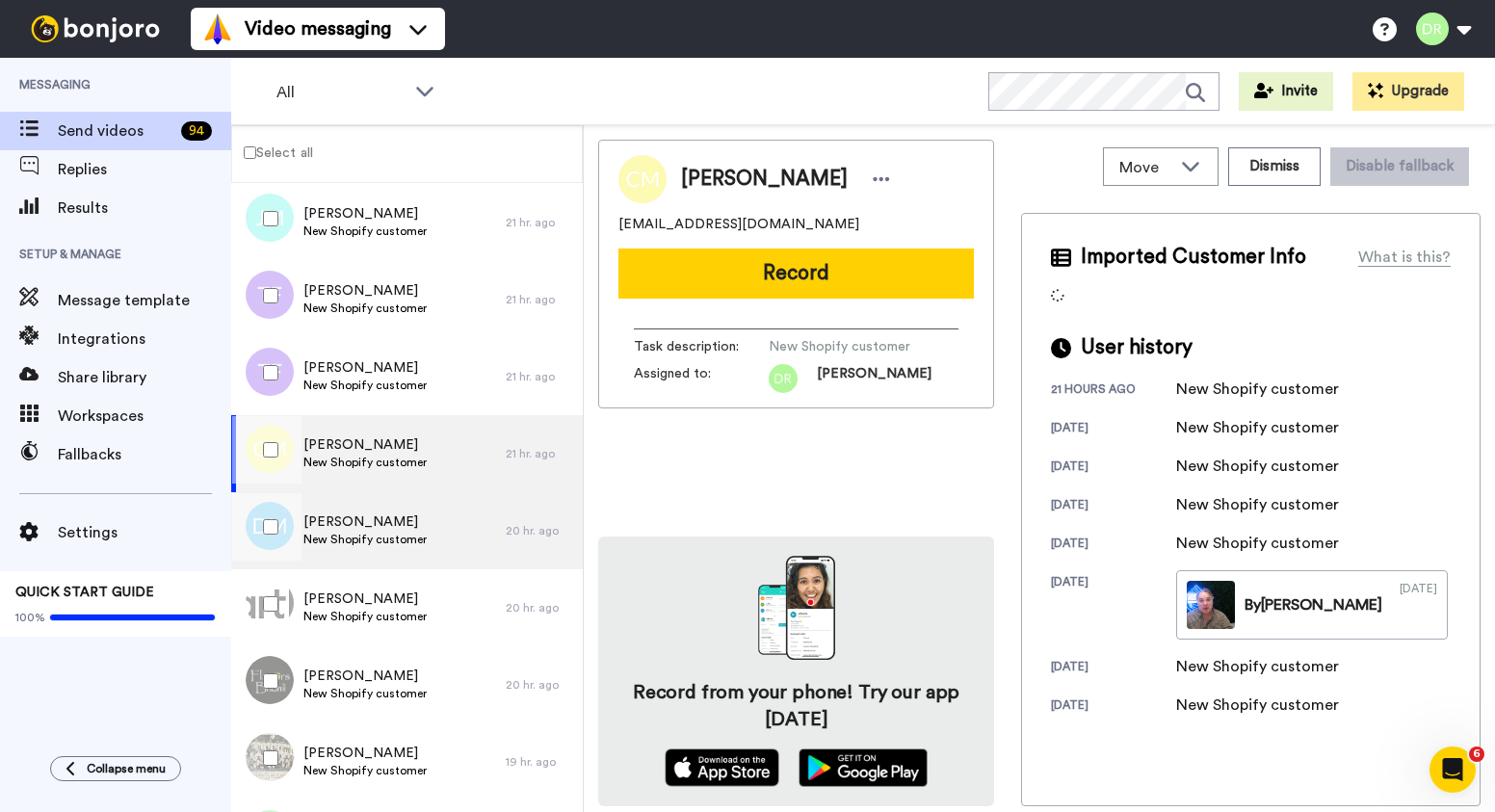
click at [397, 516] on span "[PERSON_NAME]" at bounding box center [364, 522] width 123 height 19
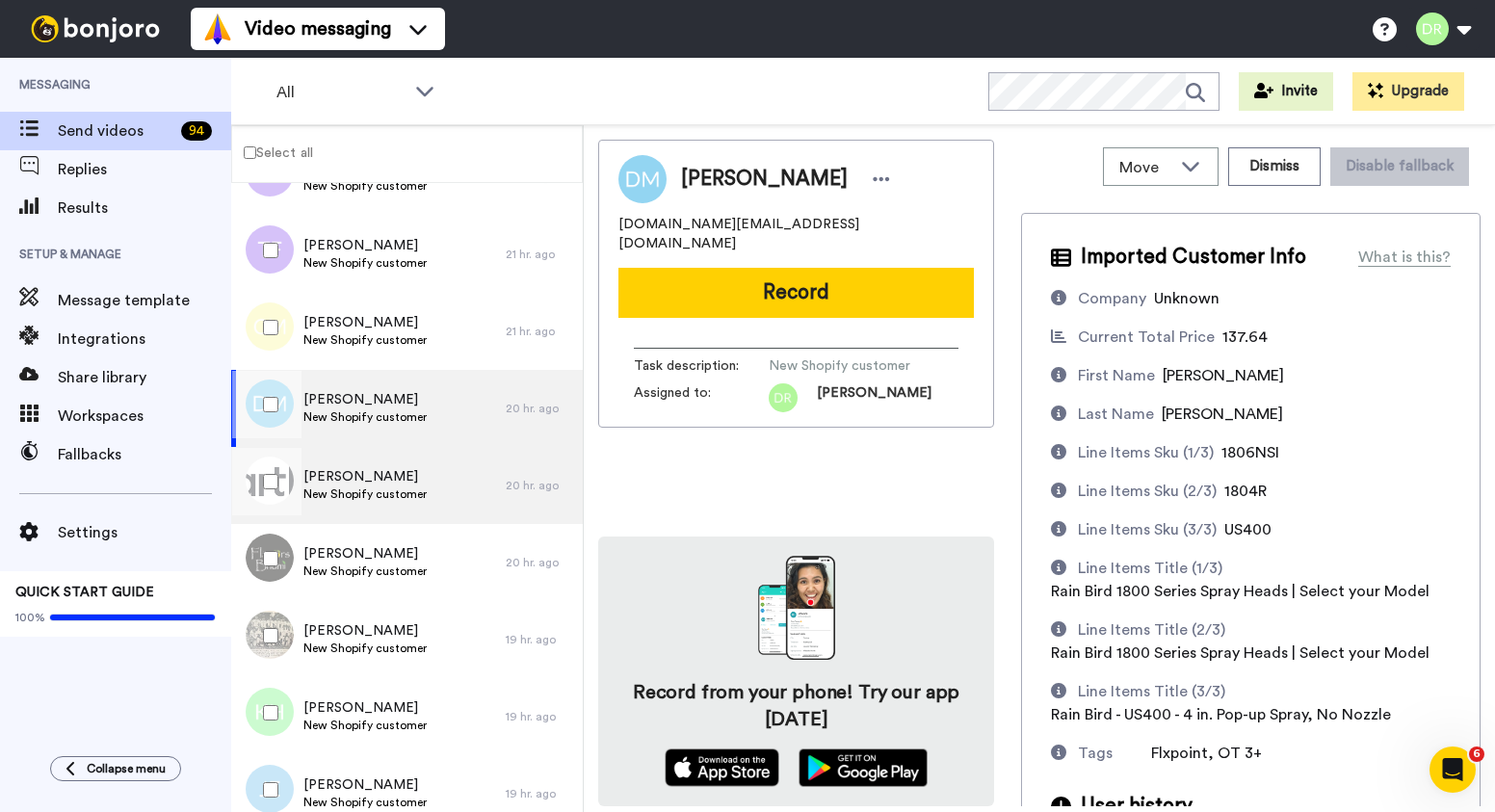
scroll to position [3234, 0]
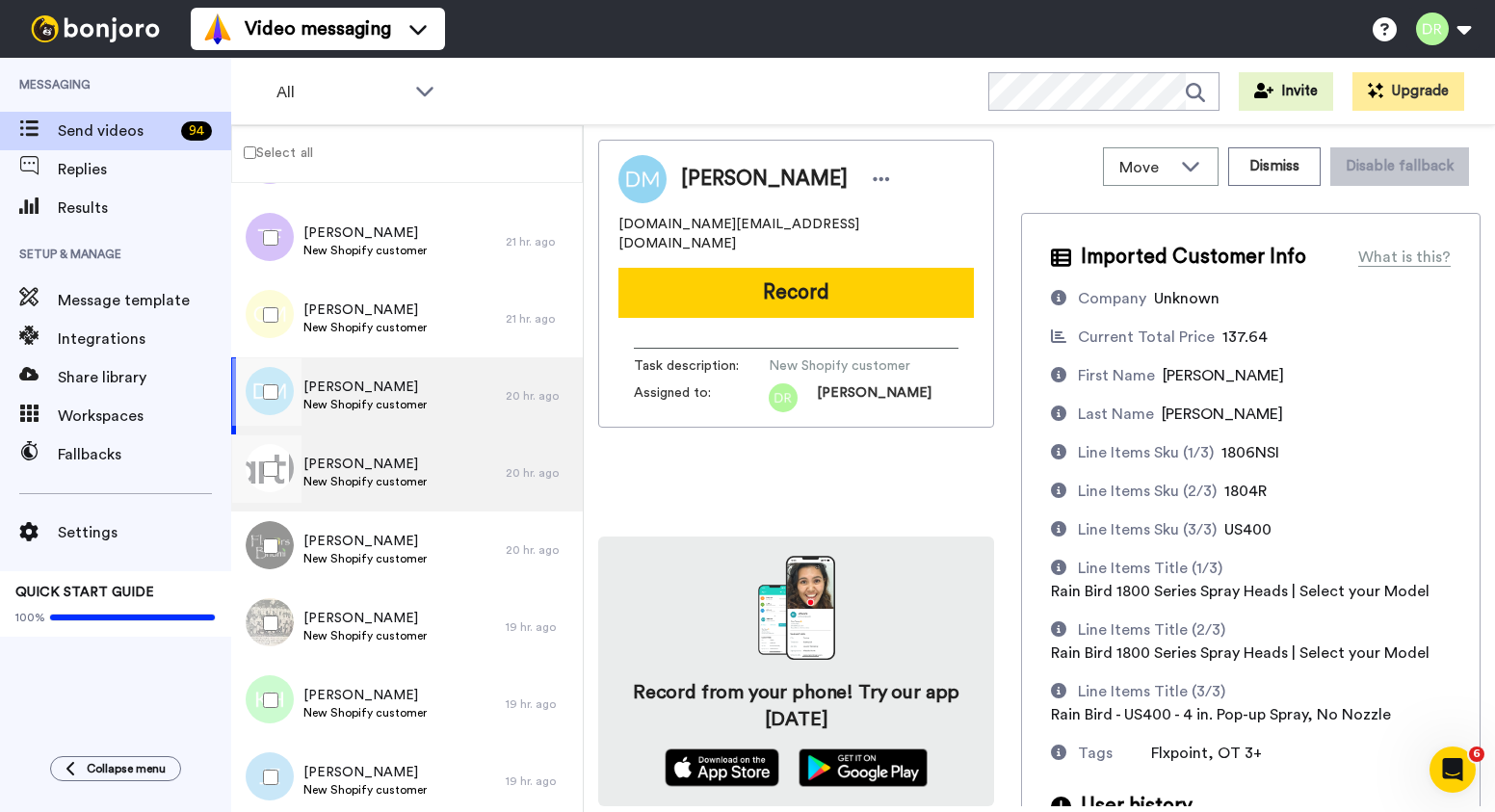
click at [372, 474] on span "New Shopify customer" at bounding box center [364, 481] width 123 height 15
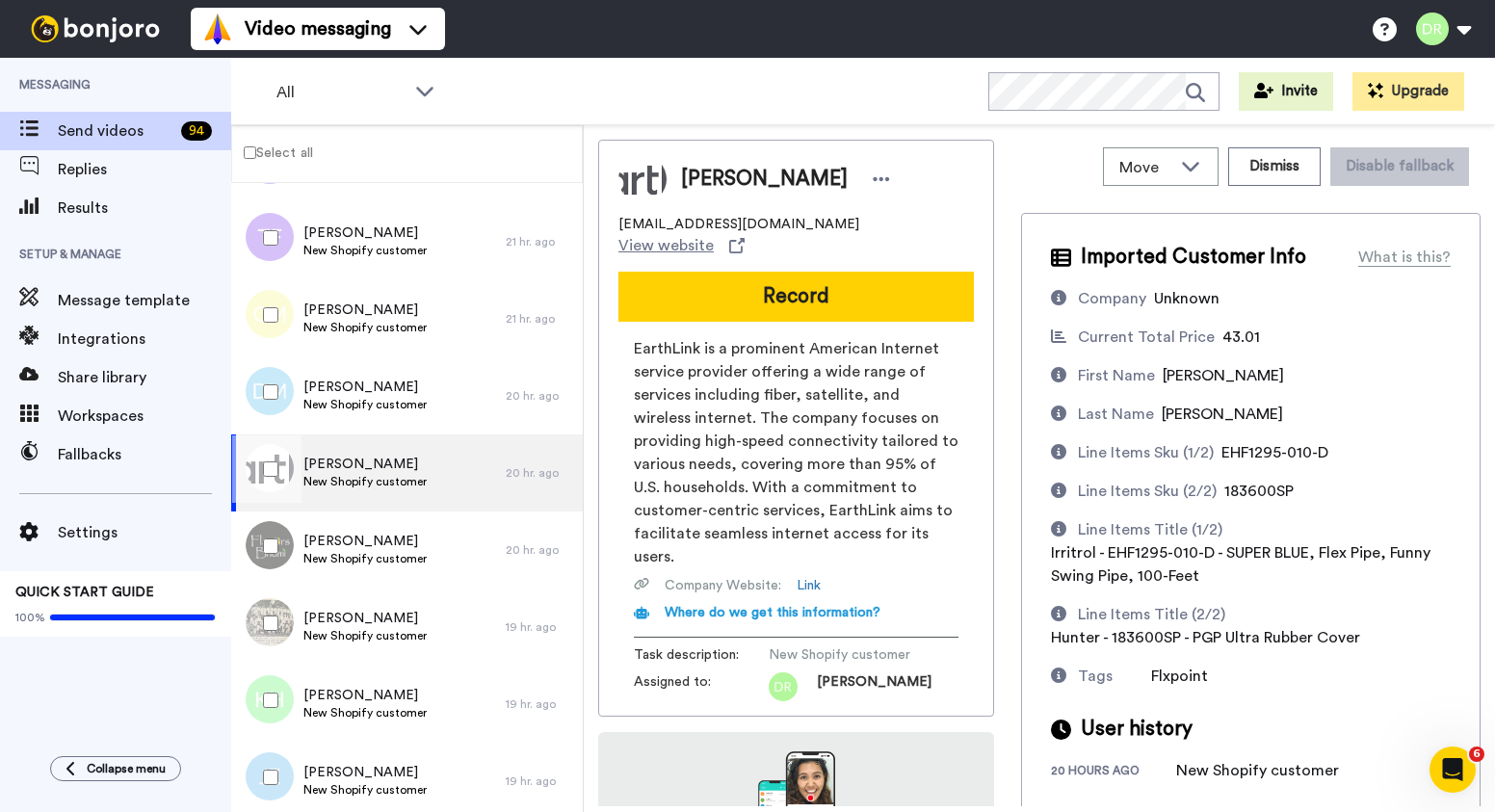
scroll to position [153, 0]
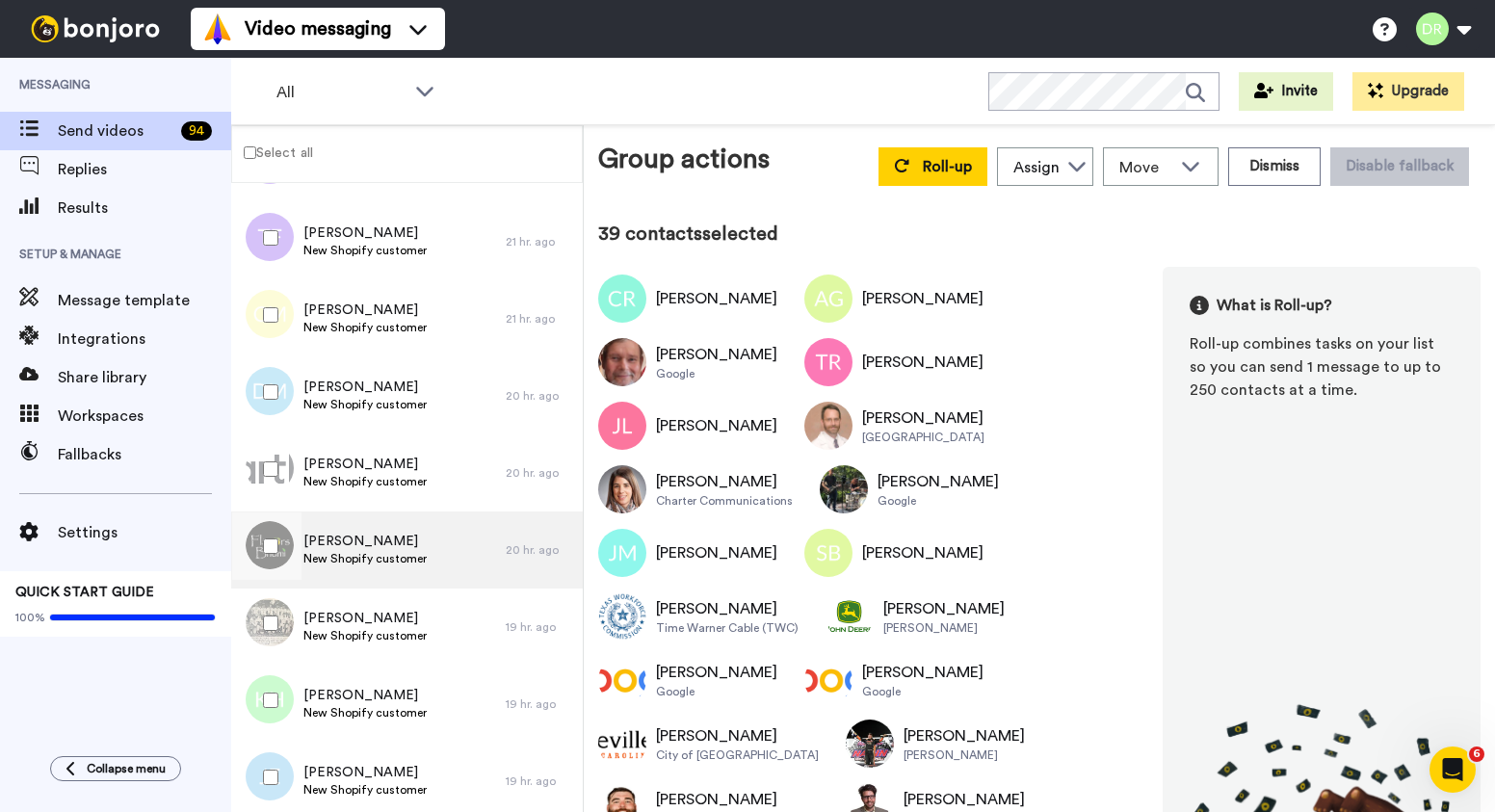
click at [357, 536] on span "[PERSON_NAME]" at bounding box center [364, 541] width 123 height 19
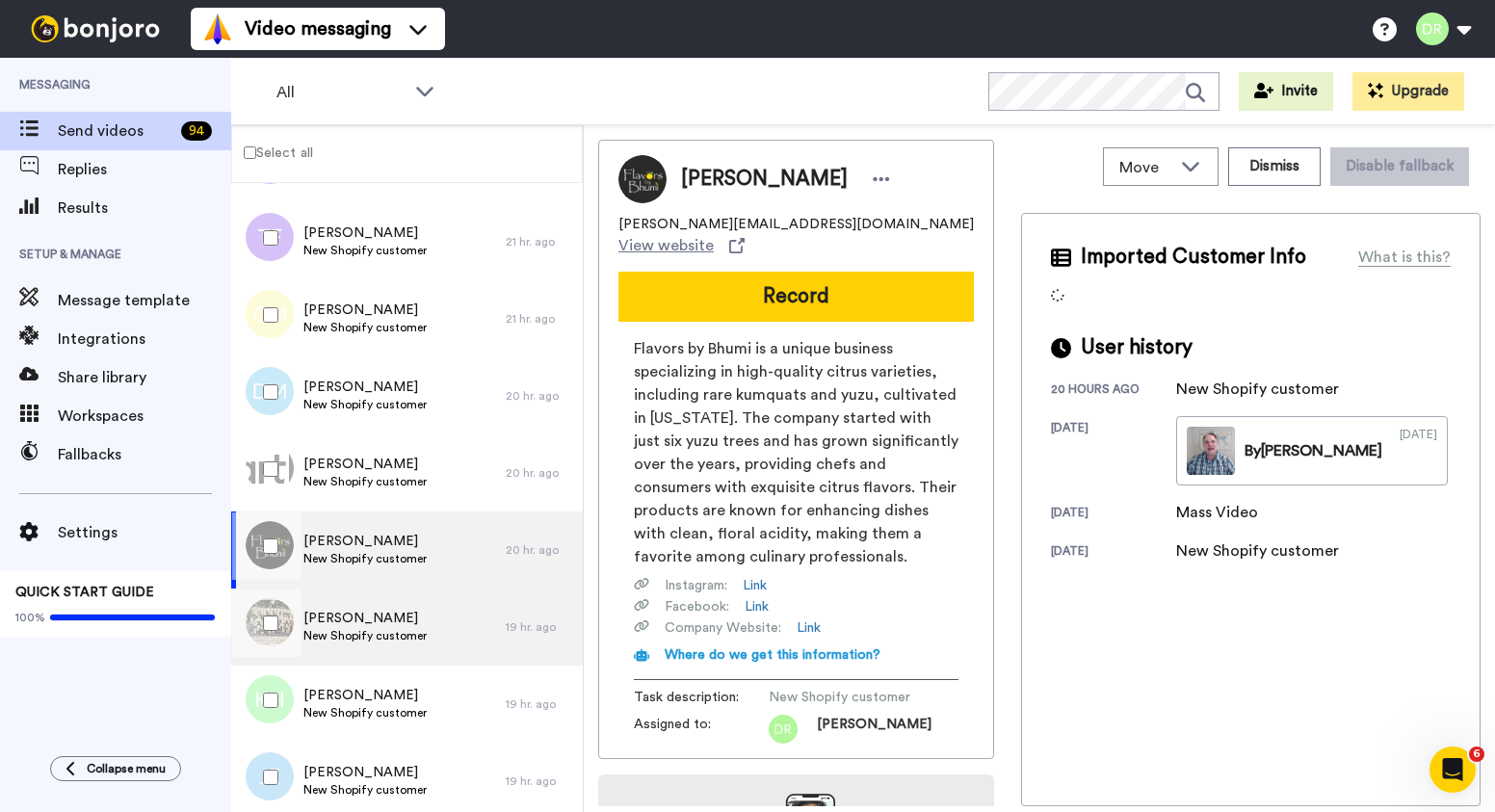
click at [350, 610] on span "[PERSON_NAME]" at bounding box center [364, 618] width 123 height 19
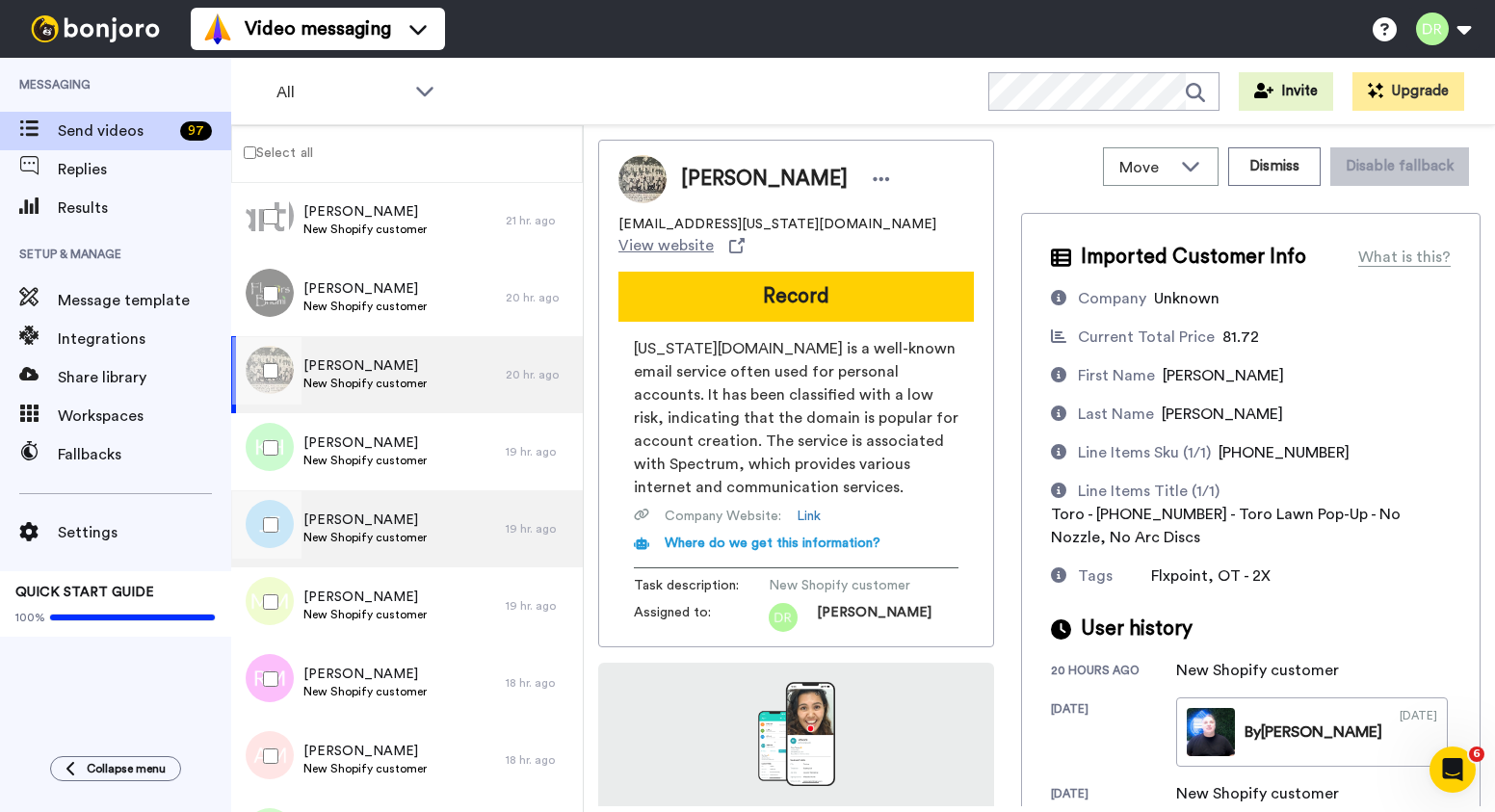
scroll to position [3494, 0]
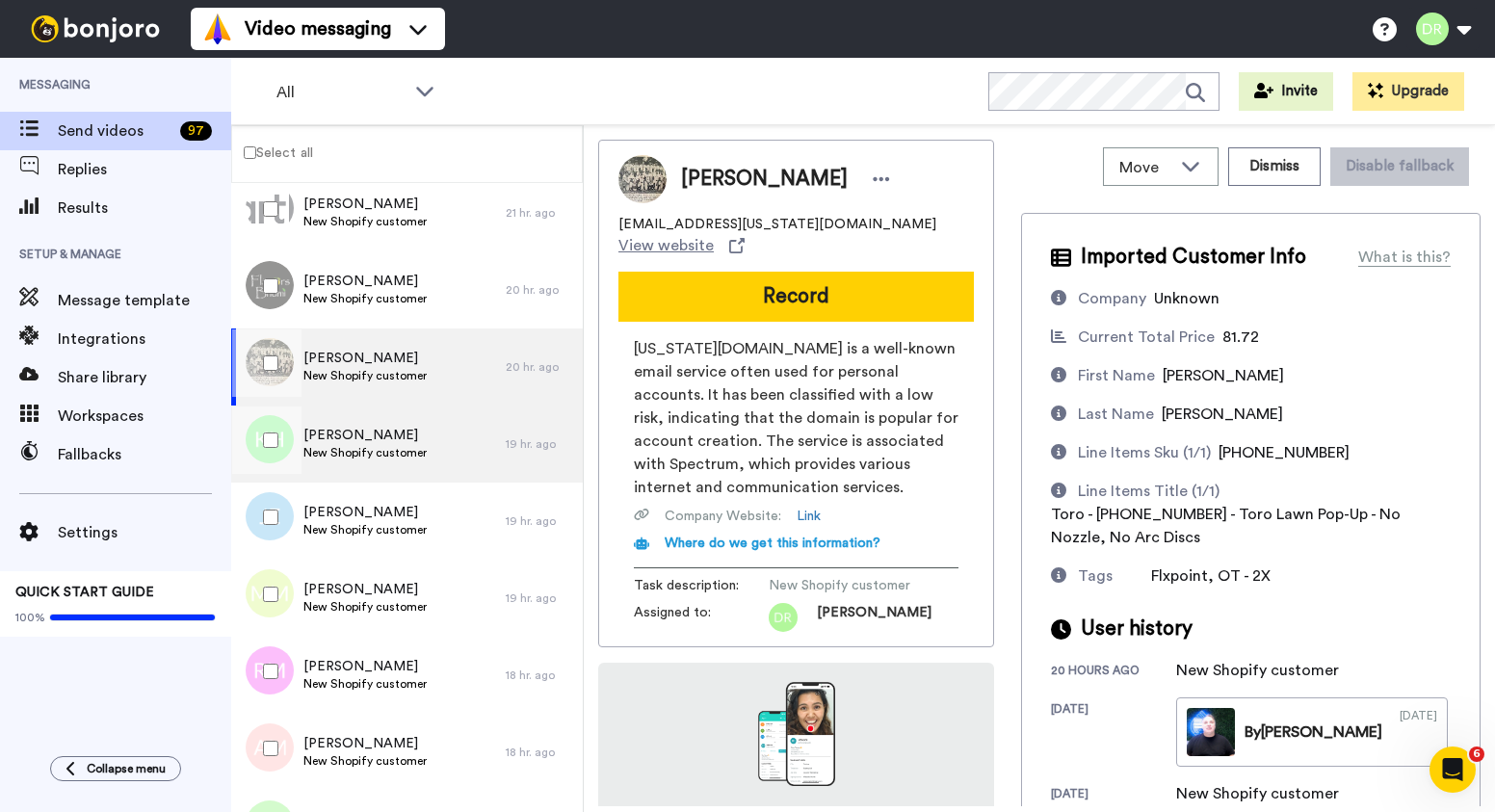
click at [370, 453] on span "New Shopify customer" at bounding box center [364, 453] width 123 height 15
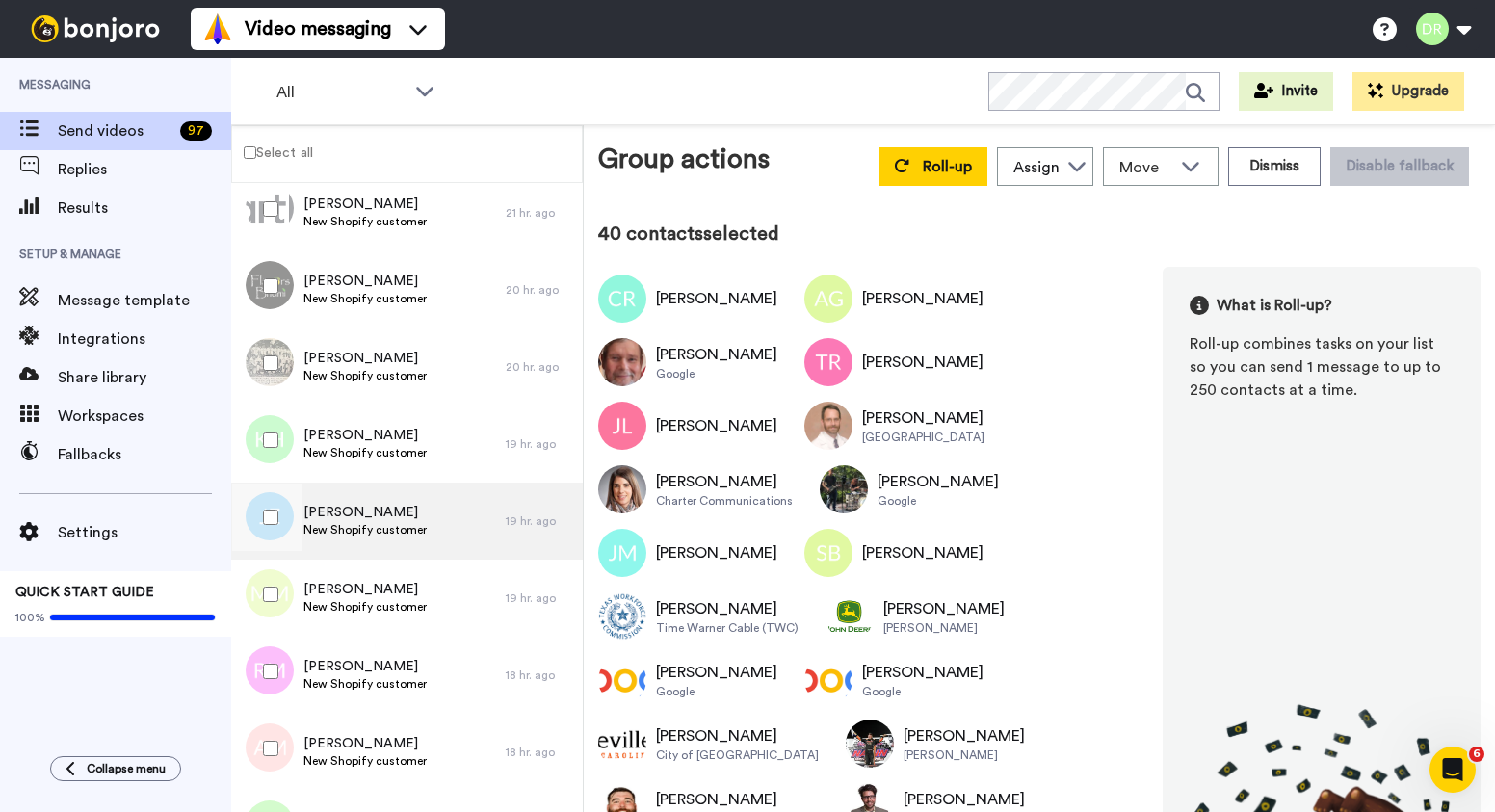
click at [332, 507] on span "[PERSON_NAME]" at bounding box center [364, 512] width 123 height 19
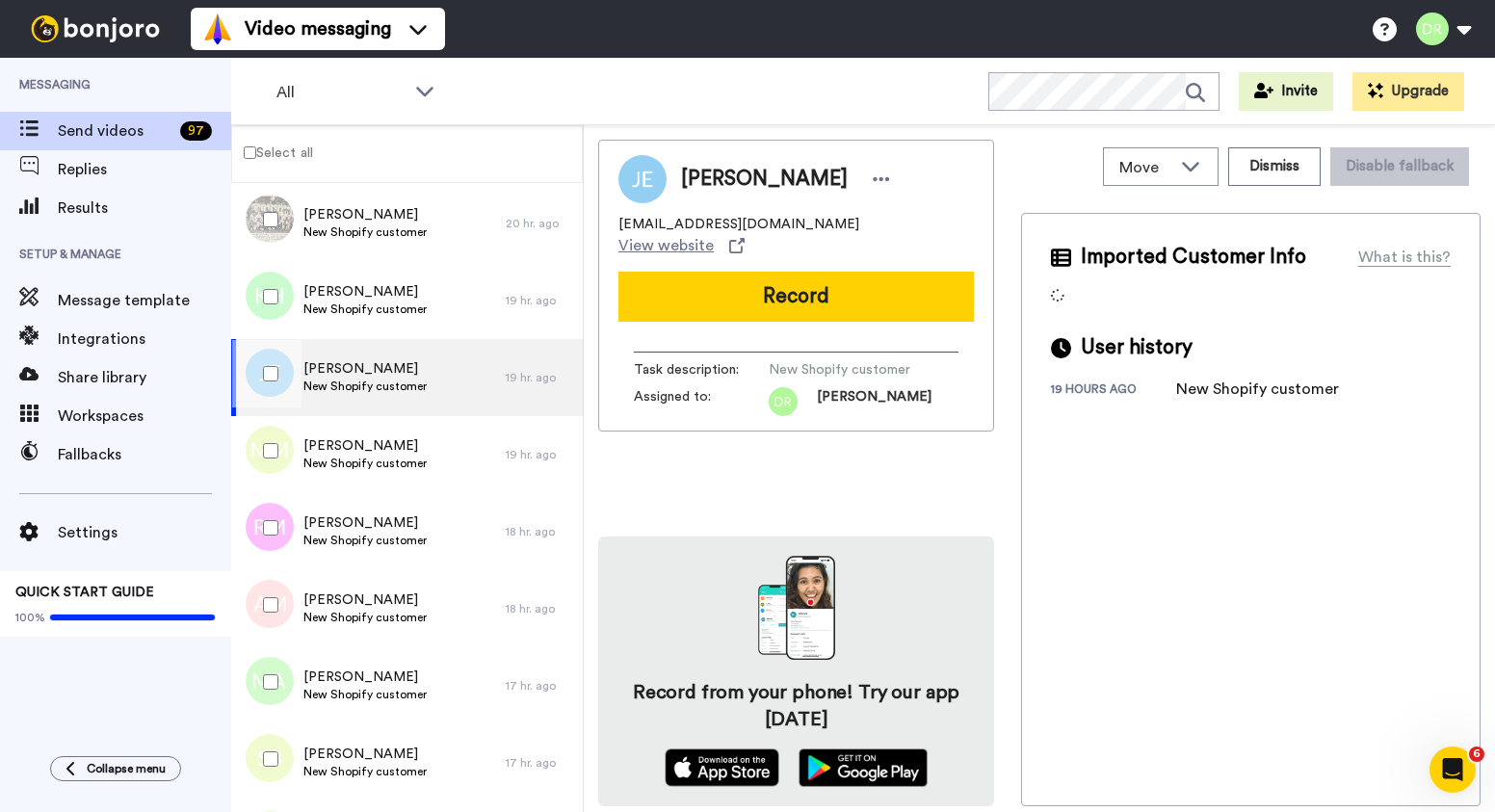
scroll to position [3641, 0]
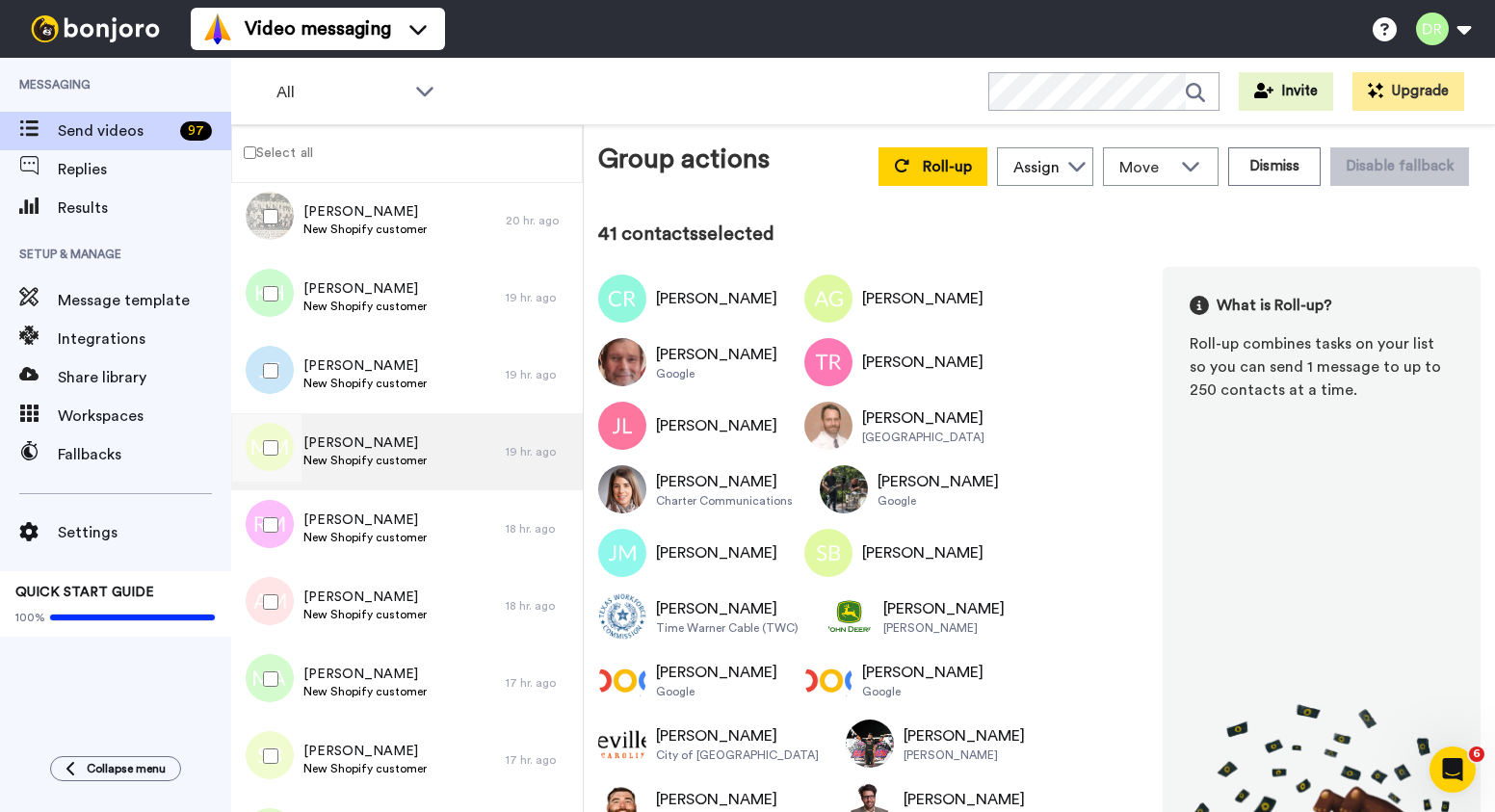
click at [363, 454] on span "New Shopify customer" at bounding box center [364, 461] width 123 height 15
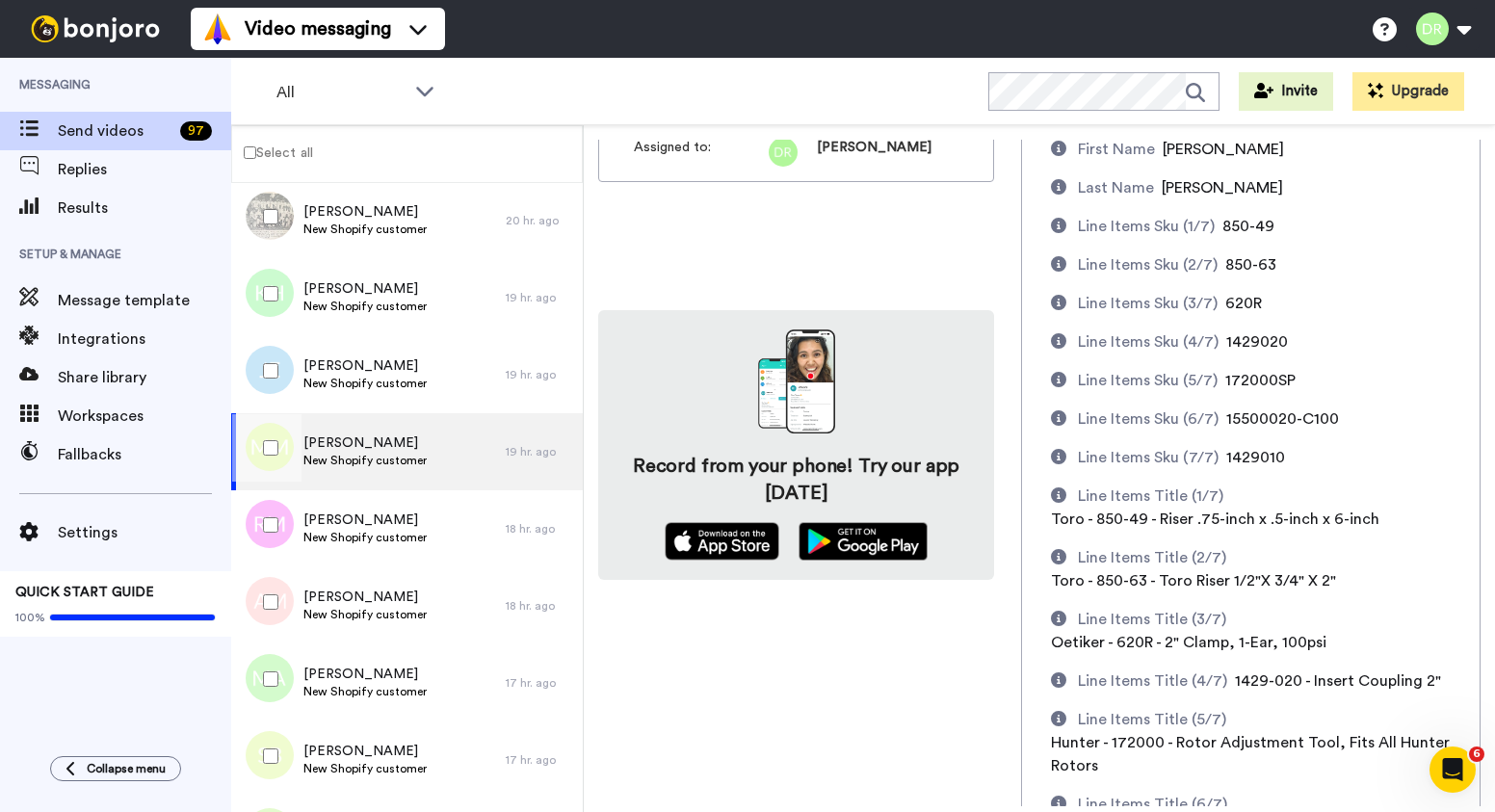
scroll to position [461, 0]
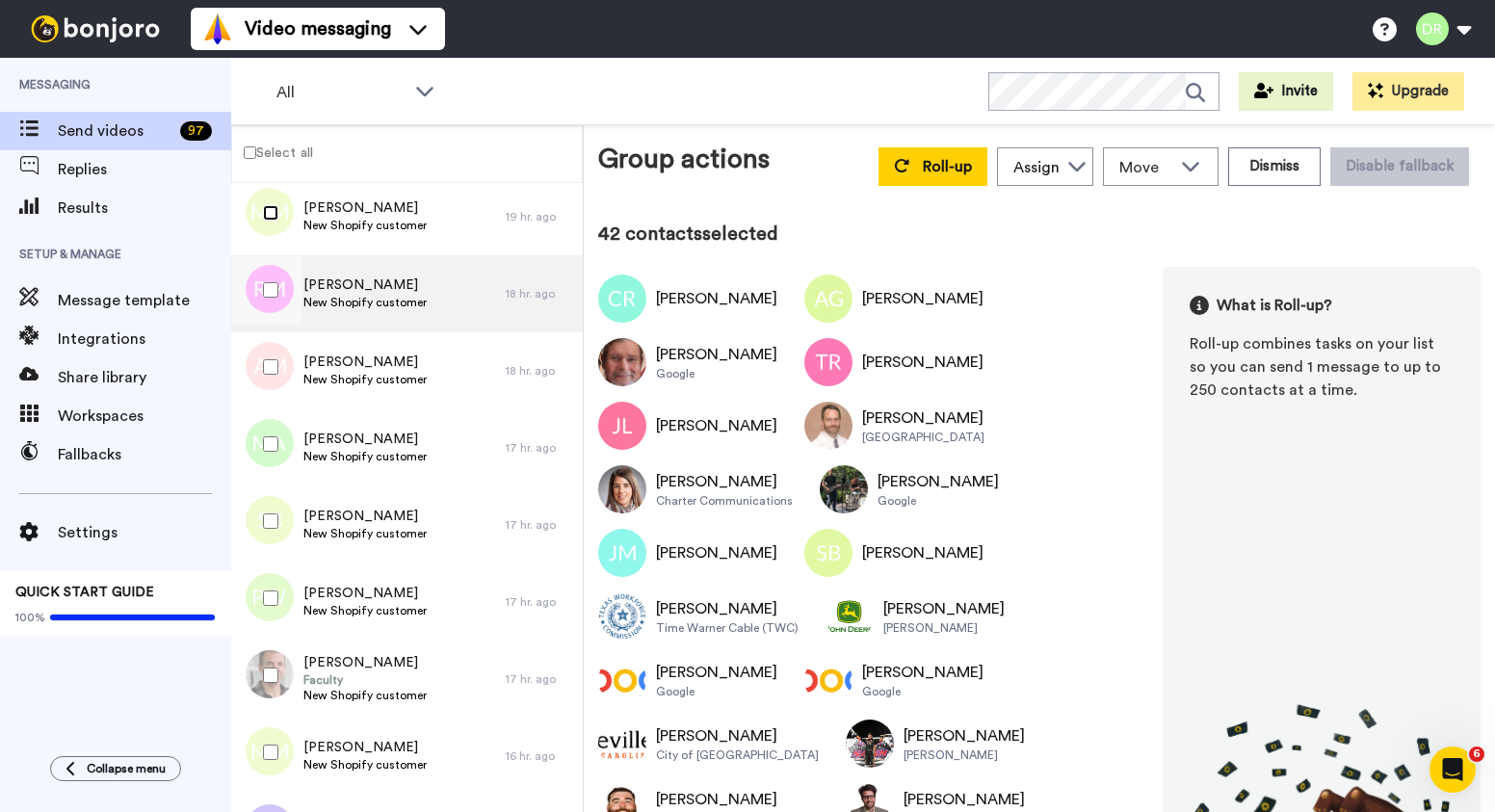
scroll to position [3890, 0]
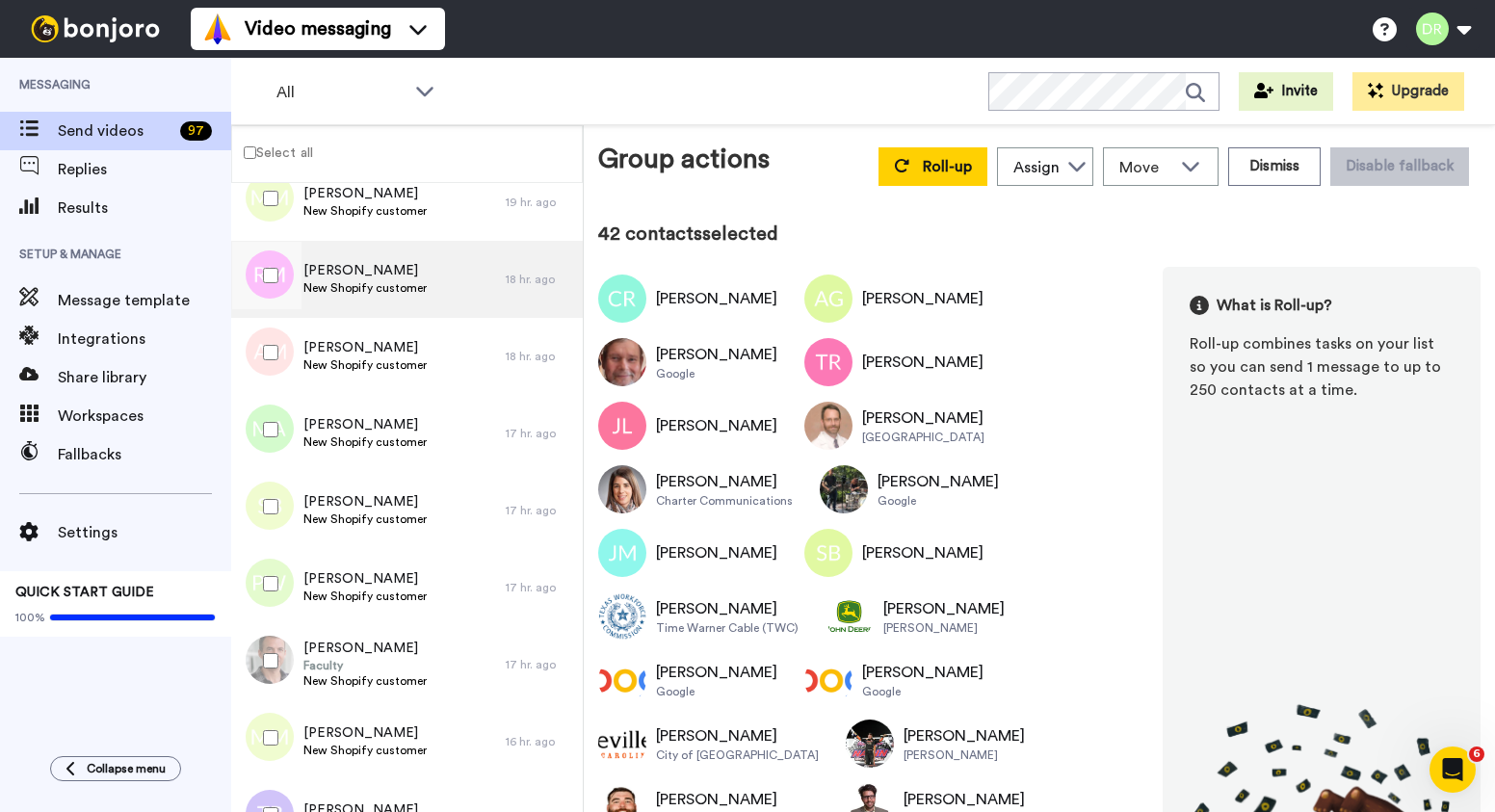
click at [355, 265] on span "[PERSON_NAME]" at bounding box center [364, 271] width 123 height 19
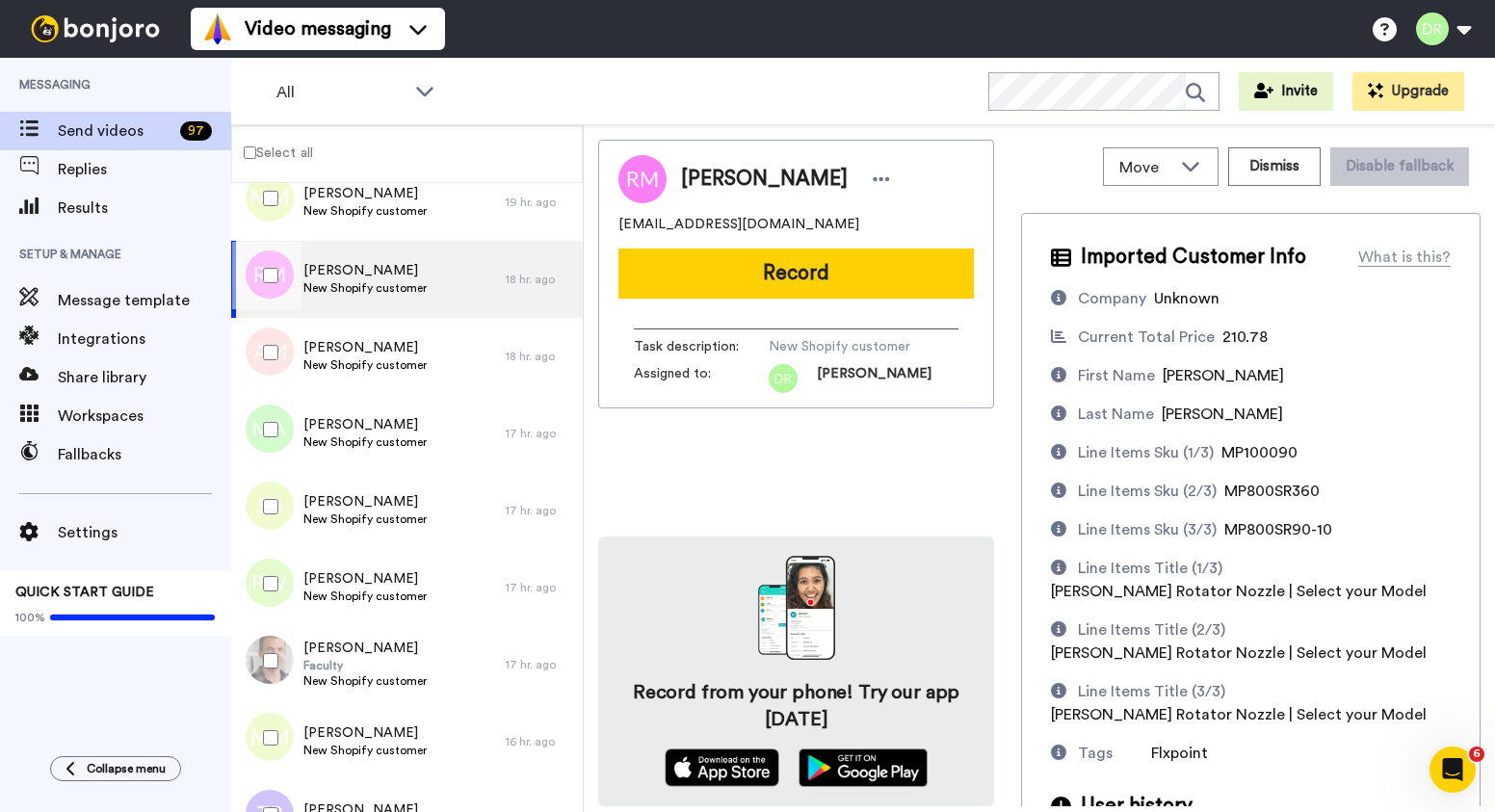
scroll to position [83, 0]
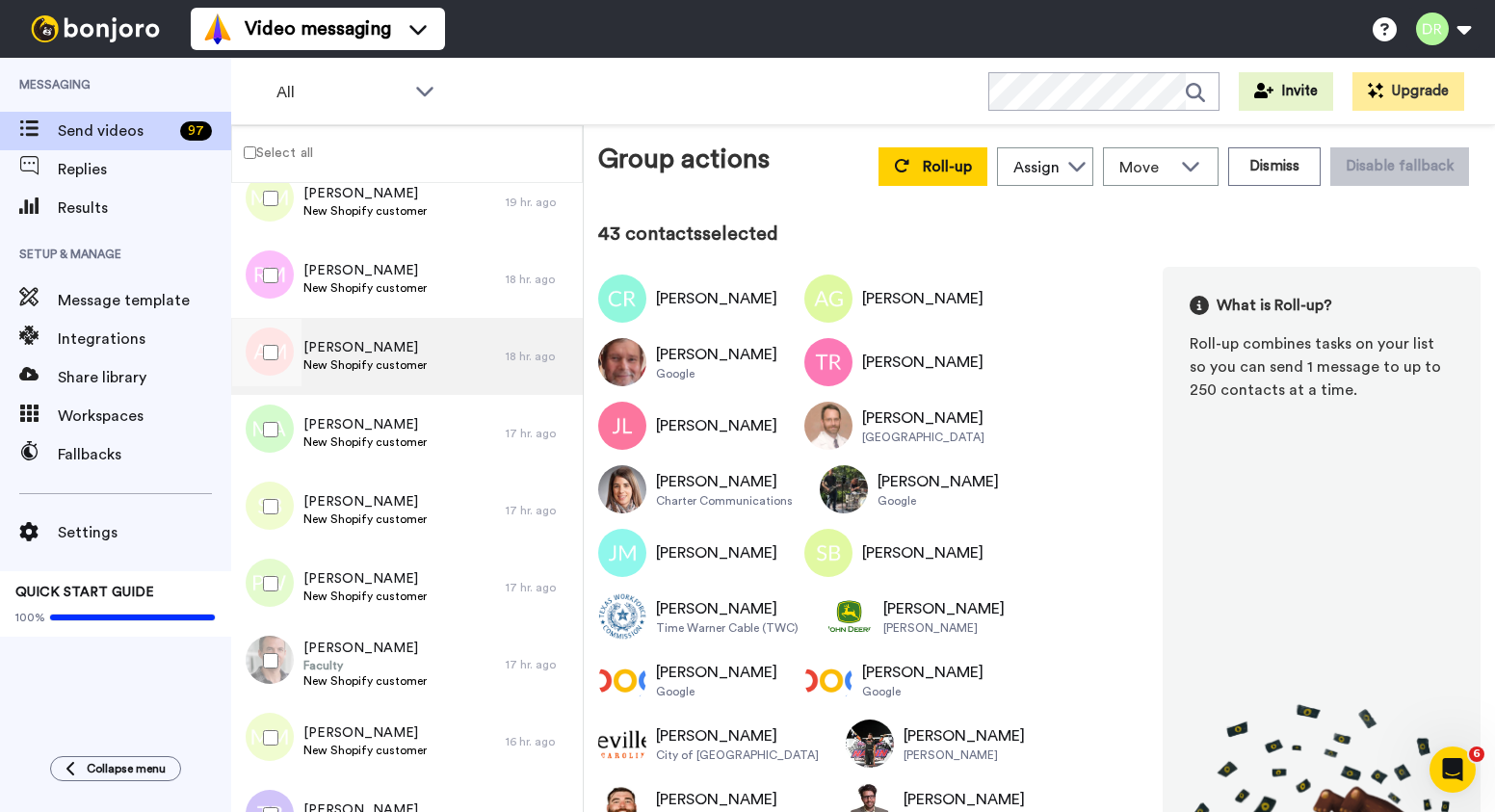
click at [337, 346] on span "[PERSON_NAME]" at bounding box center [364, 347] width 123 height 19
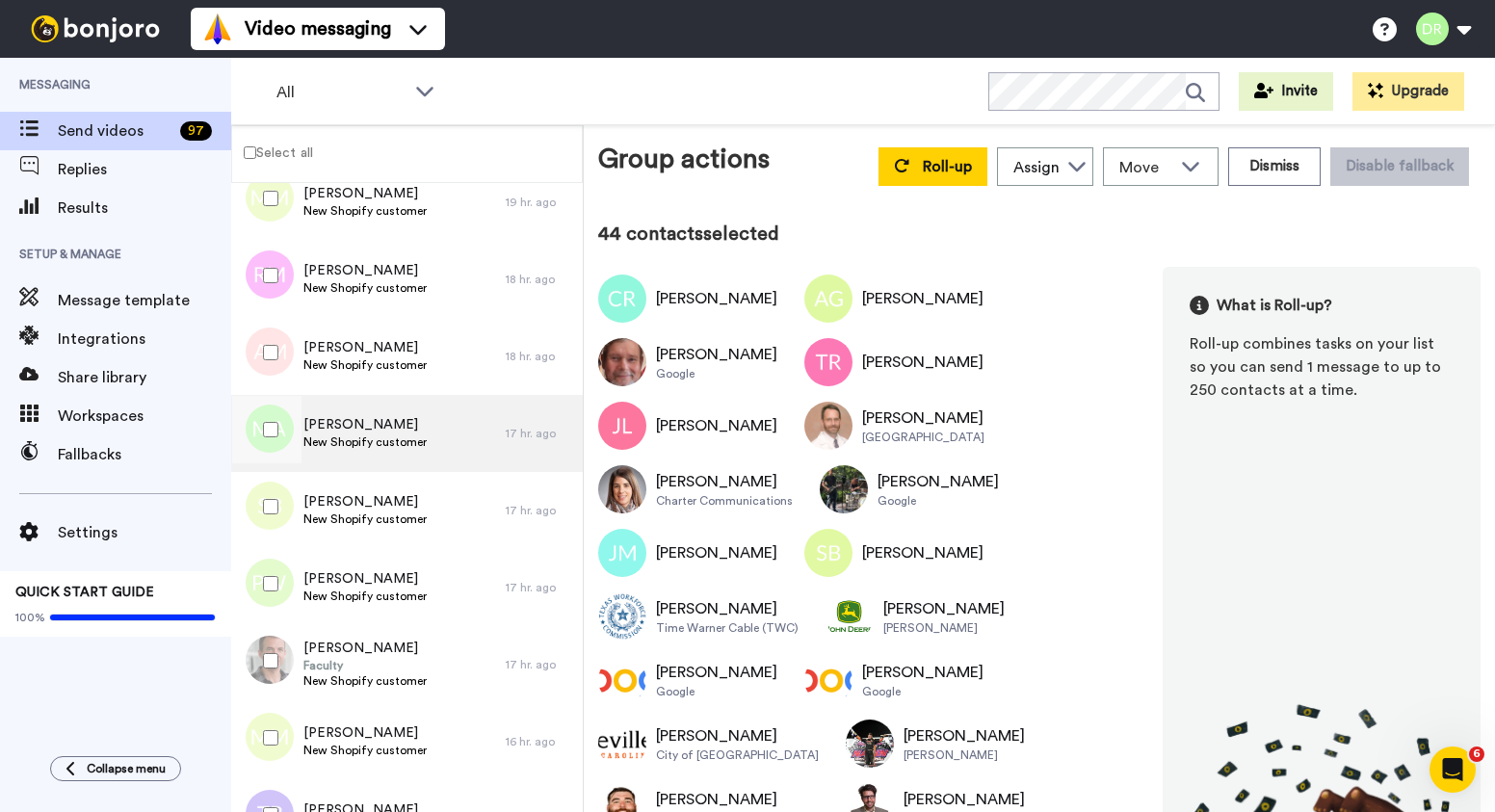
click at [332, 426] on span "[PERSON_NAME]" at bounding box center [364, 425] width 123 height 19
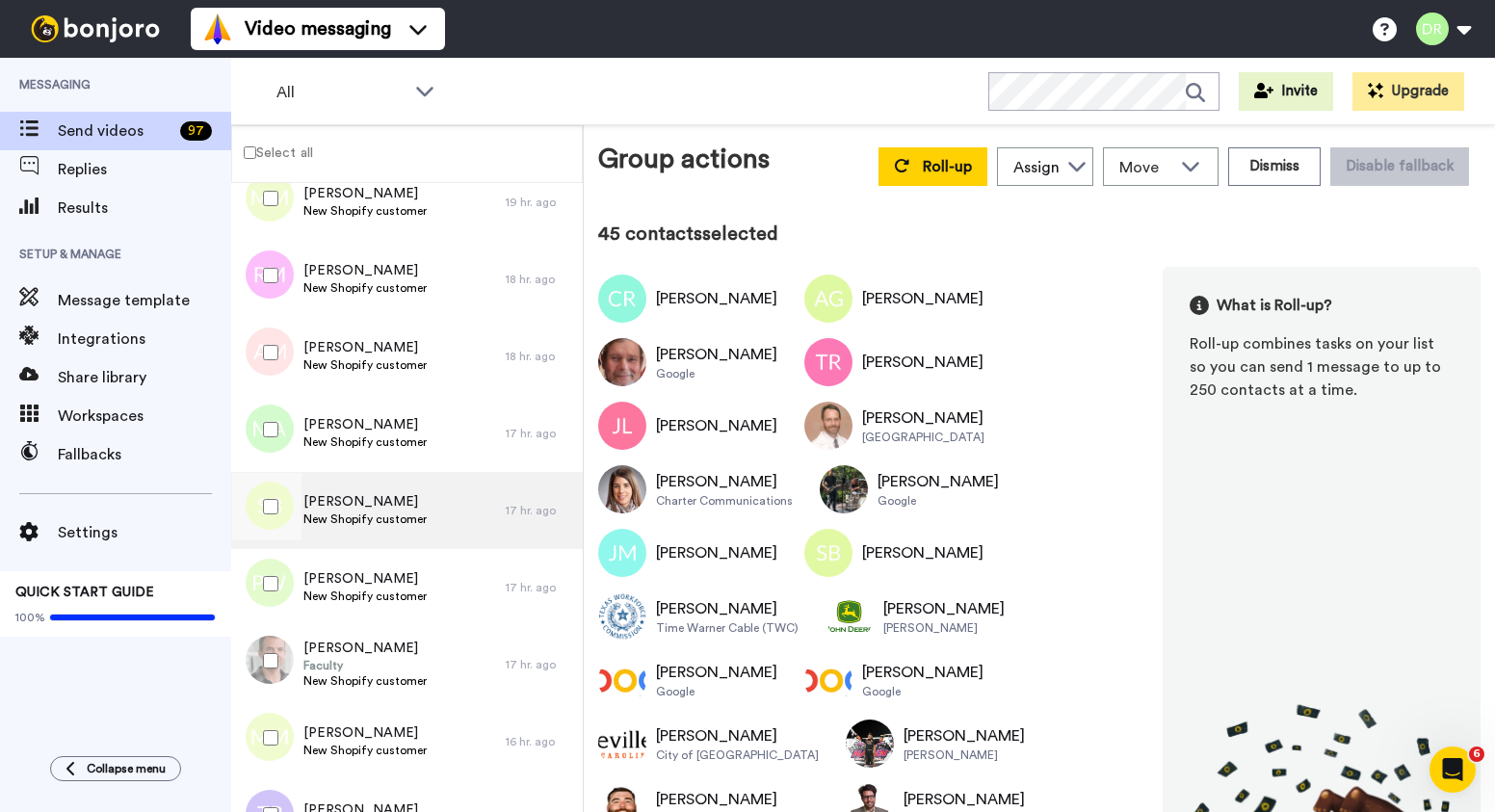
click at [331, 493] on span "[PERSON_NAME]" at bounding box center [364, 501] width 123 height 19
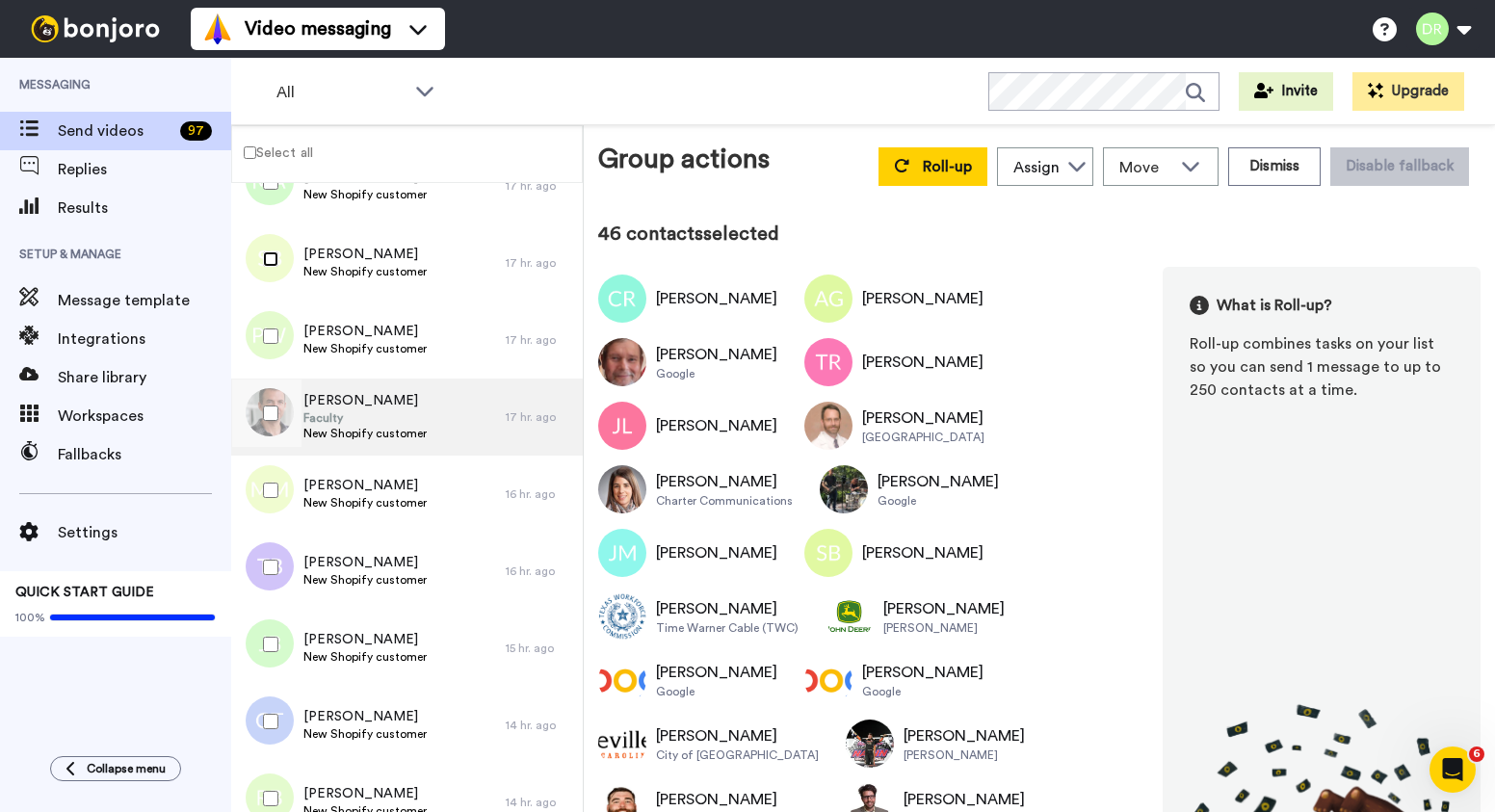
scroll to position [4139, 0]
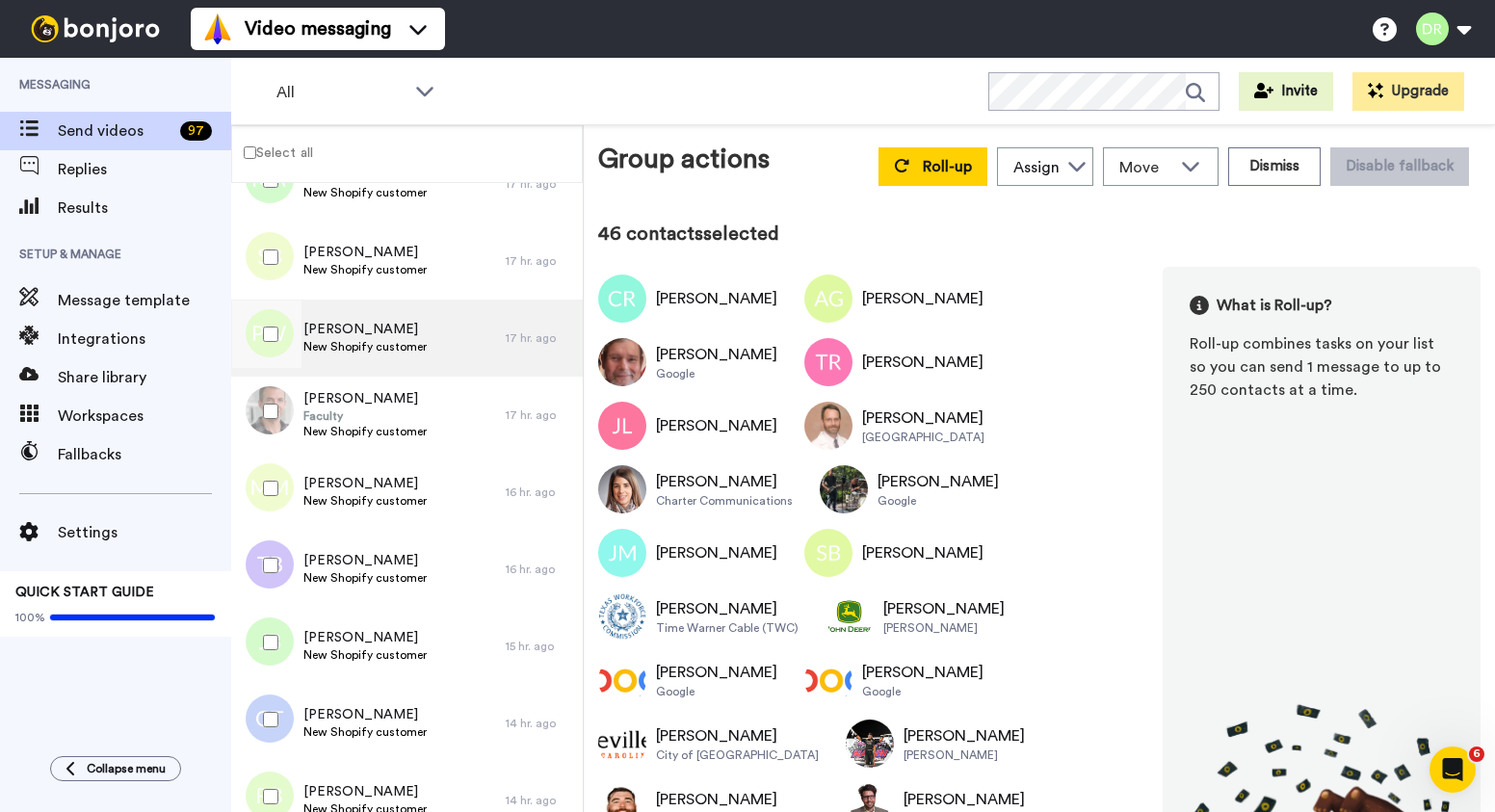
click at [353, 325] on span "[PERSON_NAME]" at bounding box center [364, 329] width 123 height 19
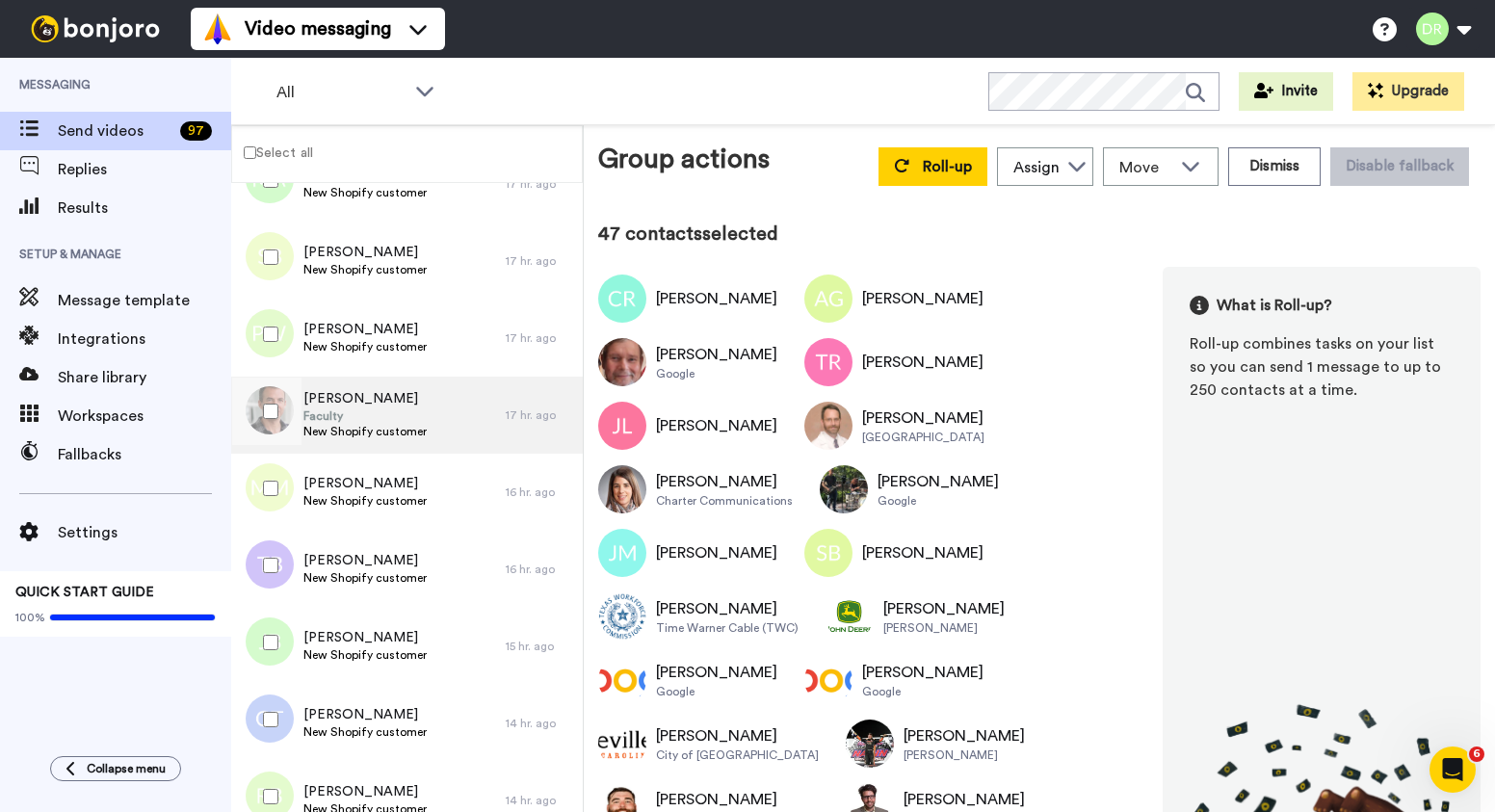
click at [347, 408] on span "Faculty" at bounding box center [364, 416] width 123 height 15
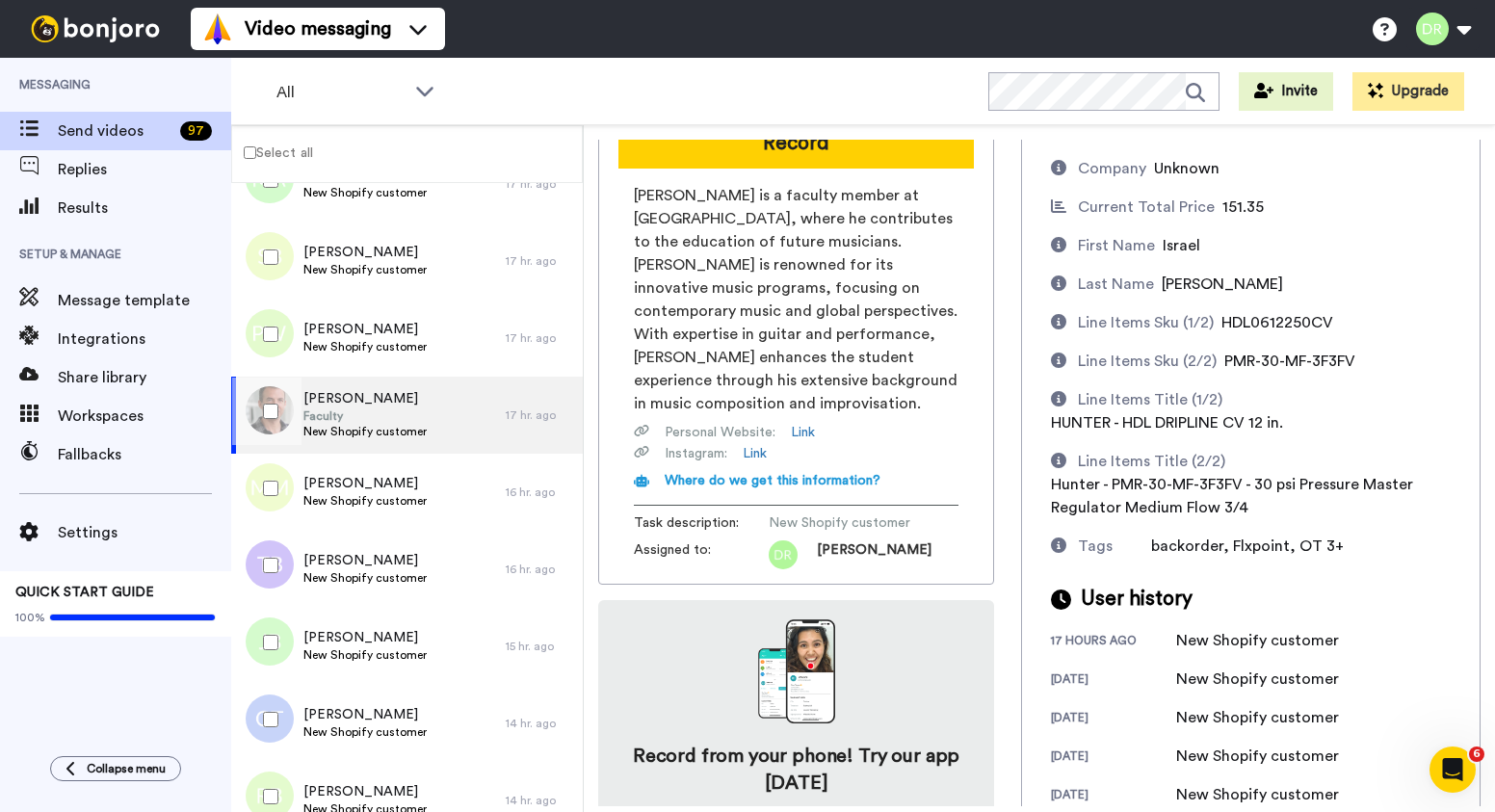
scroll to position [194, 0]
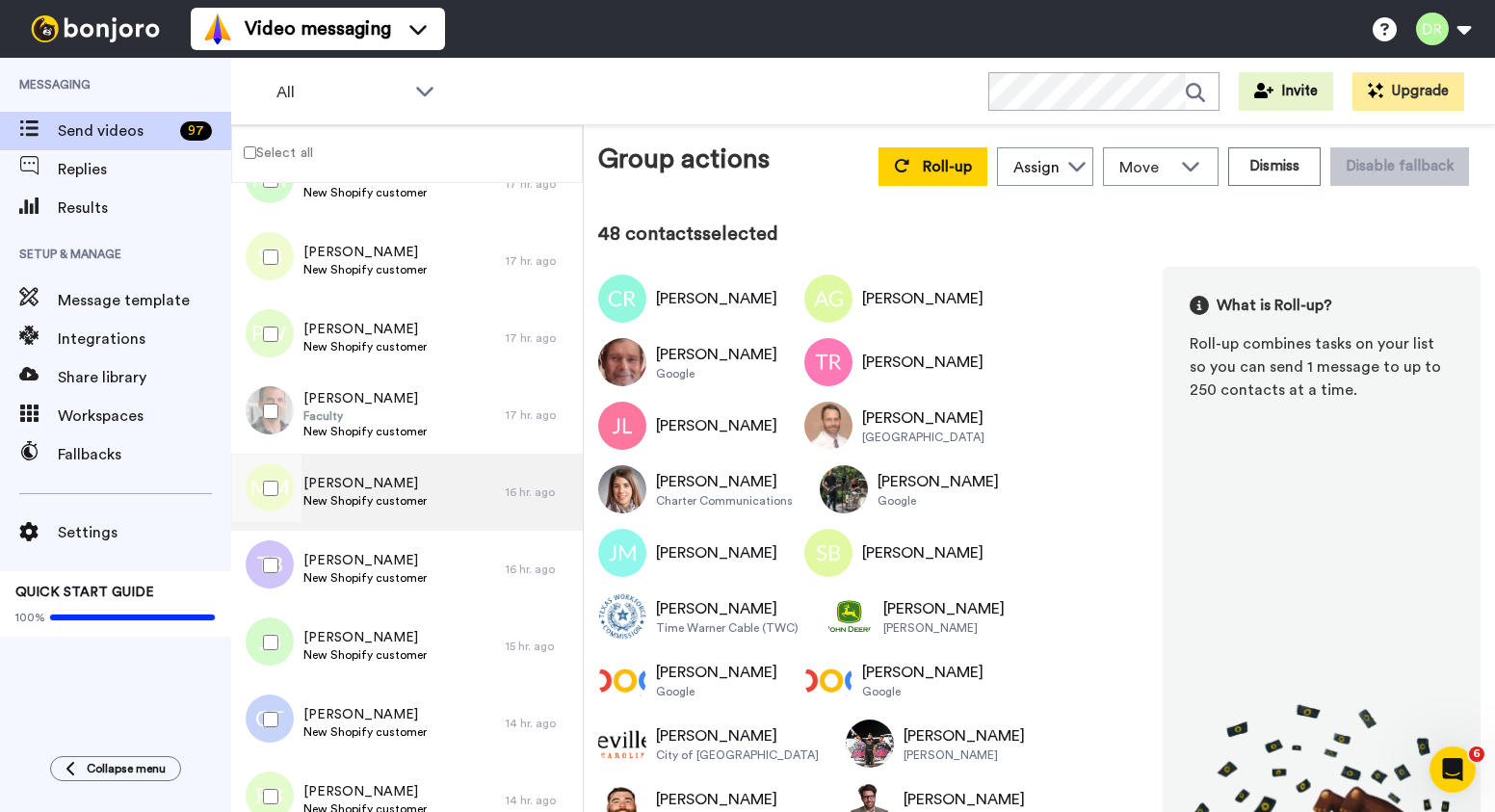
click at [335, 470] on div "[PERSON_NAME] New Shopify customer" at bounding box center [369, 493] width 275 height 77
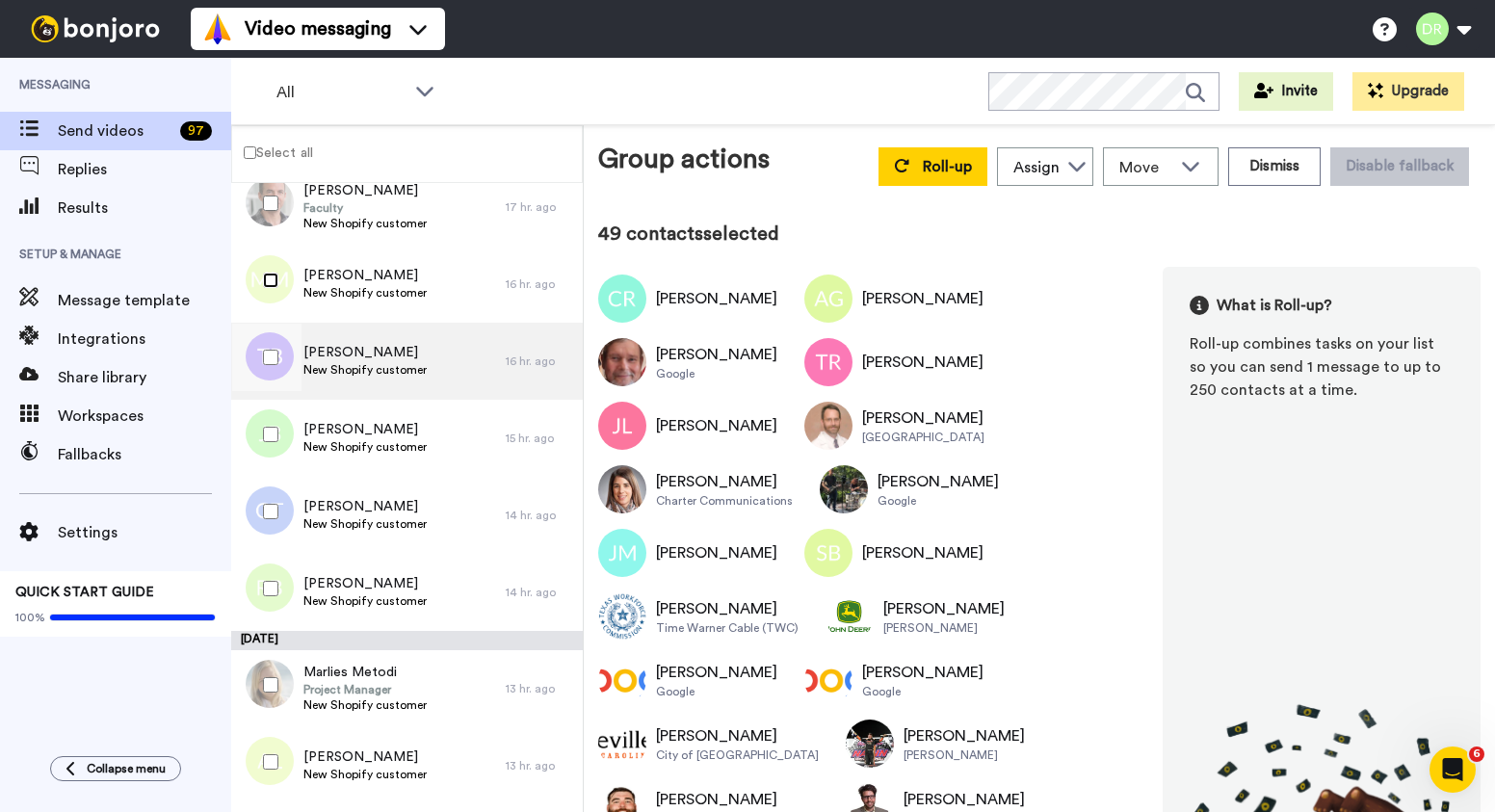
scroll to position [4346, 0]
click at [355, 347] on span "[PERSON_NAME]" at bounding box center [364, 353] width 123 height 19
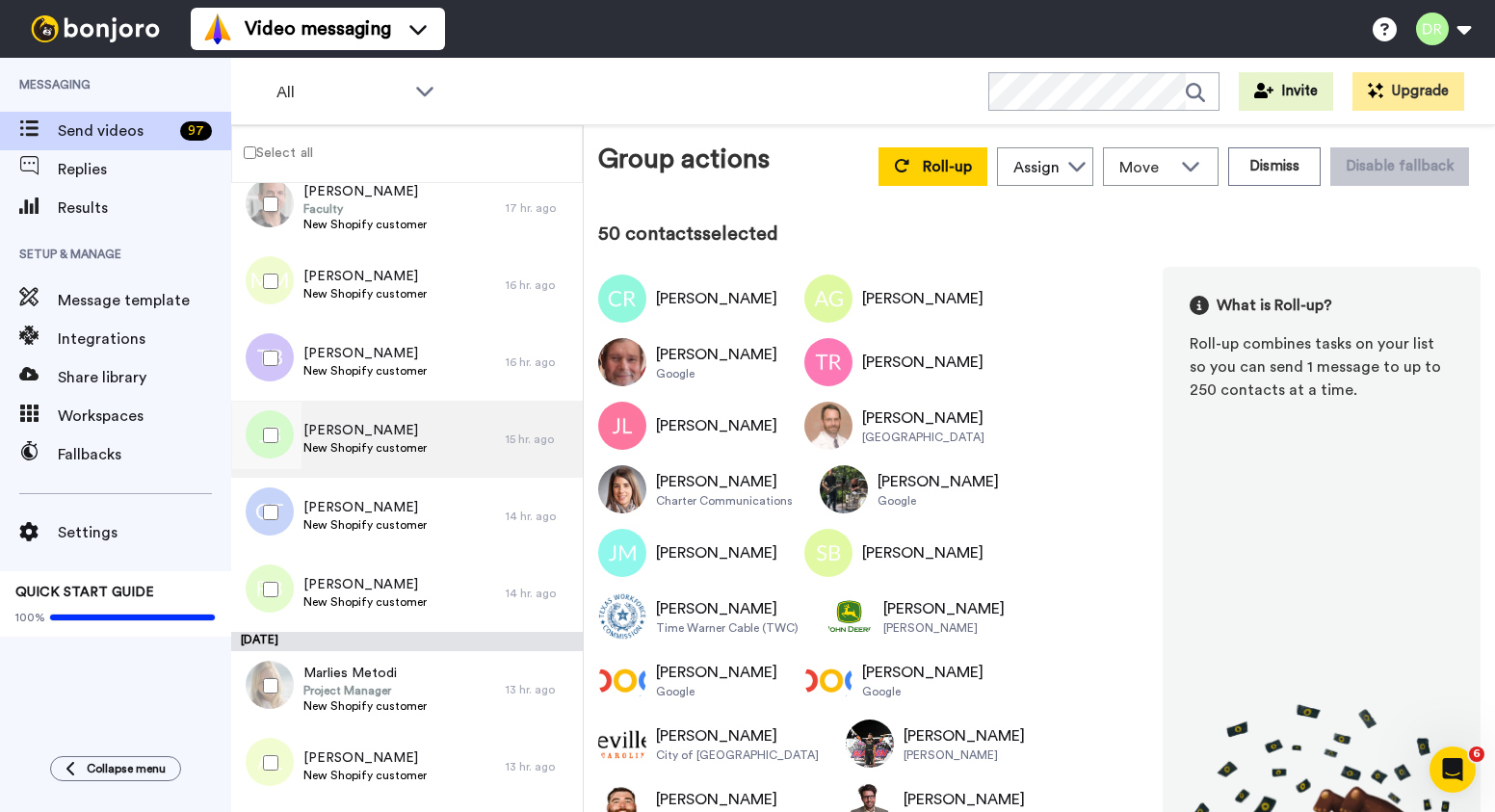
click at [352, 436] on span "[PERSON_NAME]" at bounding box center [364, 431] width 123 height 19
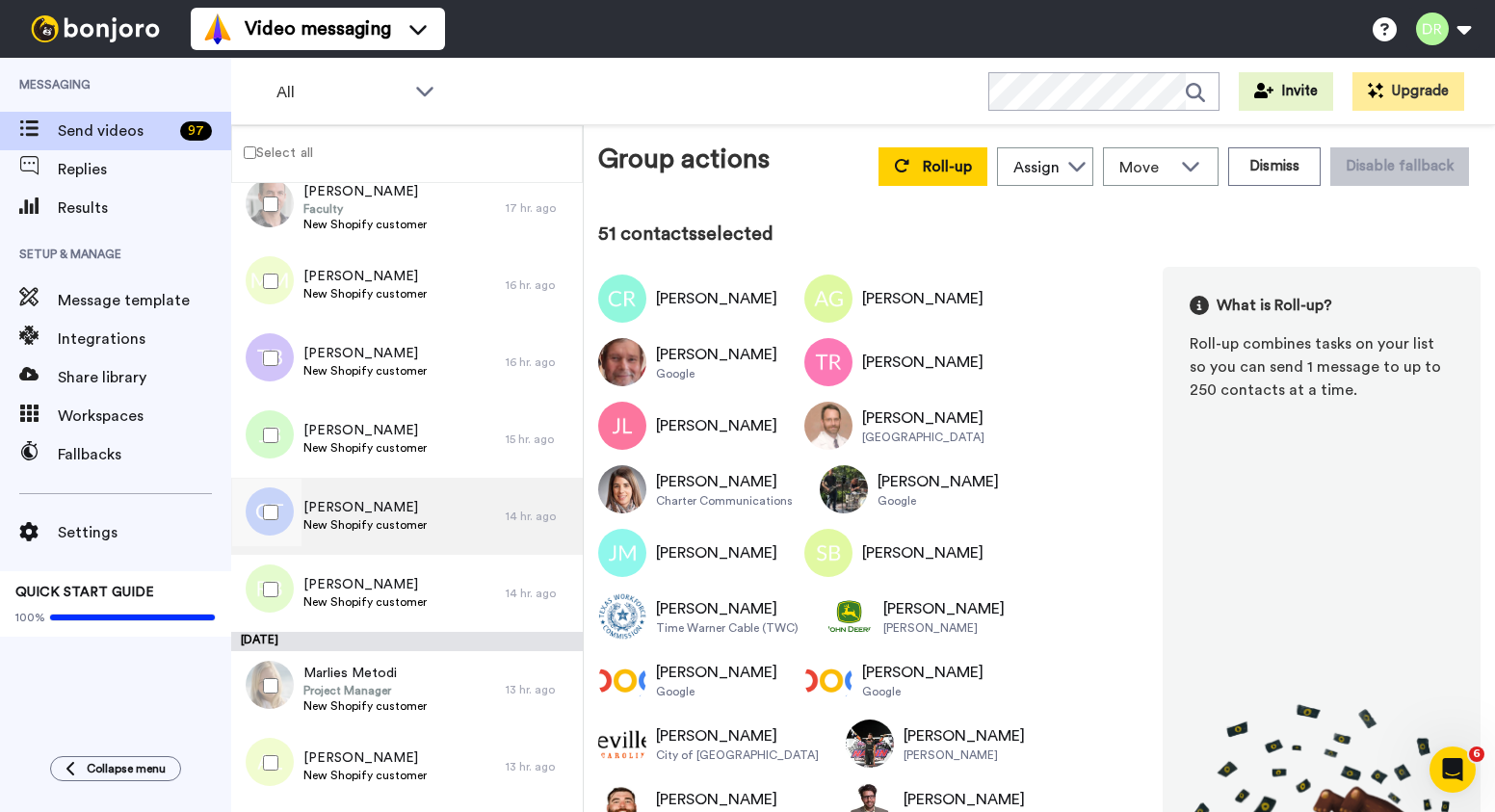
click at [343, 500] on span "[PERSON_NAME]" at bounding box center [364, 507] width 123 height 19
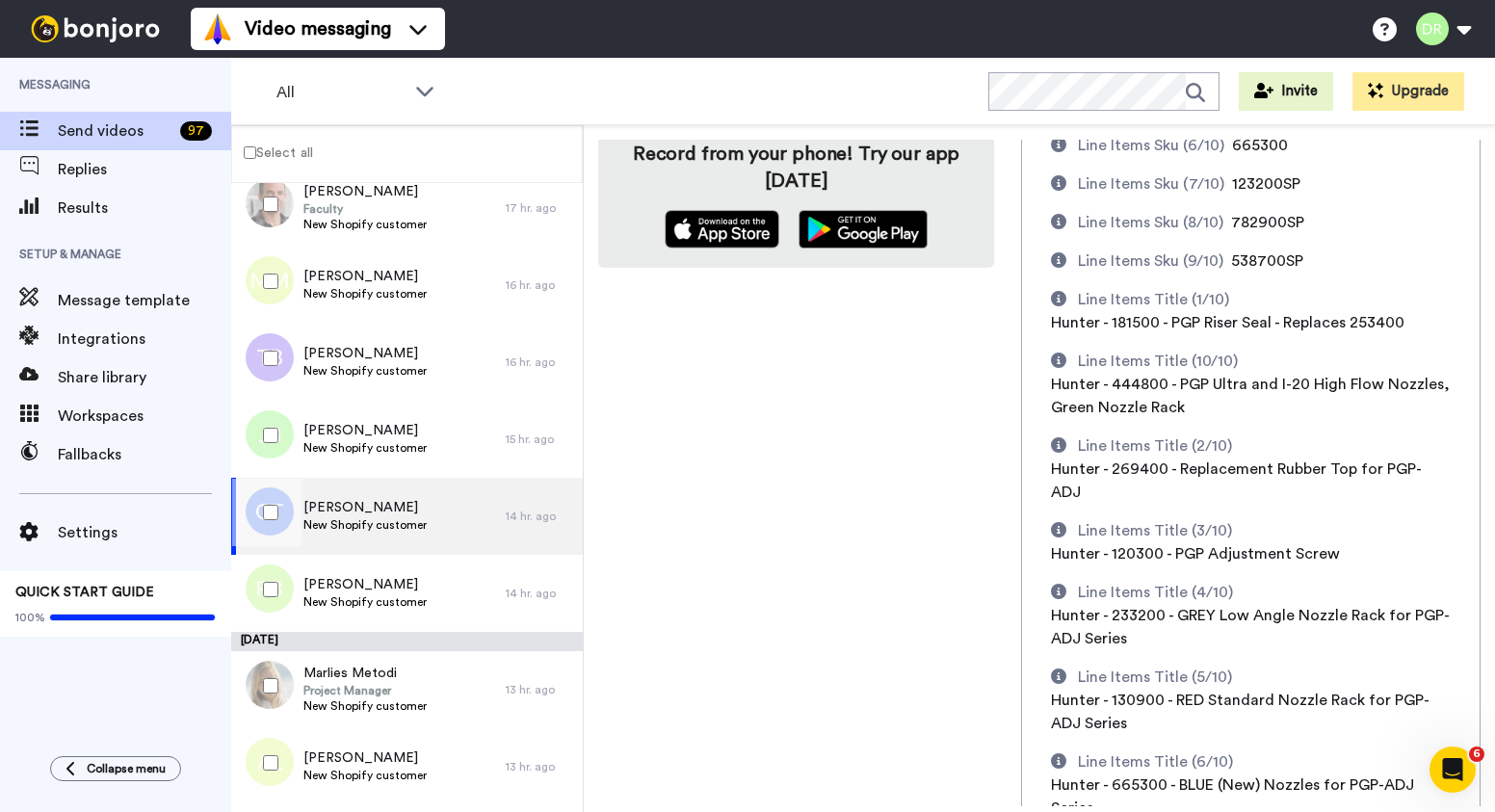
scroll to position [876, 0]
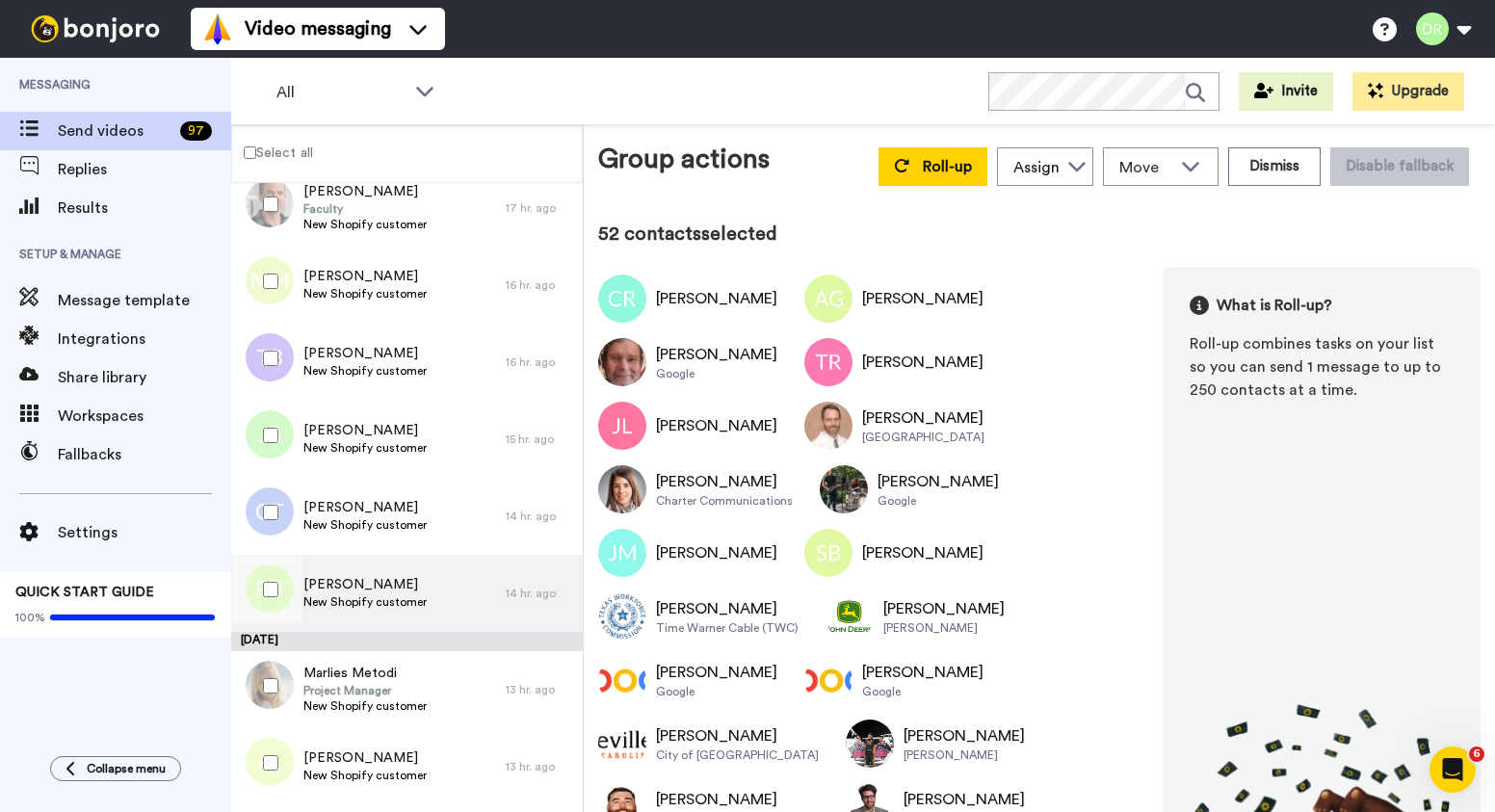
click at [345, 583] on span "[PERSON_NAME]" at bounding box center [364, 585] width 123 height 19
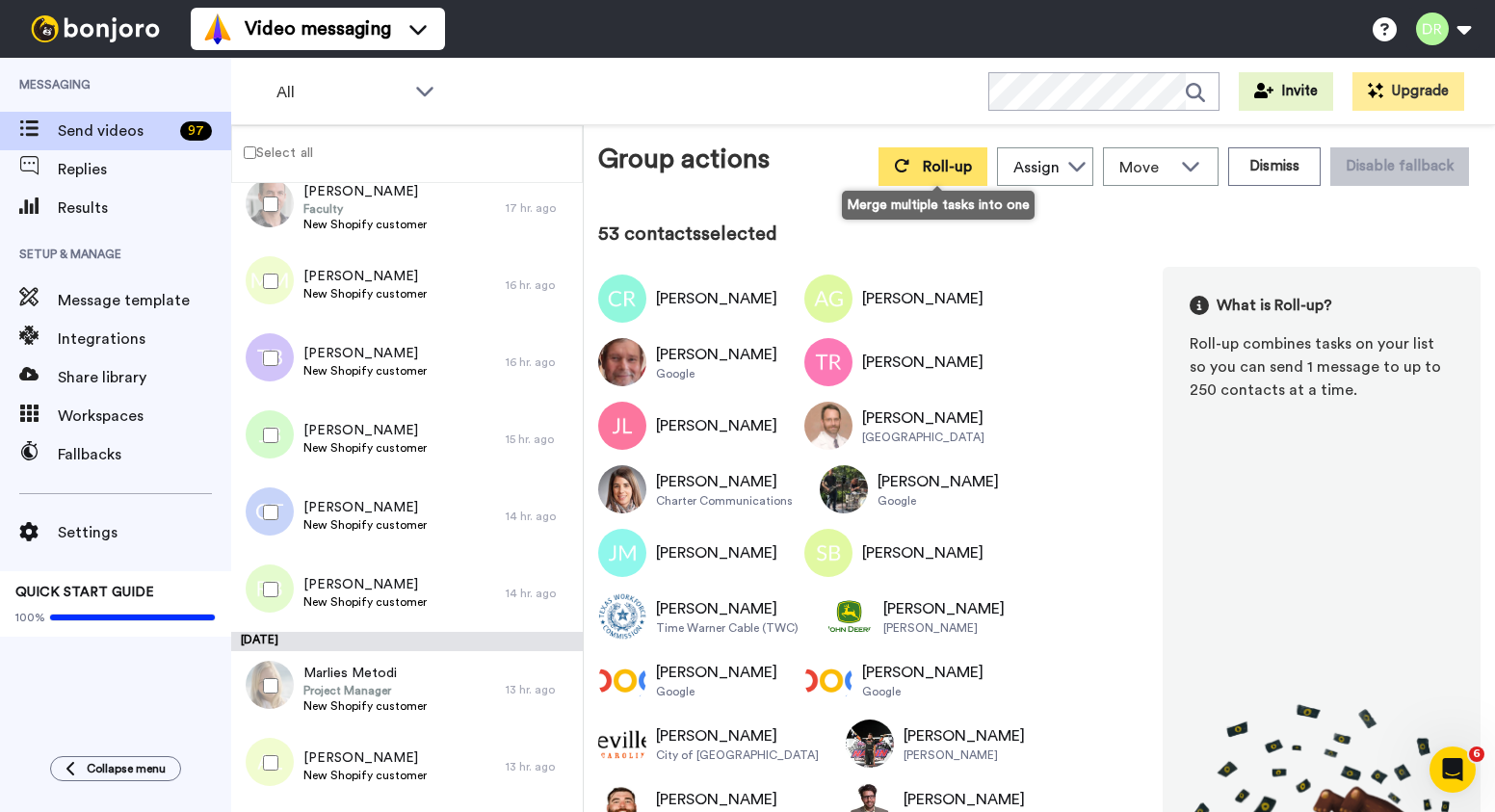
click at [909, 165] on icon at bounding box center [901, 165] width 15 height 14
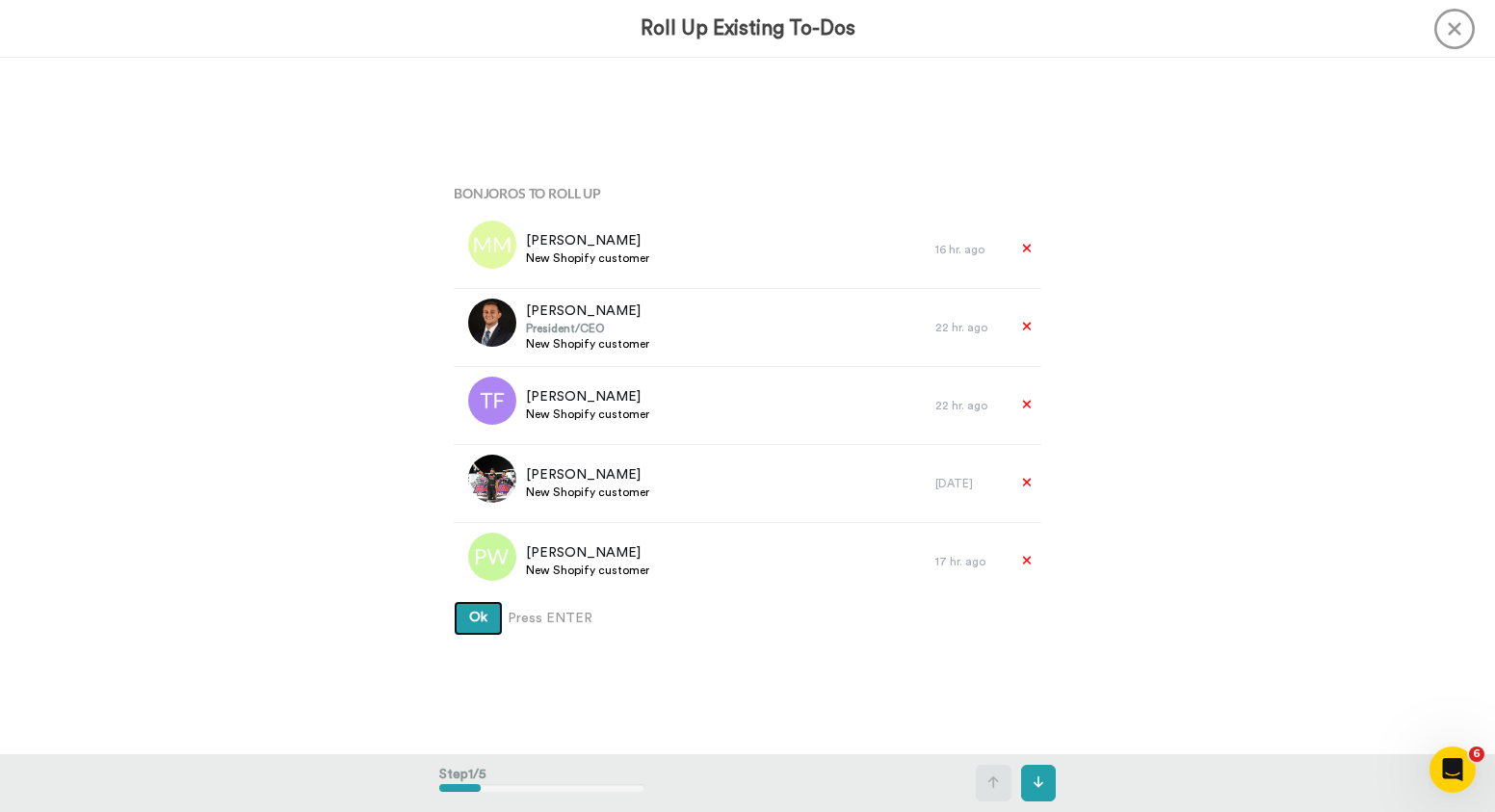
click at [471, 617] on span "Ok" at bounding box center [478, 617] width 18 height 14
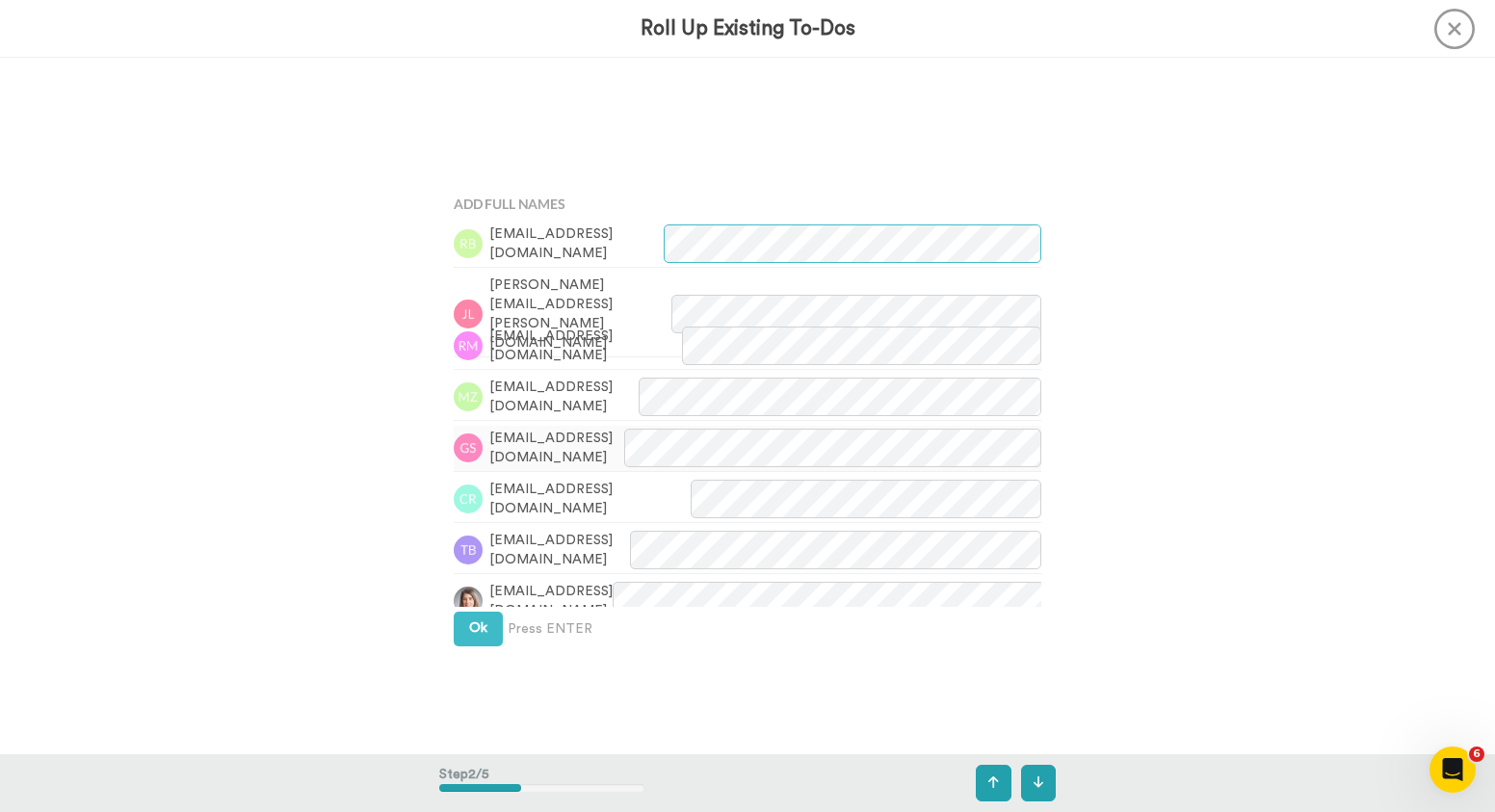
scroll to position [696, 0]
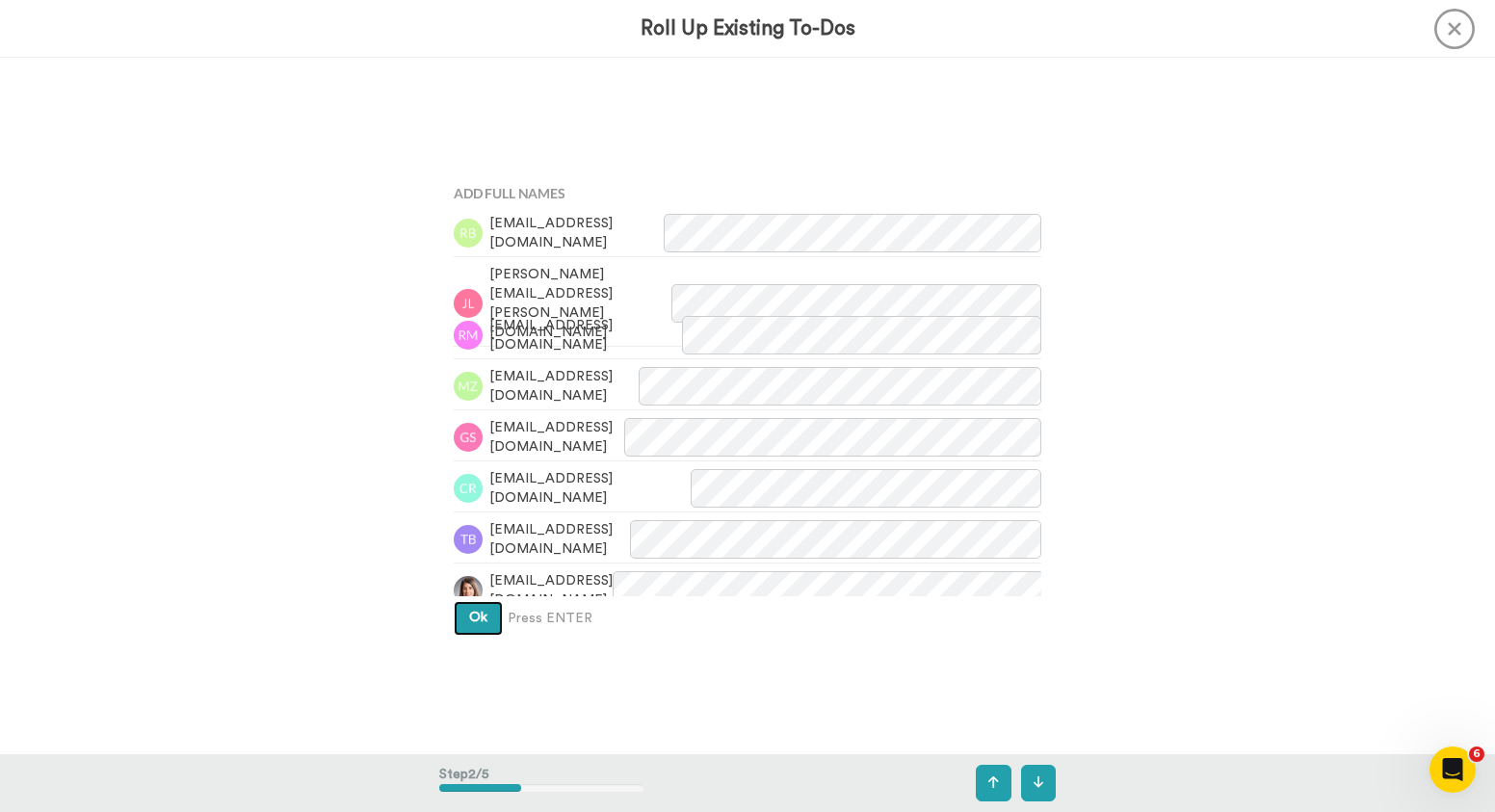
click at [478, 619] on span "Ok" at bounding box center [478, 617] width 18 height 14
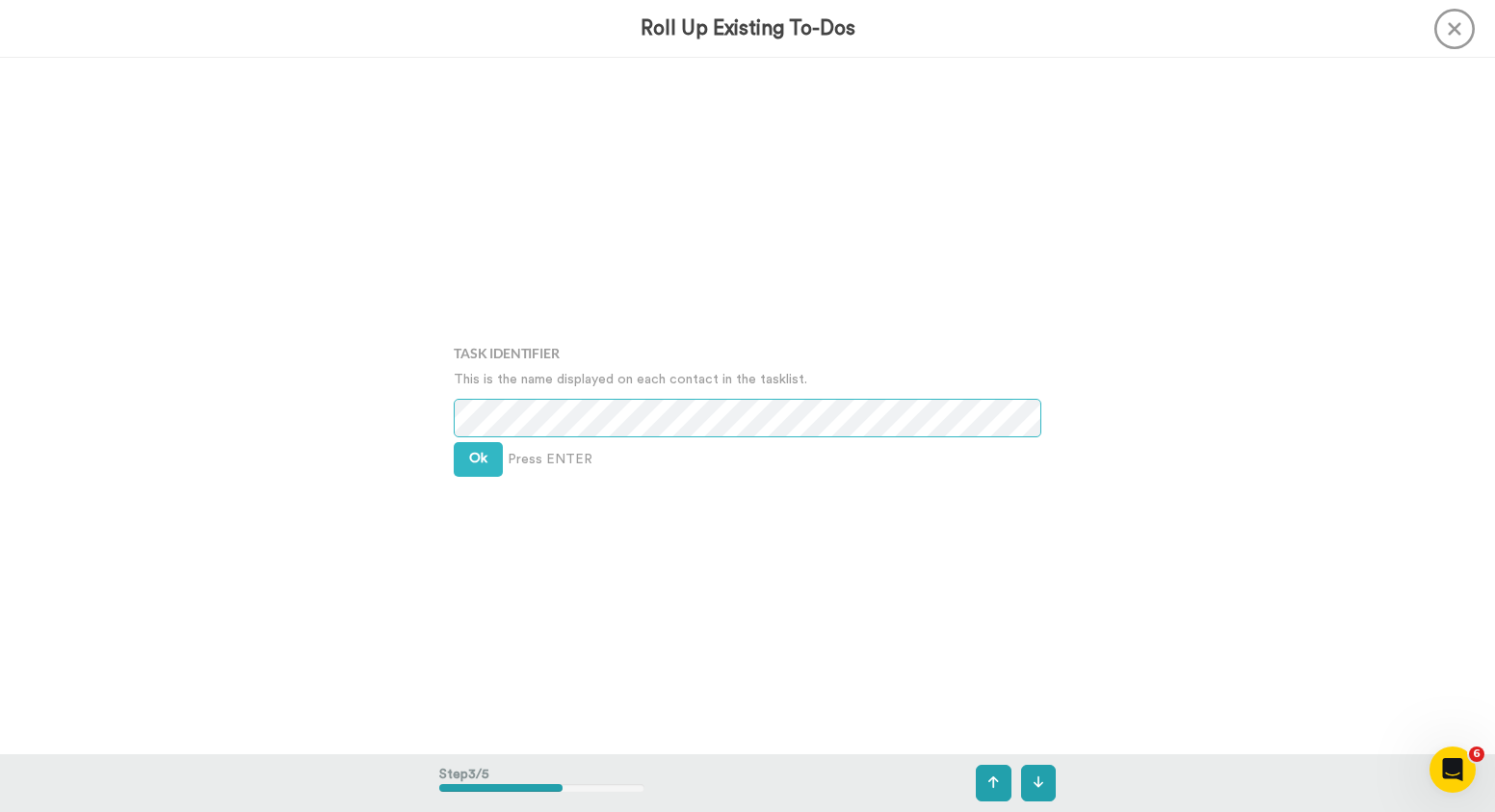
scroll to position [1393, 0]
